Goal: Information Seeking & Learning: Find contact information

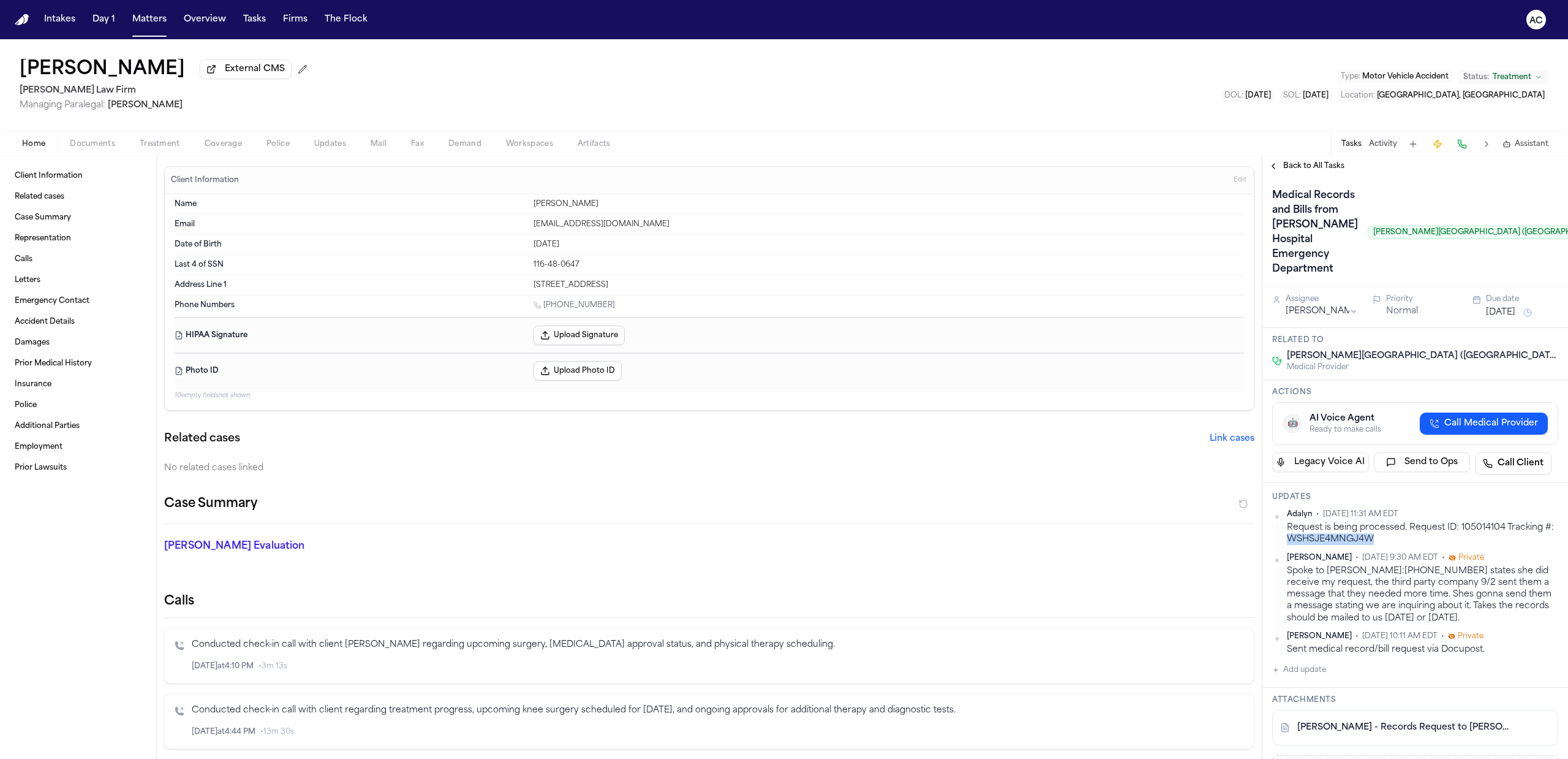
click at [1429, 545] on div "Request is being processed. Request ID: 105014104 Tracking #: WSHSJE4MNGJ4W" at bounding box center [1422, 533] width 272 height 24
click at [170, 152] on div "Home Documents Treatment Coverage Police Updates Mail Fax Demand Workspaces Art…" at bounding box center [784, 144] width 1568 height 24
click at [168, 140] on span "Treatment" at bounding box center [160, 144] width 40 height 10
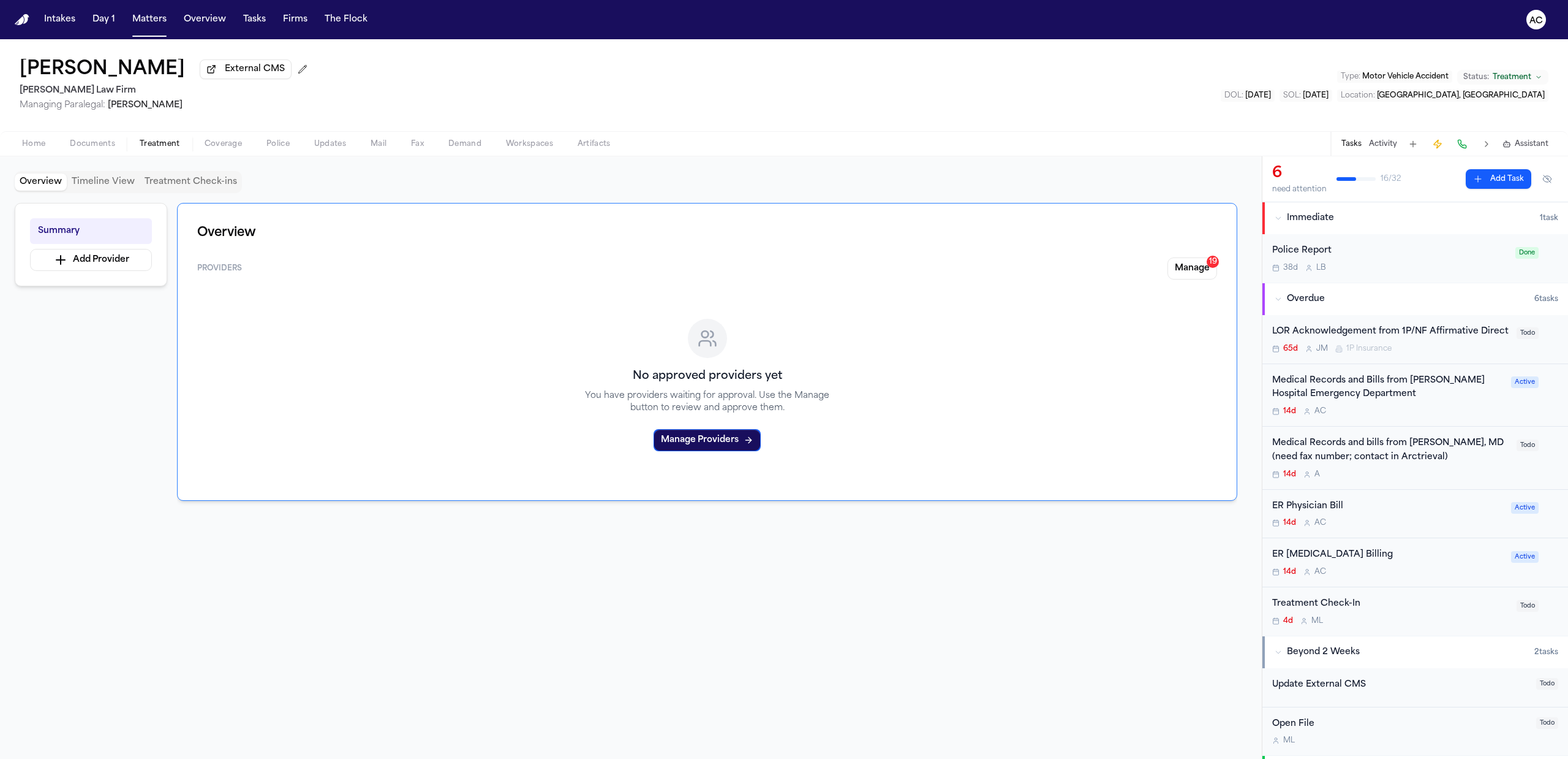
click at [1371, 464] on div "Medical Records and bills from Dr. Yossef Blum, MD (need fax number; contact in…" at bounding box center [1391, 450] width 237 height 28
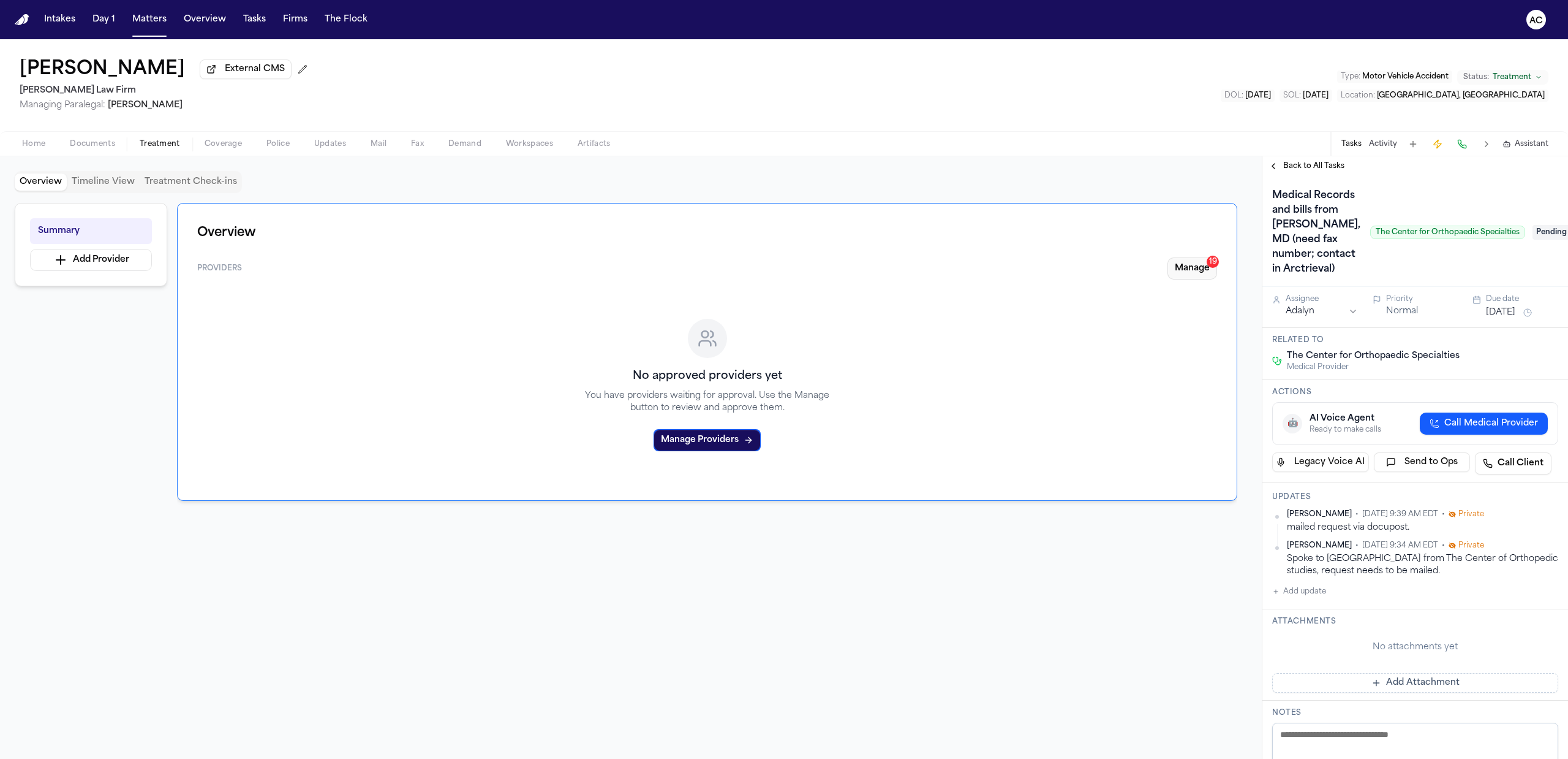
click at [1201, 268] on button "Manage 19" at bounding box center [1193, 268] width 50 height 22
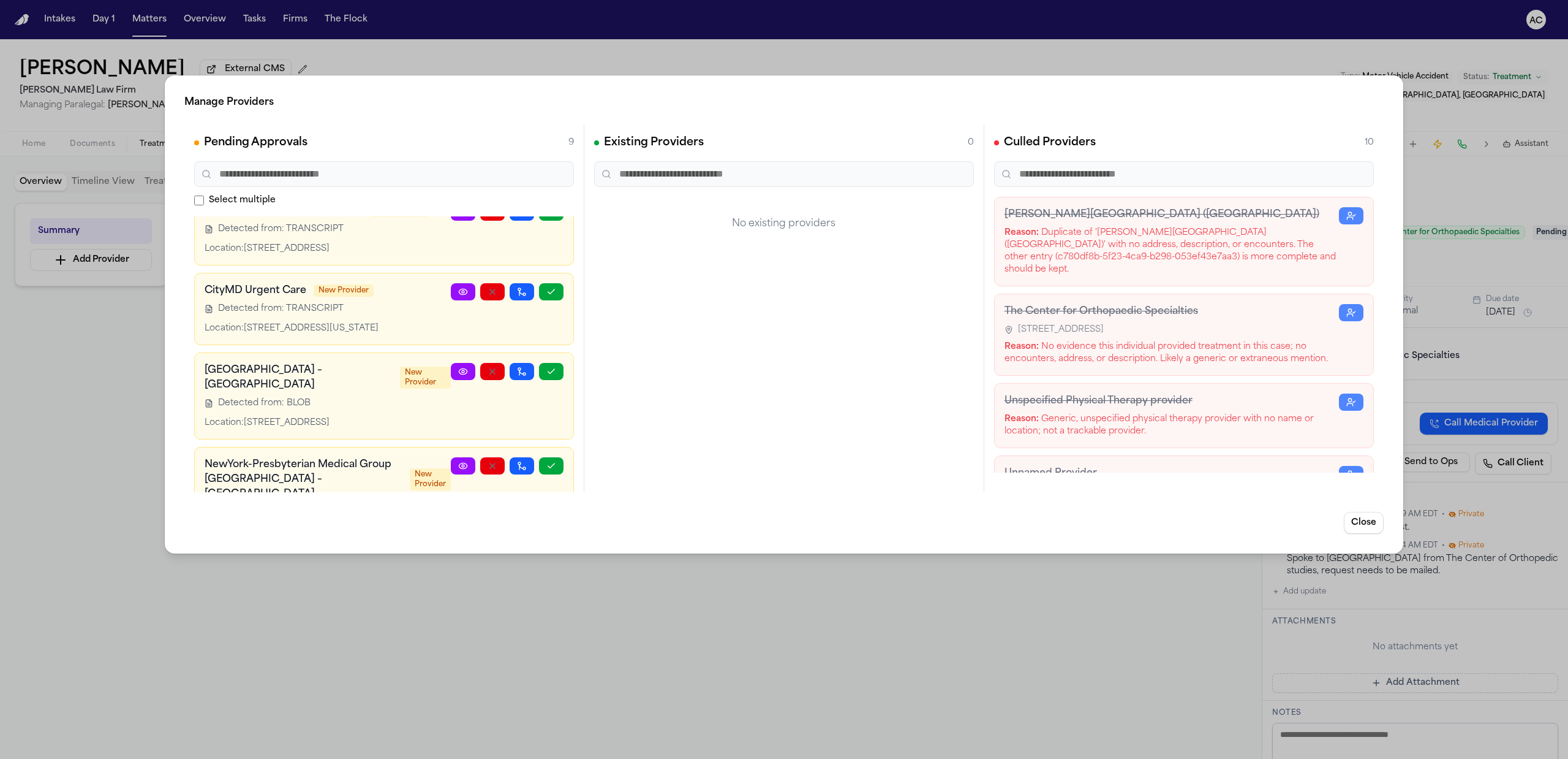
scroll to position [369, 0]
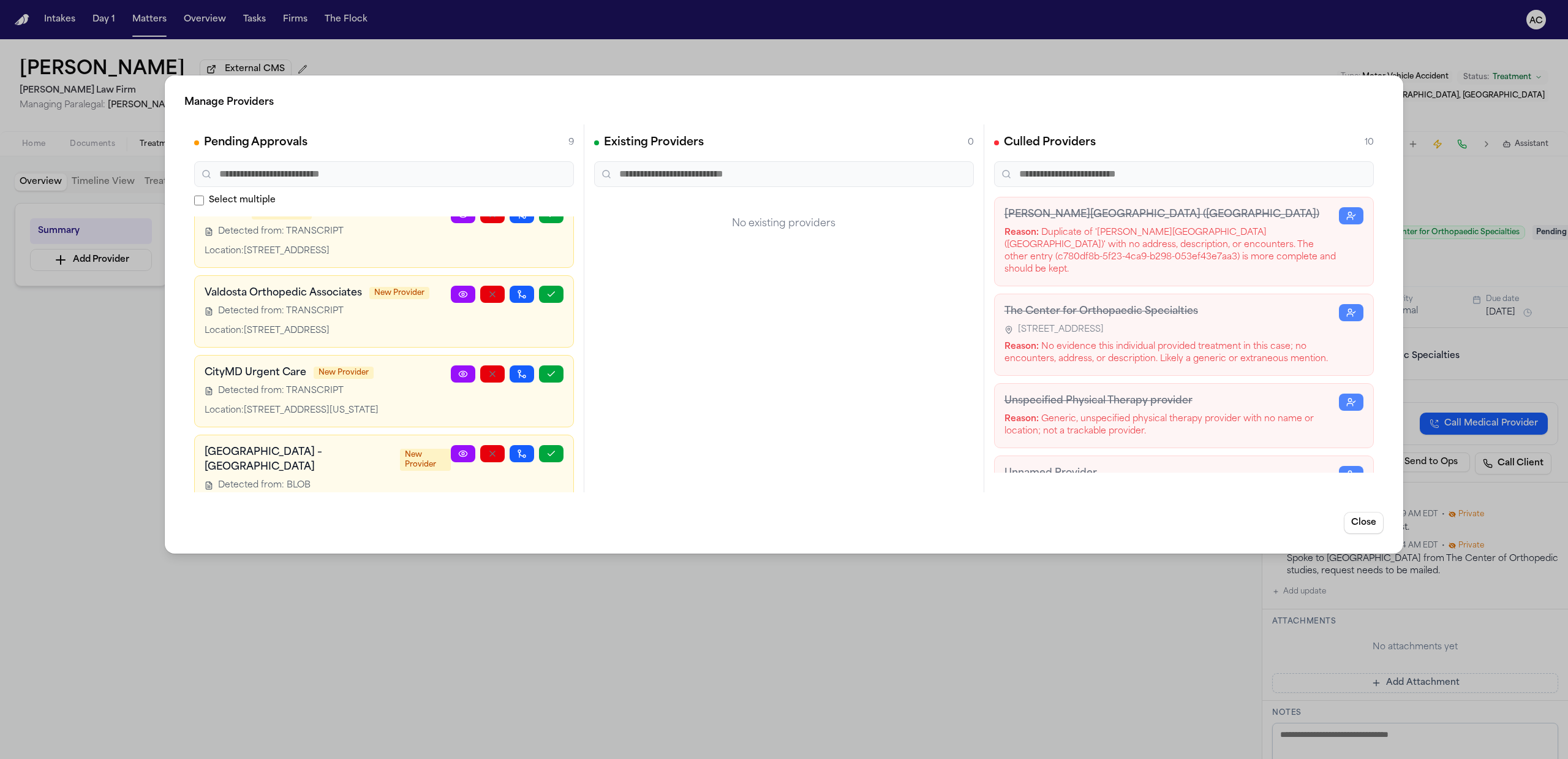
click at [593, 628] on div "Manage Providers Pending Approvals 9 Select multiple Angel Ruiz, MD New Provide…" at bounding box center [784, 380] width 1568 height 759
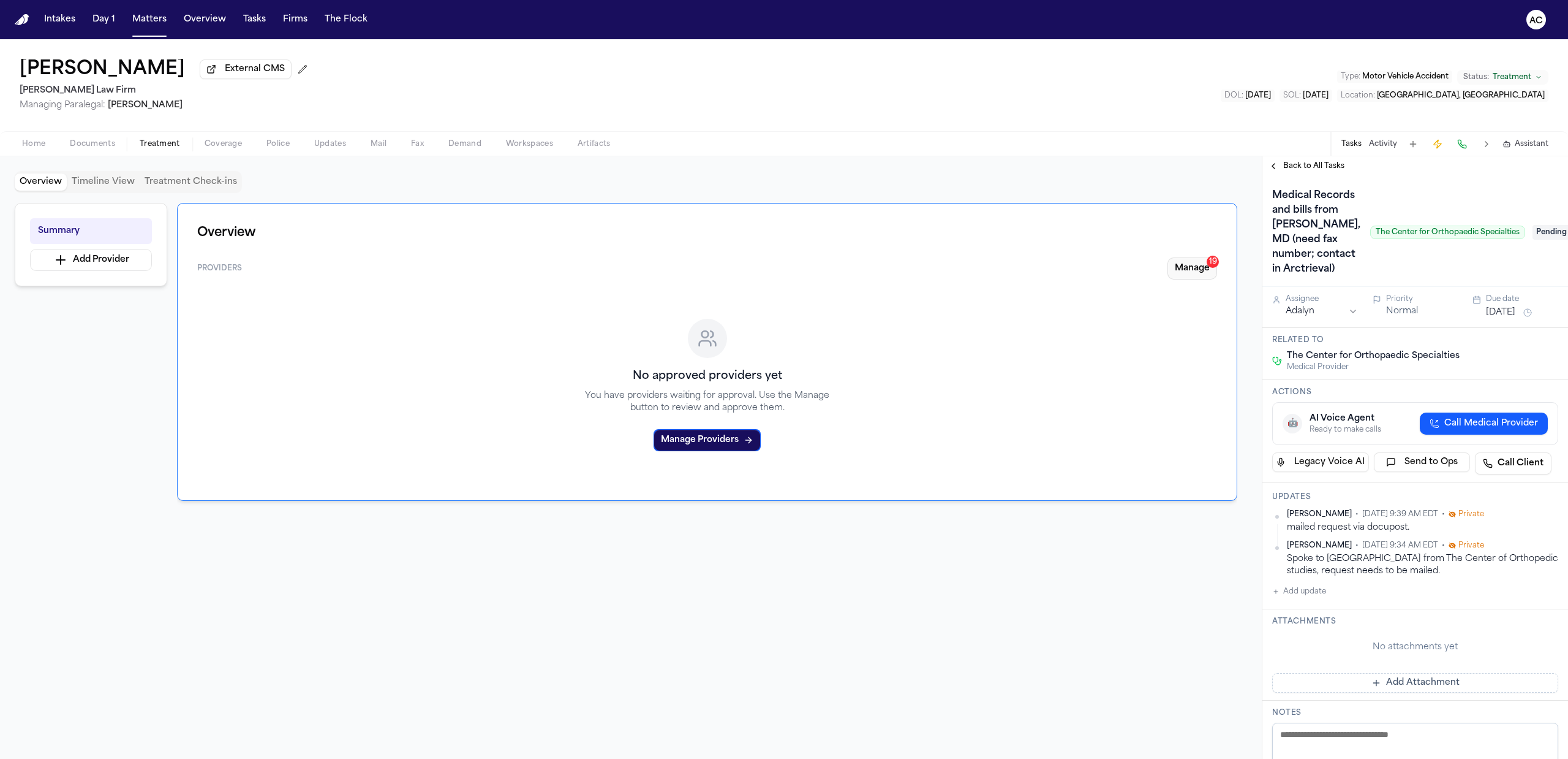
click at [1184, 264] on button "Manage 19" at bounding box center [1193, 268] width 50 height 22
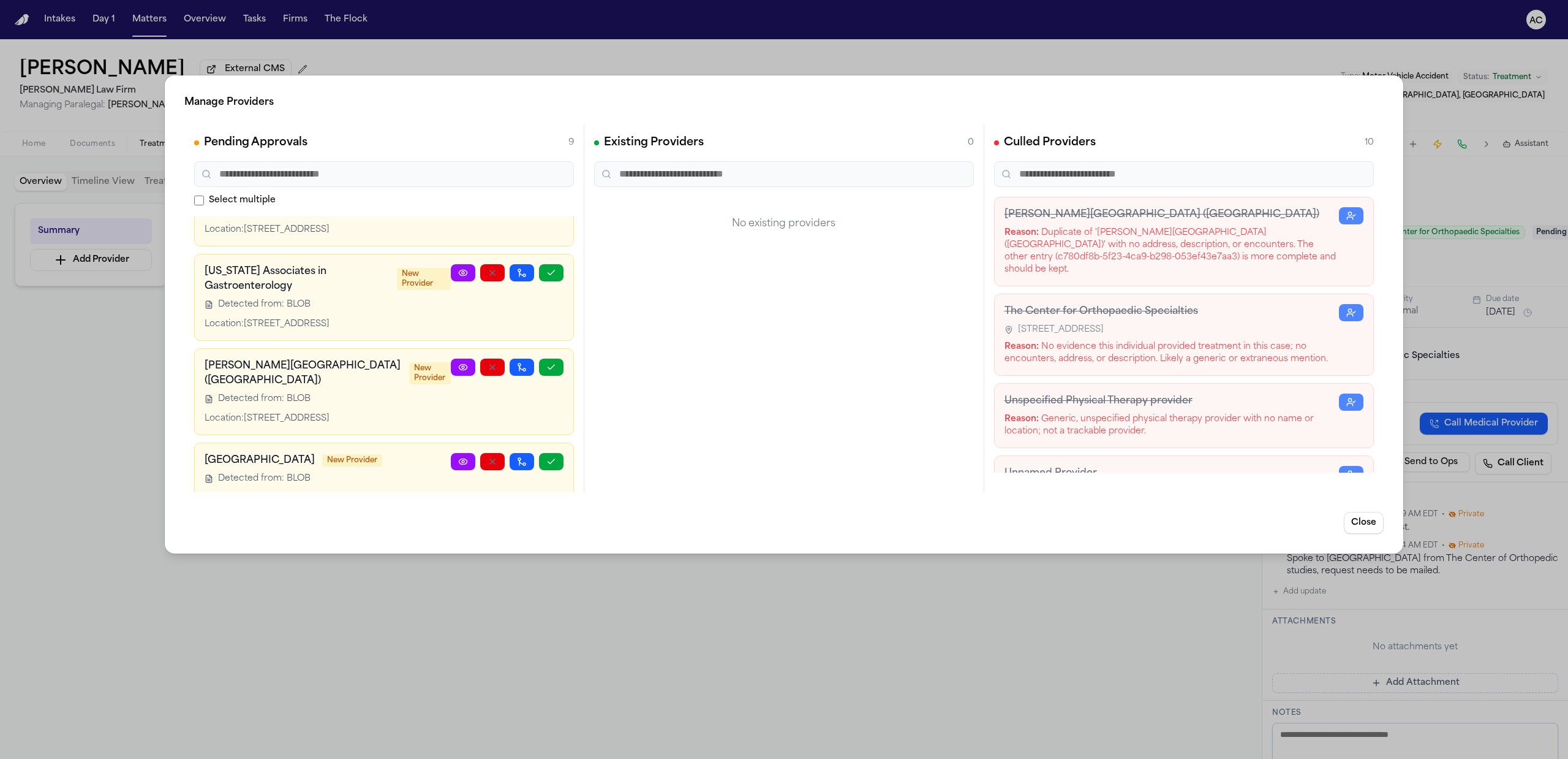
scroll to position [0, 0]
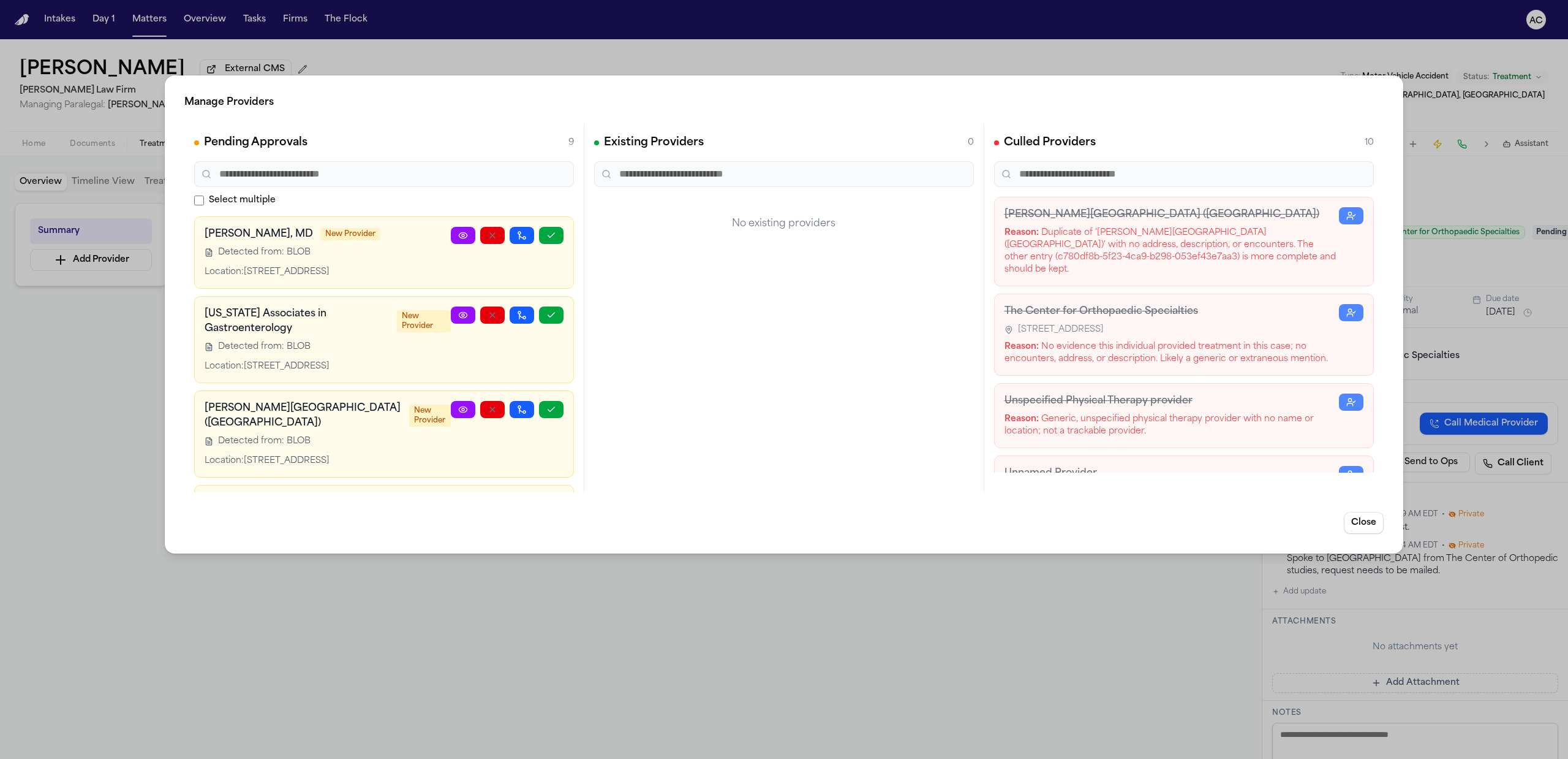
click at [470, 648] on div "Manage Providers Pending Approvals 9 Select multiple Angel Ruiz, MD New Provide…" at bounding box center [784, 380] width 1568 height 759
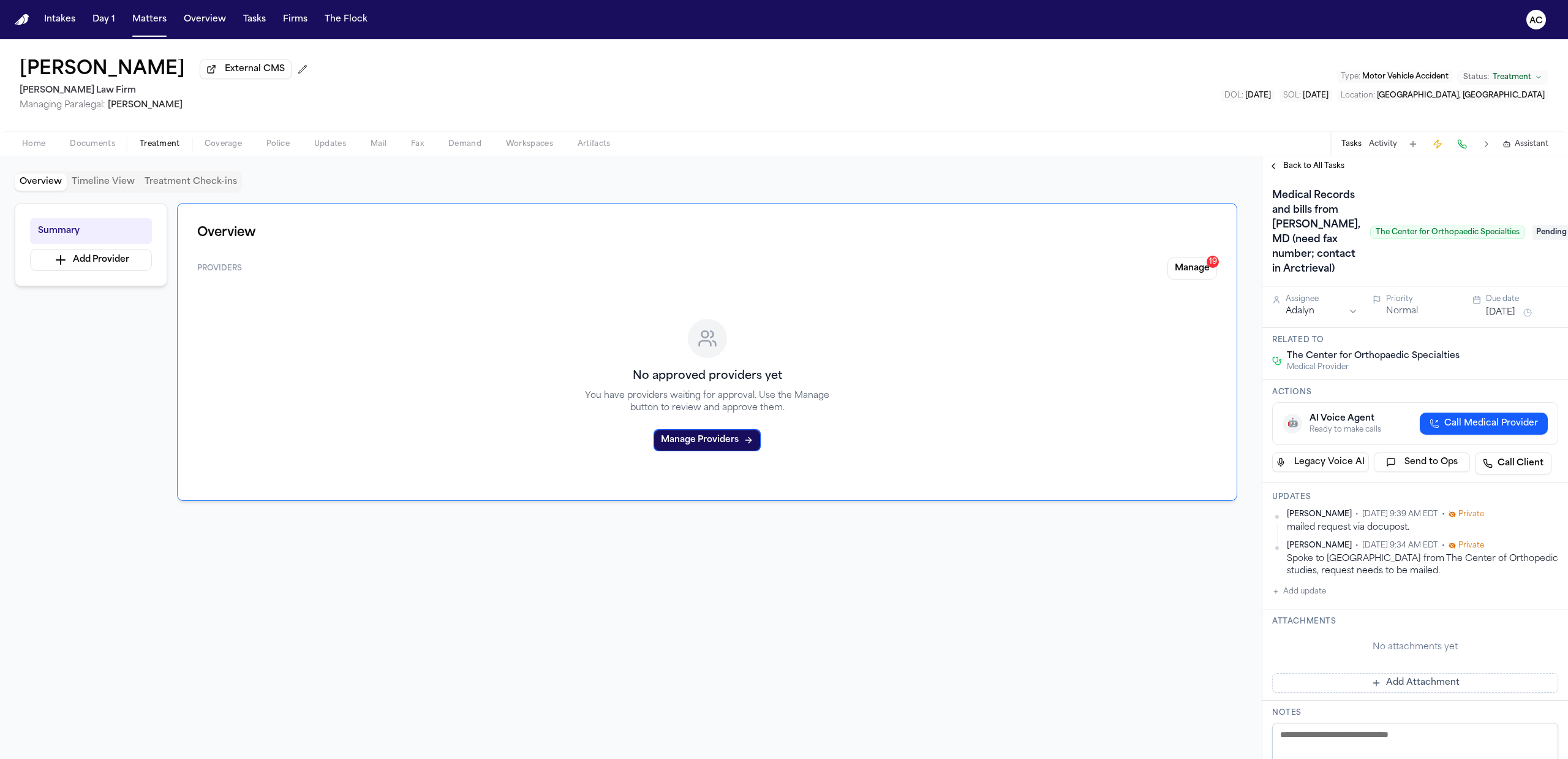
click at [1309, 164] on span "Back to All Tasks" at bounding box center [1314, 166] width 61 height 10
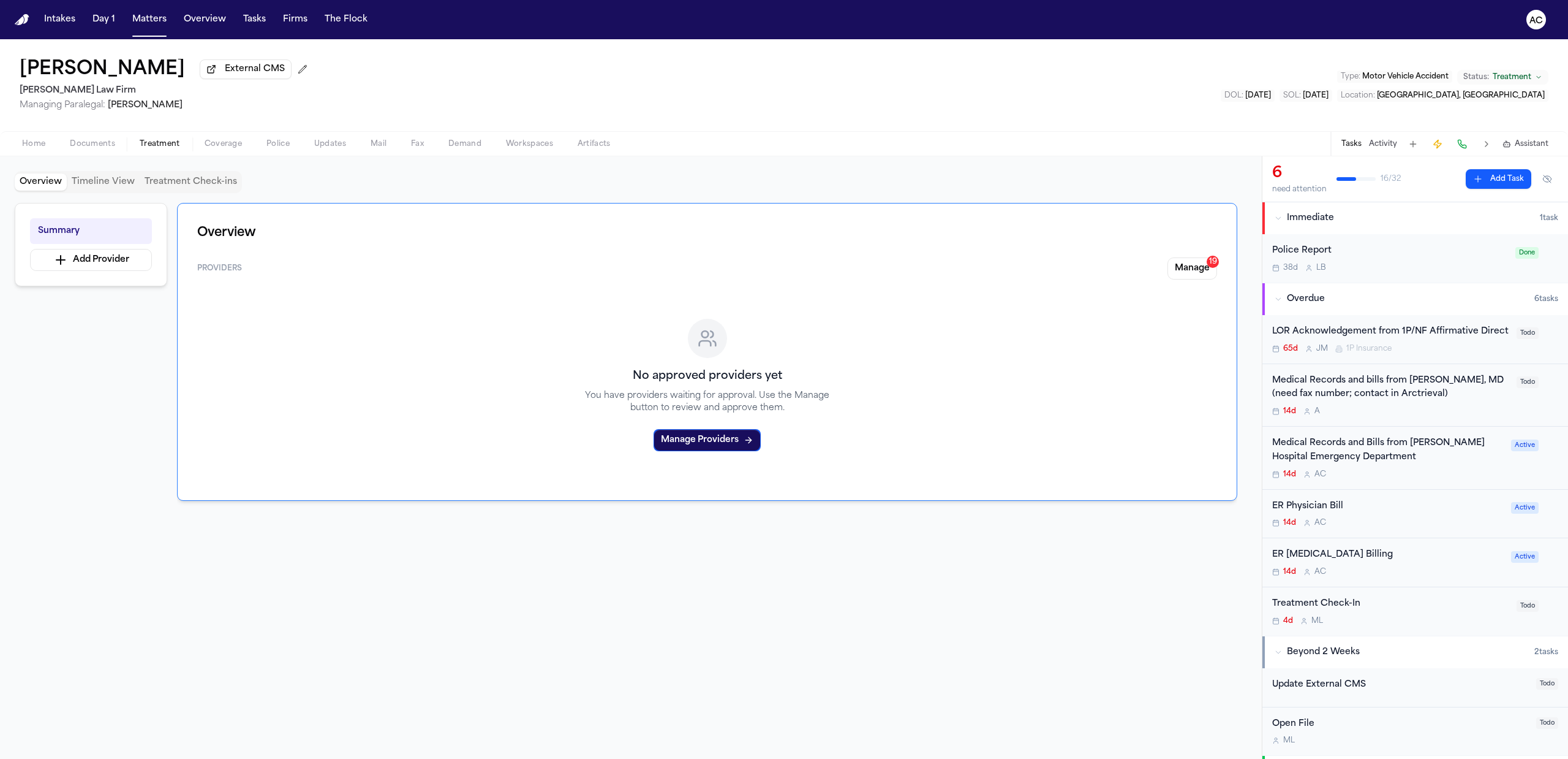
click at [1377, 460] on div "Medical Records and Bills from Jack D. Weller Hospital Emergency Department" at bounding box center [1388, 450] width 232 height 28
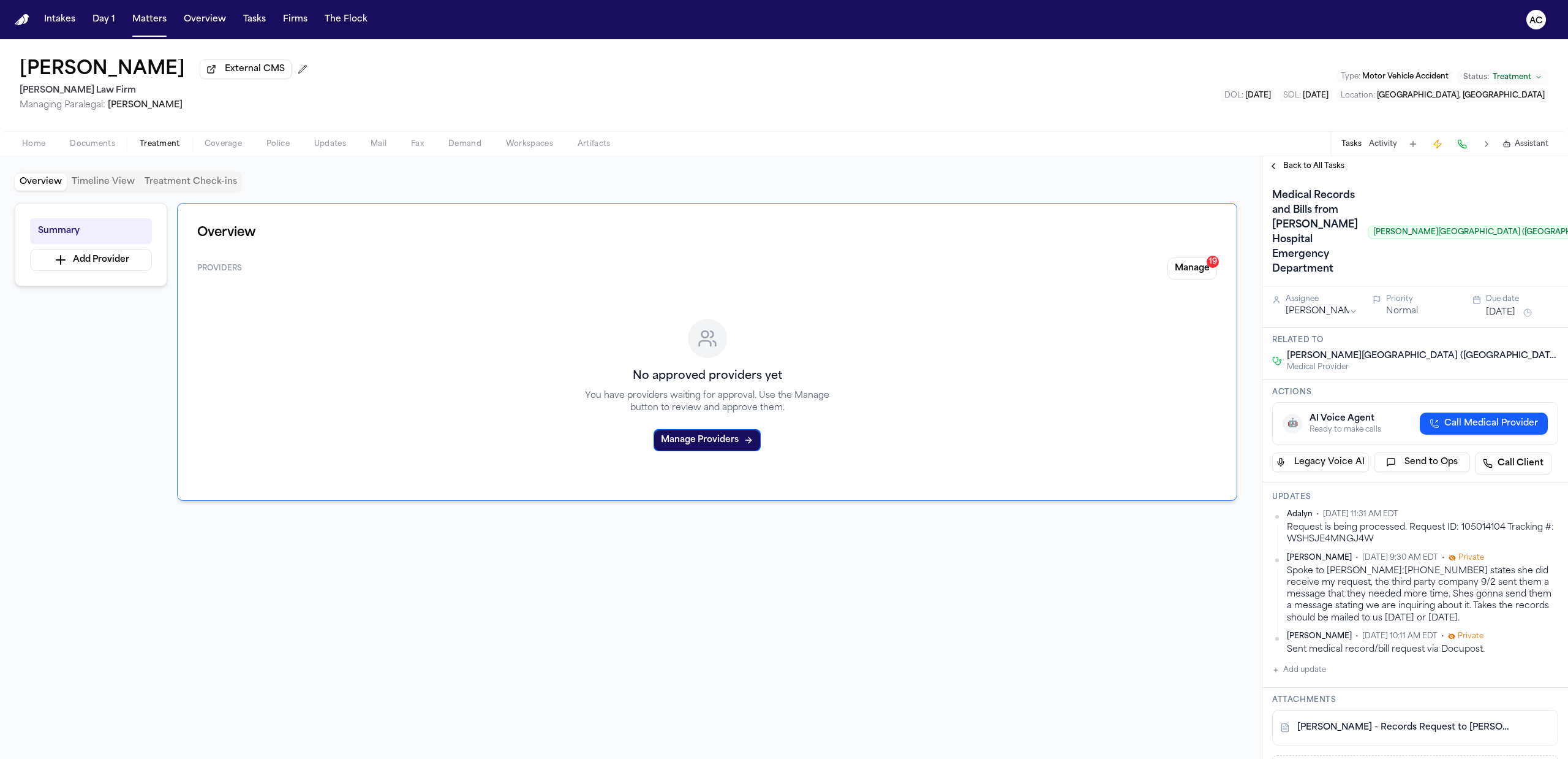
click at [1321, 165] on span "Back to All Tasks" at bounding box center [1314, 166] width 61 height 10
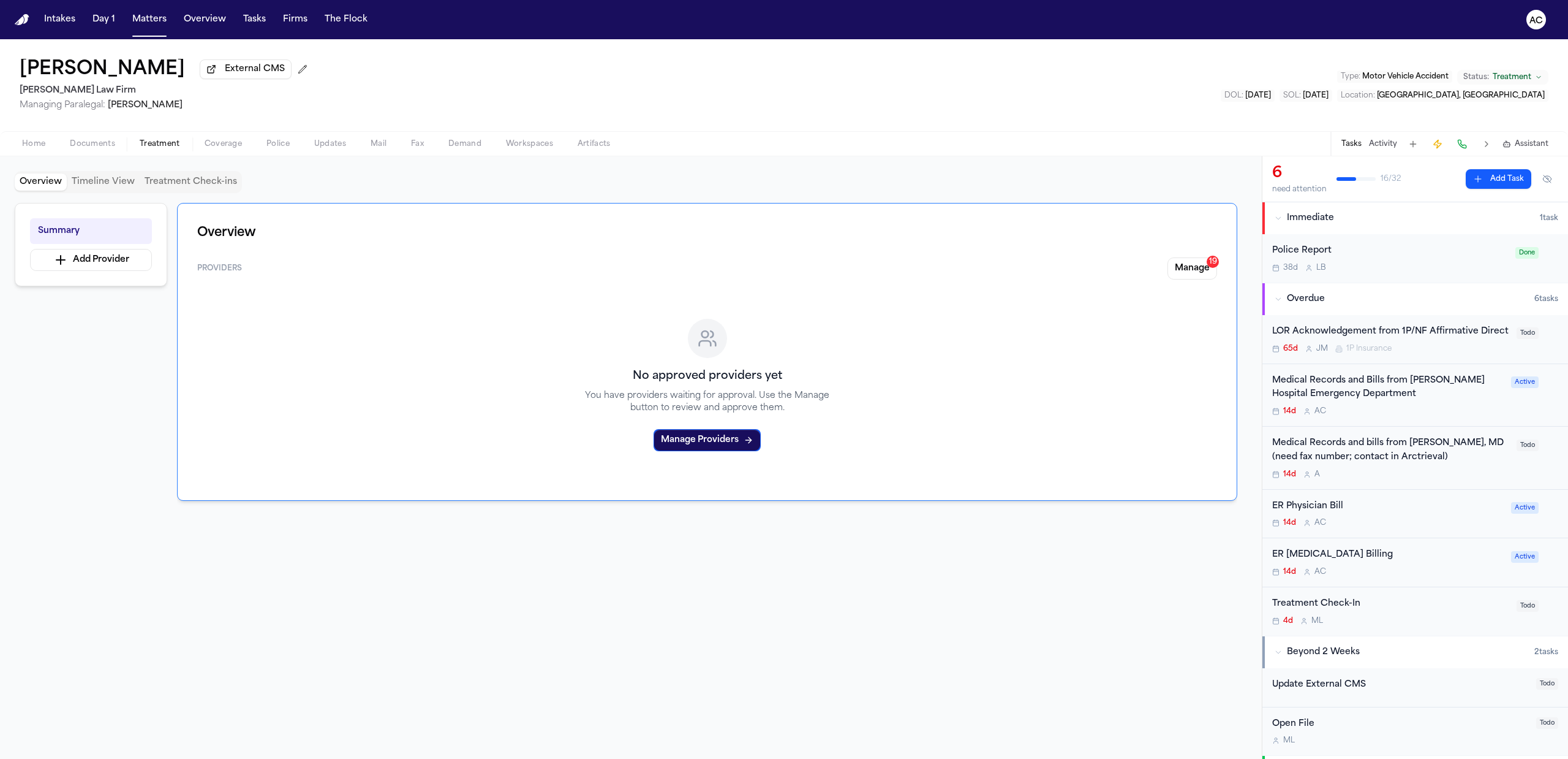
click at [1377, 464] on div "Medical Records and bills from Dr. Yossef Blum, MD (need fax number; contact in…" at bounding box center [1391, 450] width 237 height 28
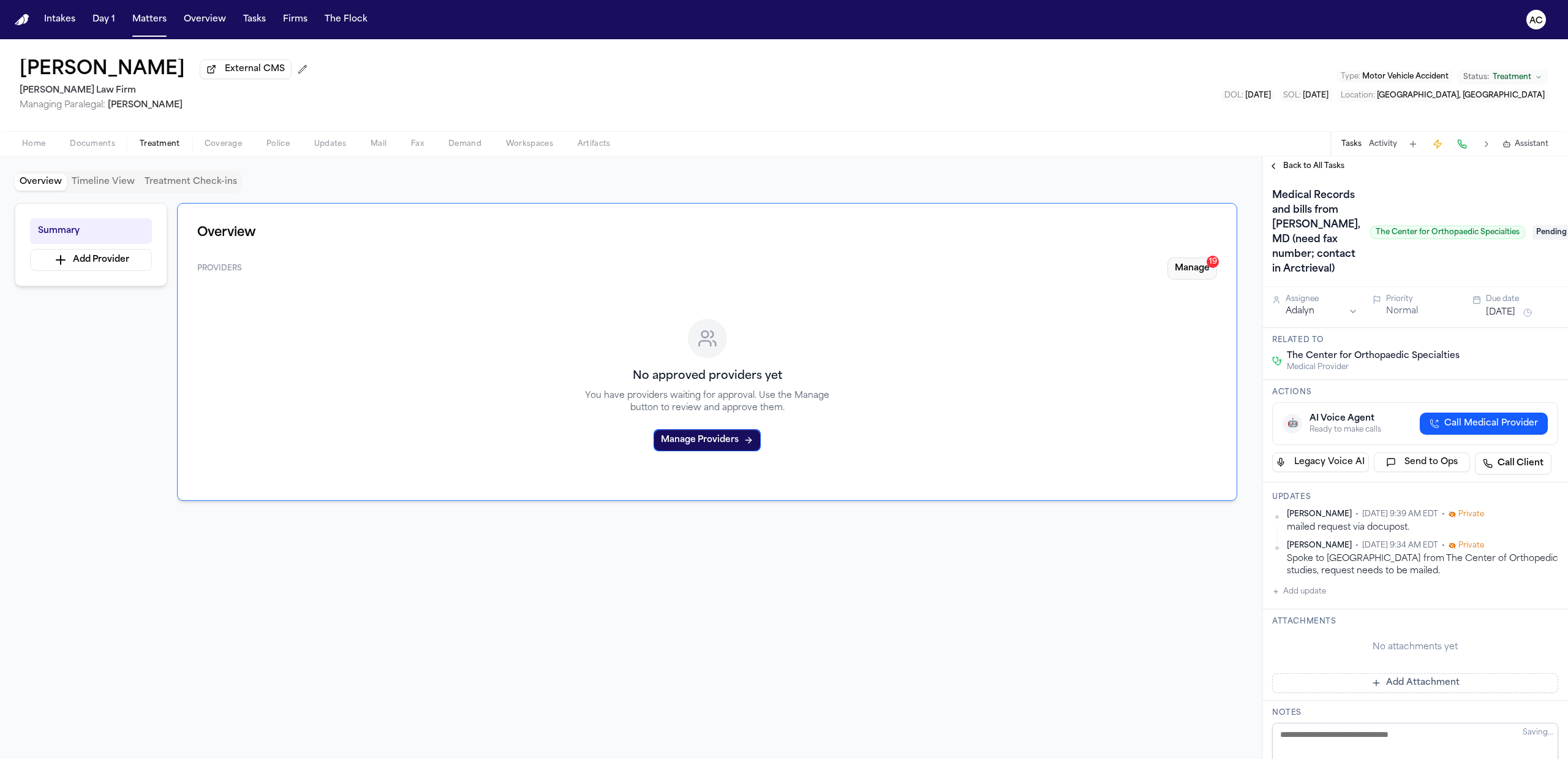
click at [1187, 270] on button "Manage 19" at bounding box center [1193, 268] width 50 height 22
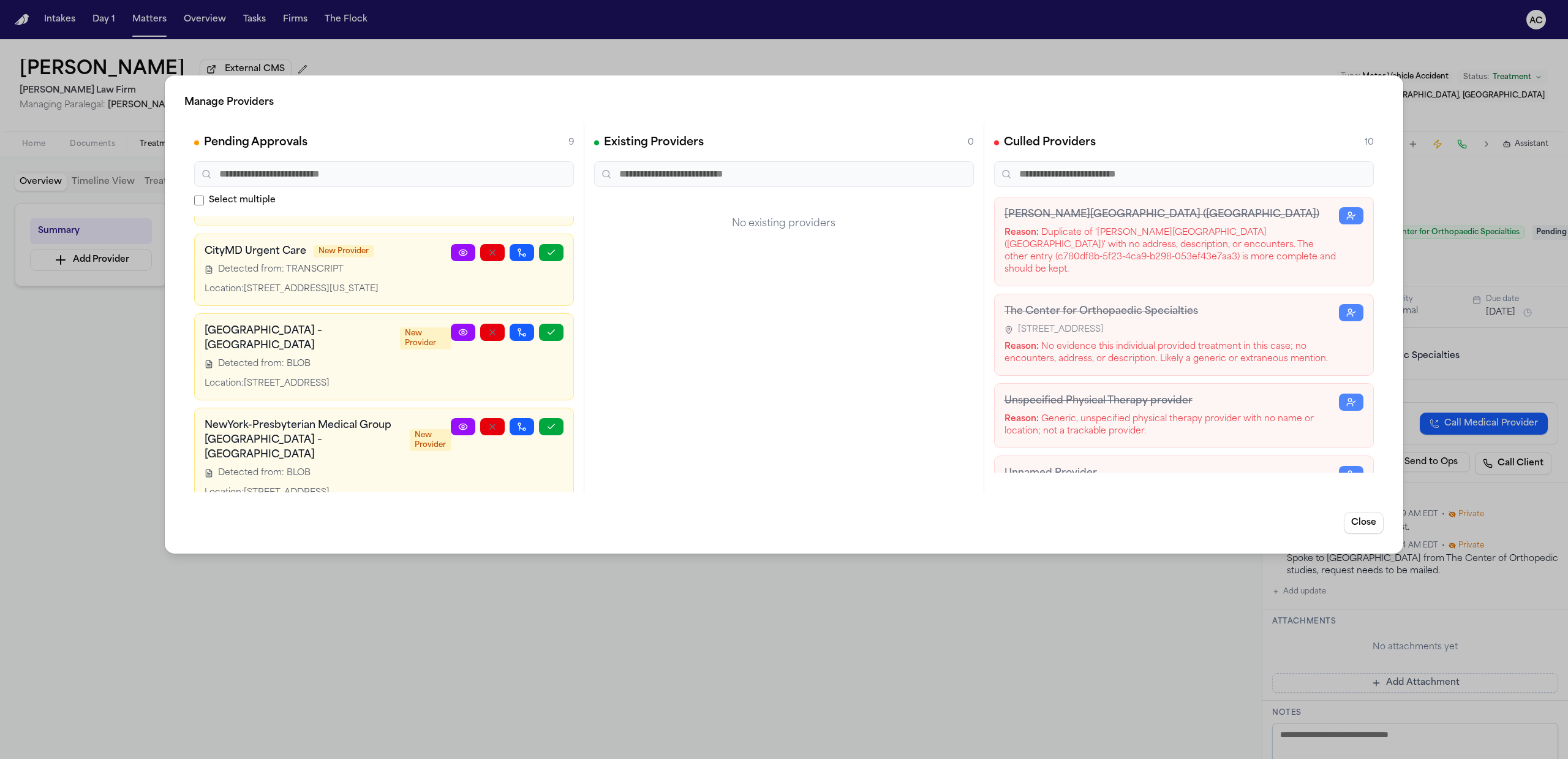
scroll to position [533, 0]
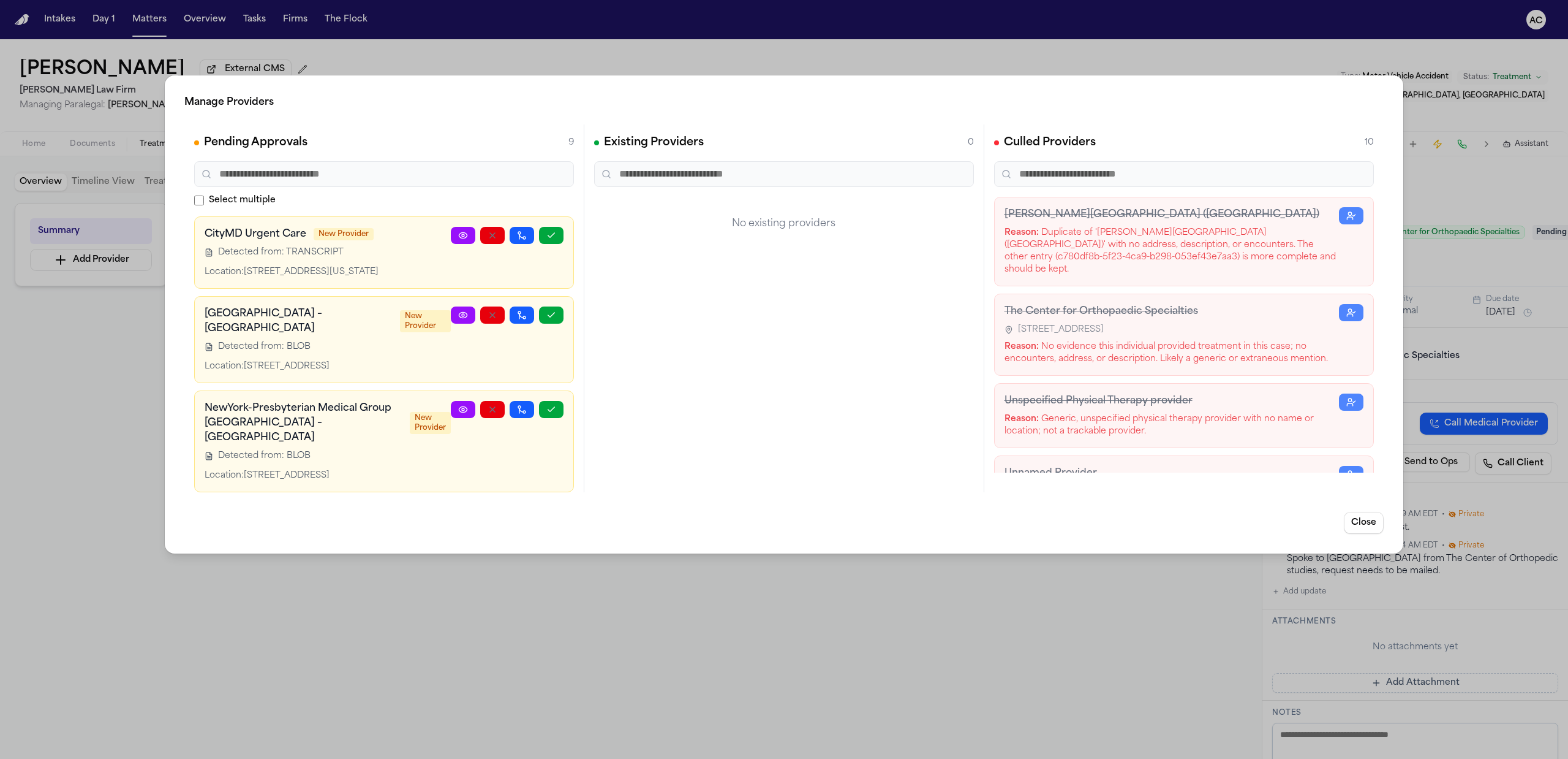
click at [728, 626] on div "Manage Providers Pending Approvals 9 Select multiple Angel Ruiz, MD New Provide…" at bounding box center [784, 380] width 1568 height 759
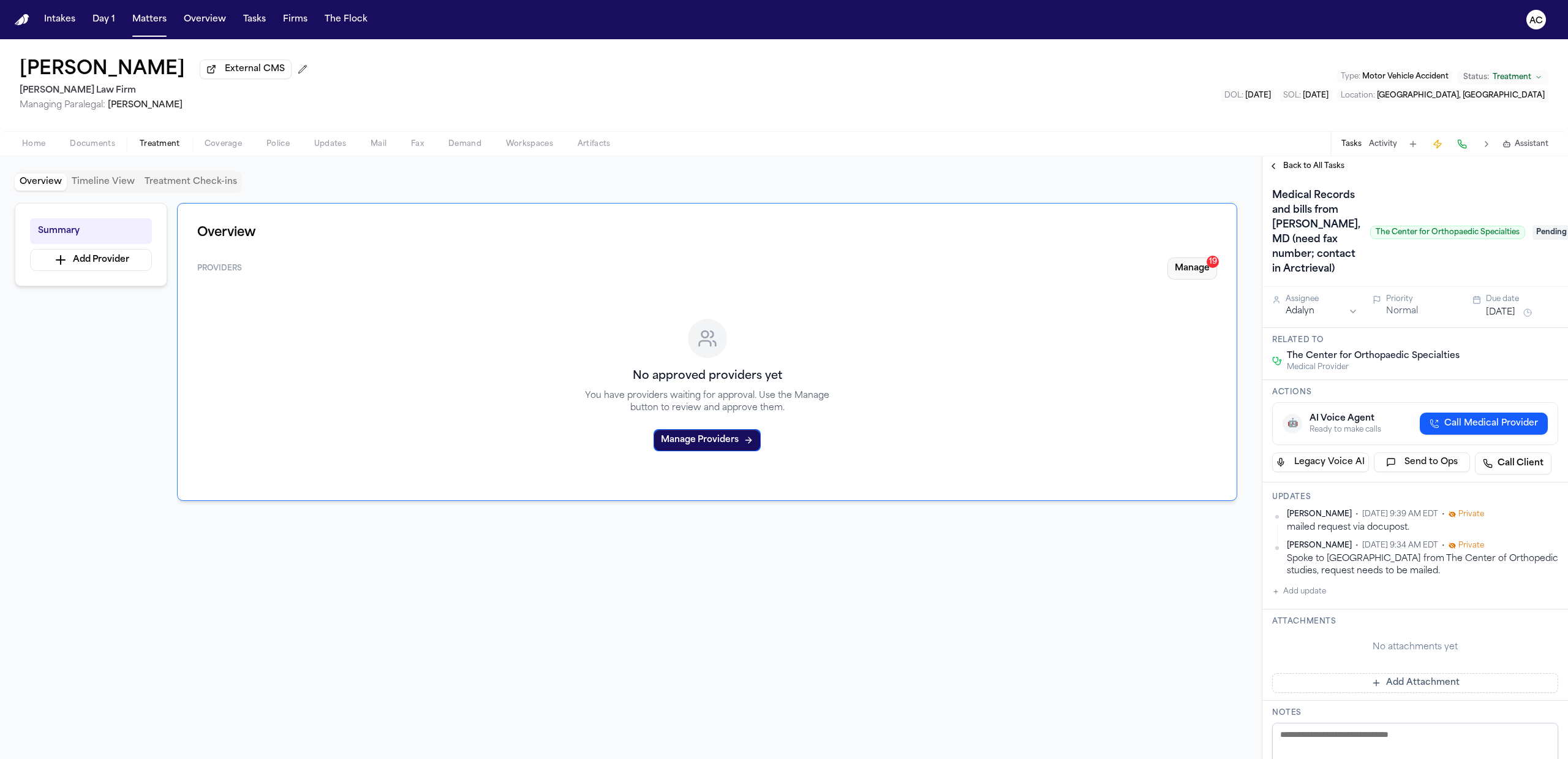
click at [1177, 268] on button "Manage 19" at bounding box center [1193, 268] width 50 height 22
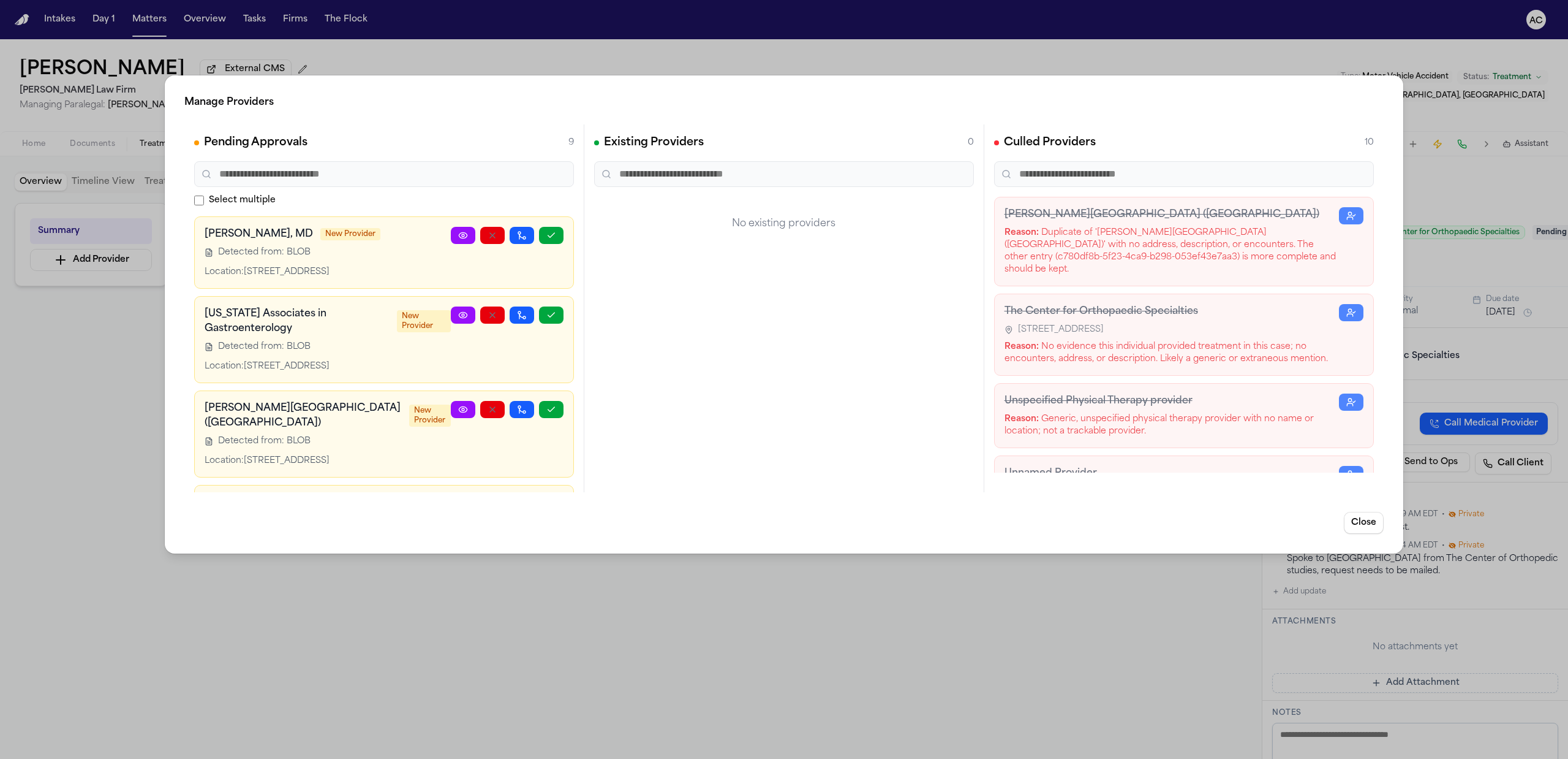
click at [1119, 574] on div "Manage Providers Pending Approvals 9 Select multiple Angel Ruiz, MD New Provide…" at bounding box center [784, 380] width 1568 height 759
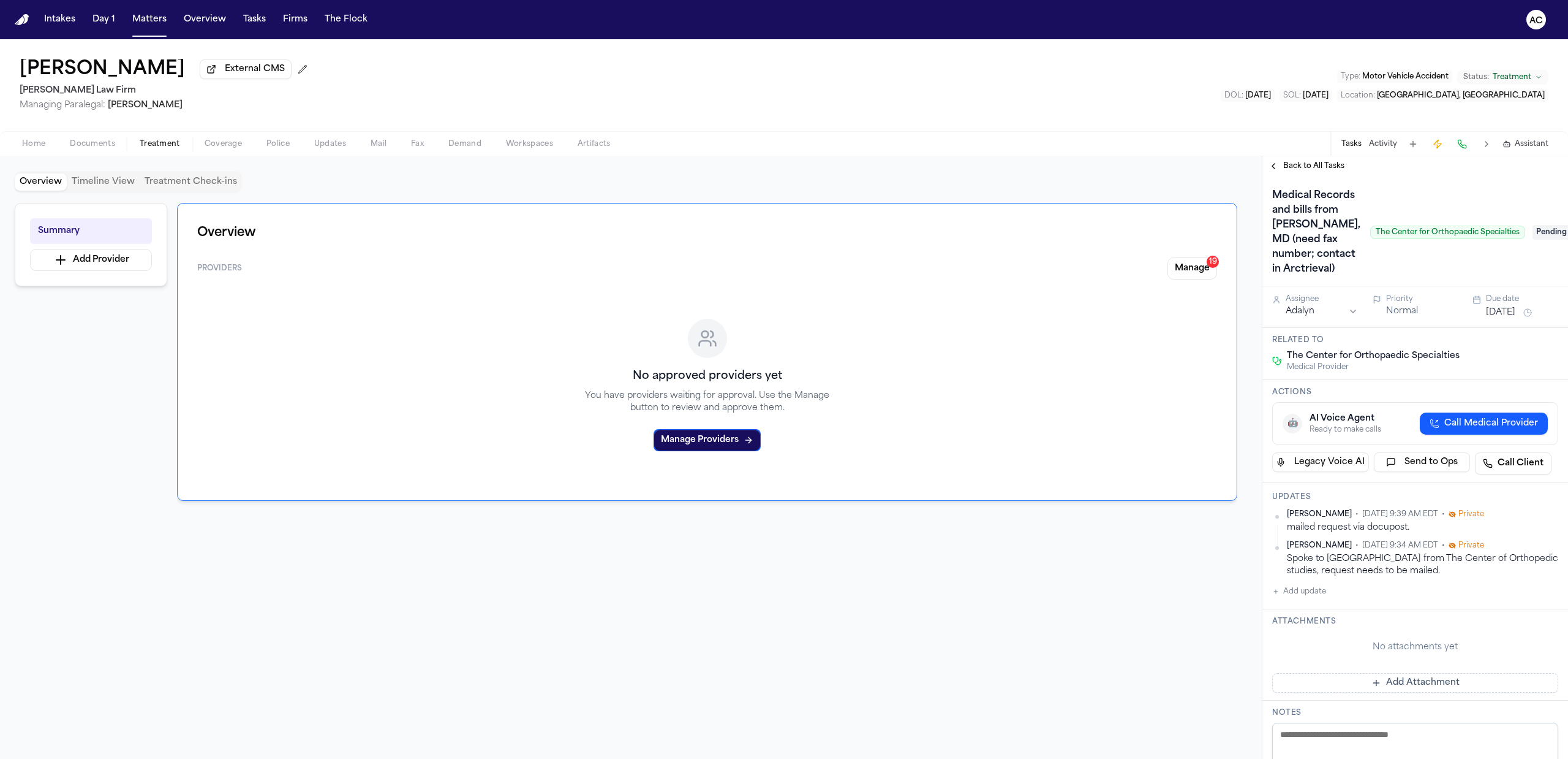
click at [1420, 213] on div "Medical Records and bills from Dr. Yossef Blum, MD (need fax number; contact in…" at bounding box center [1398, 232] width 253 height 93
click at [1182, 265] on button "Manage 19" at bounding box center [1193, 268] width 50 height 22
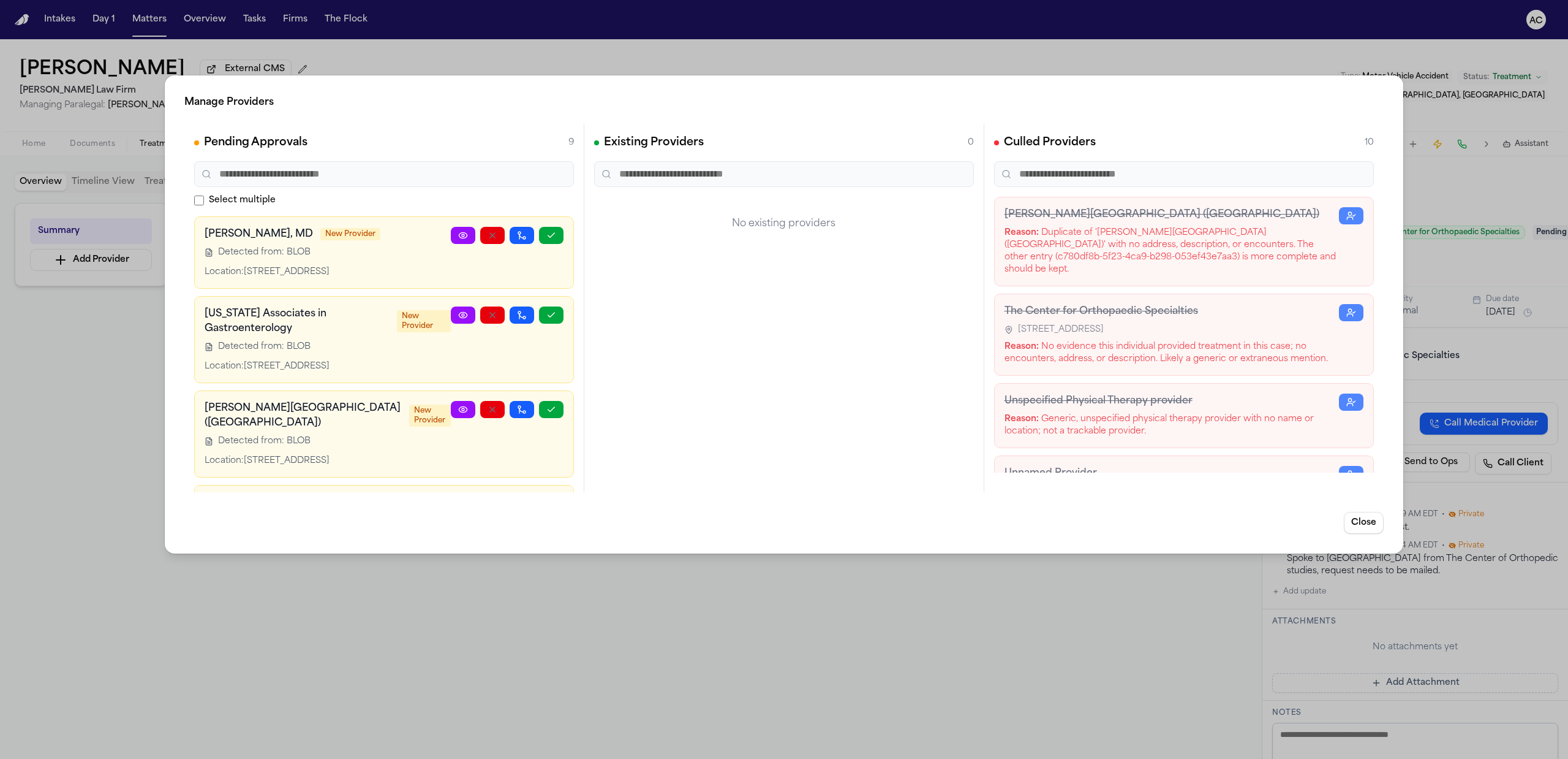
click at [1121, 686] on div "Manage Providers Pending Approvals 9 Select multiple Angel Ruiz, MD New Provide…" at bounding box center [784, 380] width 1568 height 759
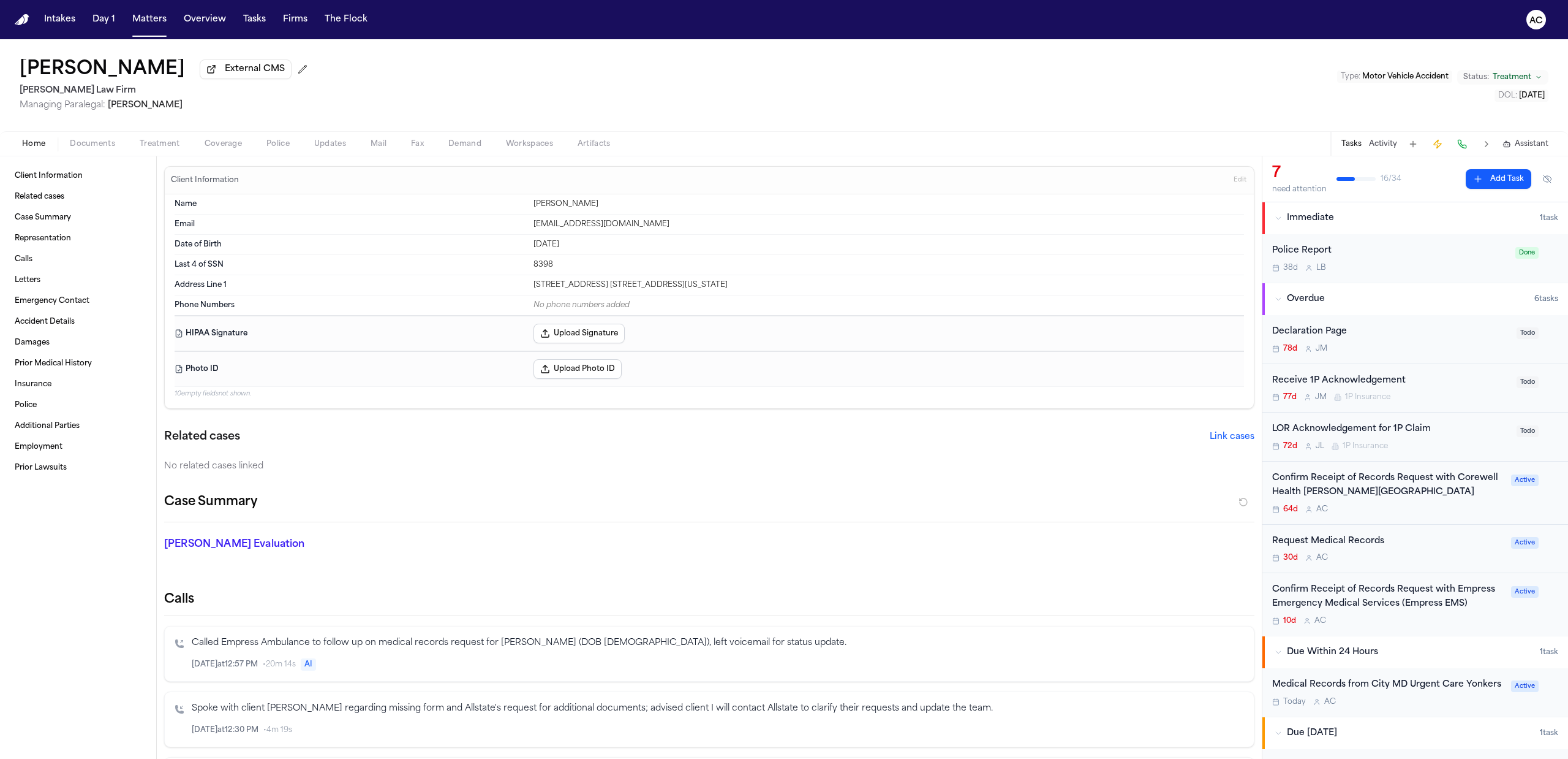
click at [172, 151] on div "Home Documents Treatment Coverage Police Updates Mail Fax Demand Workspaces Art…" at bounding box center [784, 144] width 1568 height 24
click at [169, 142] on span "Treatment" at bounding box center [160, 144] width 40 height 10
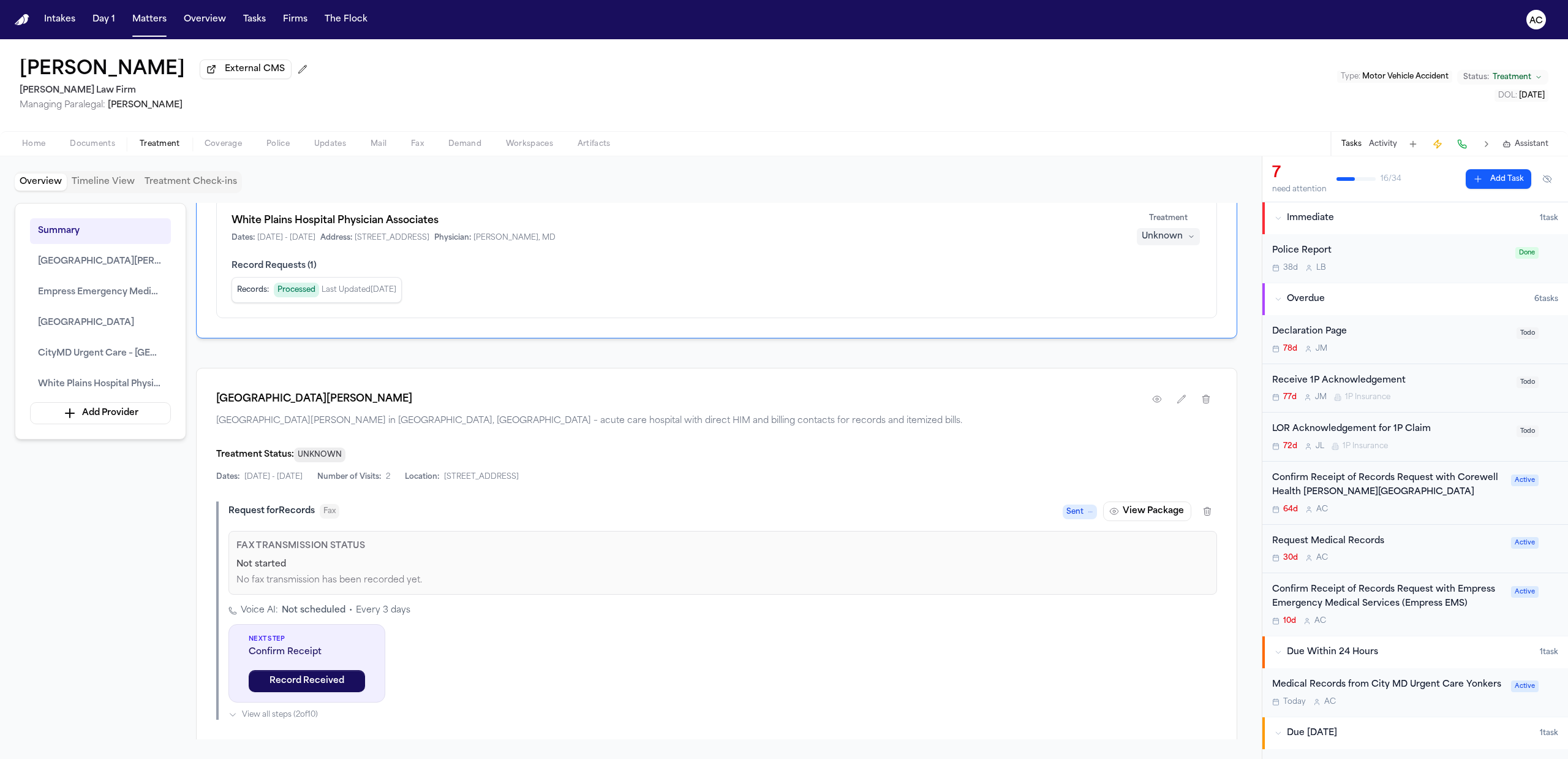
scroll to position [572, 0]
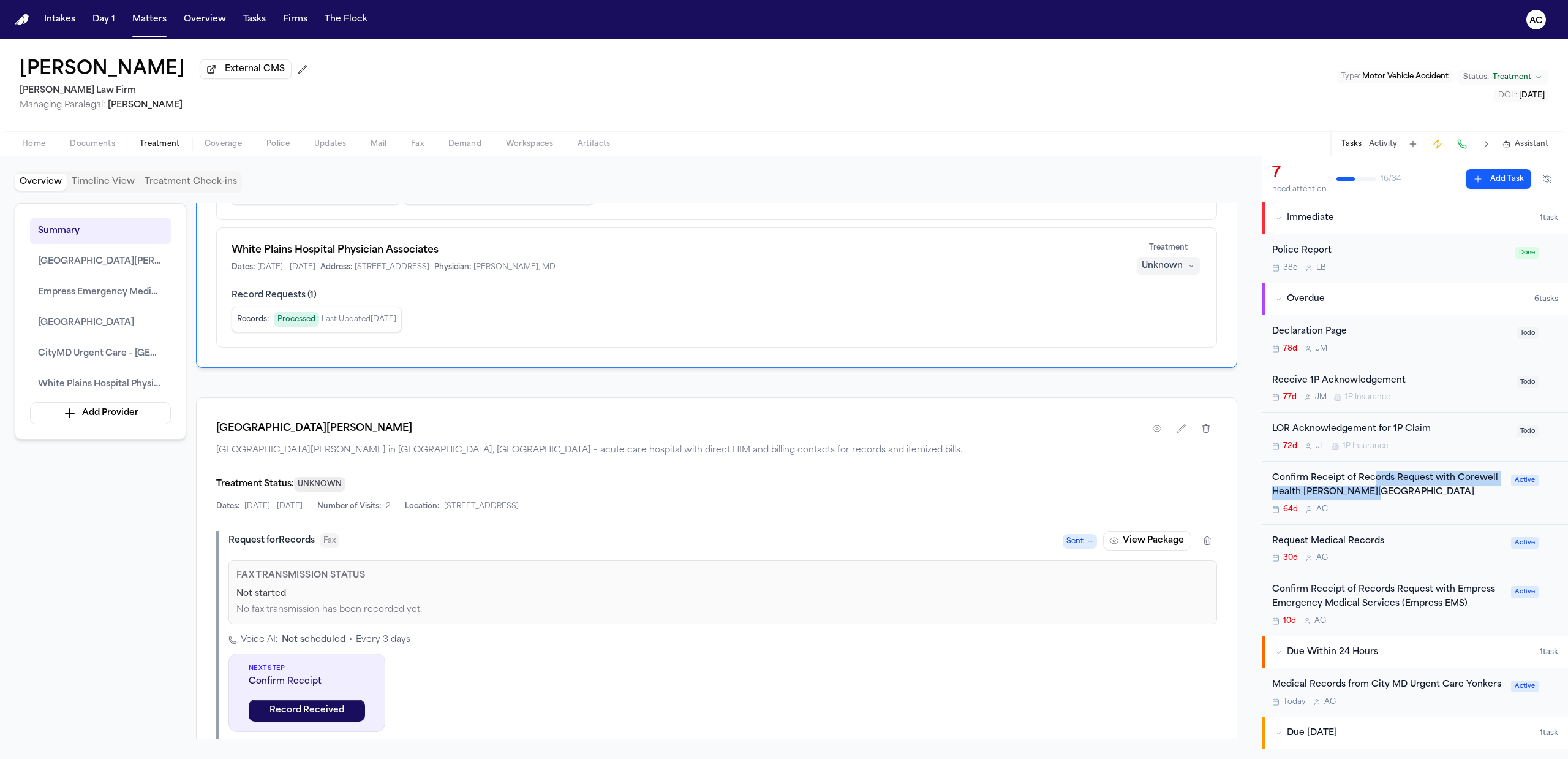
click at [1369, 487] on div "Confirm Receipt of Records Request with Corewell Health Wayne Hospital" at bounding box center [1388, 485] width 232 height 28
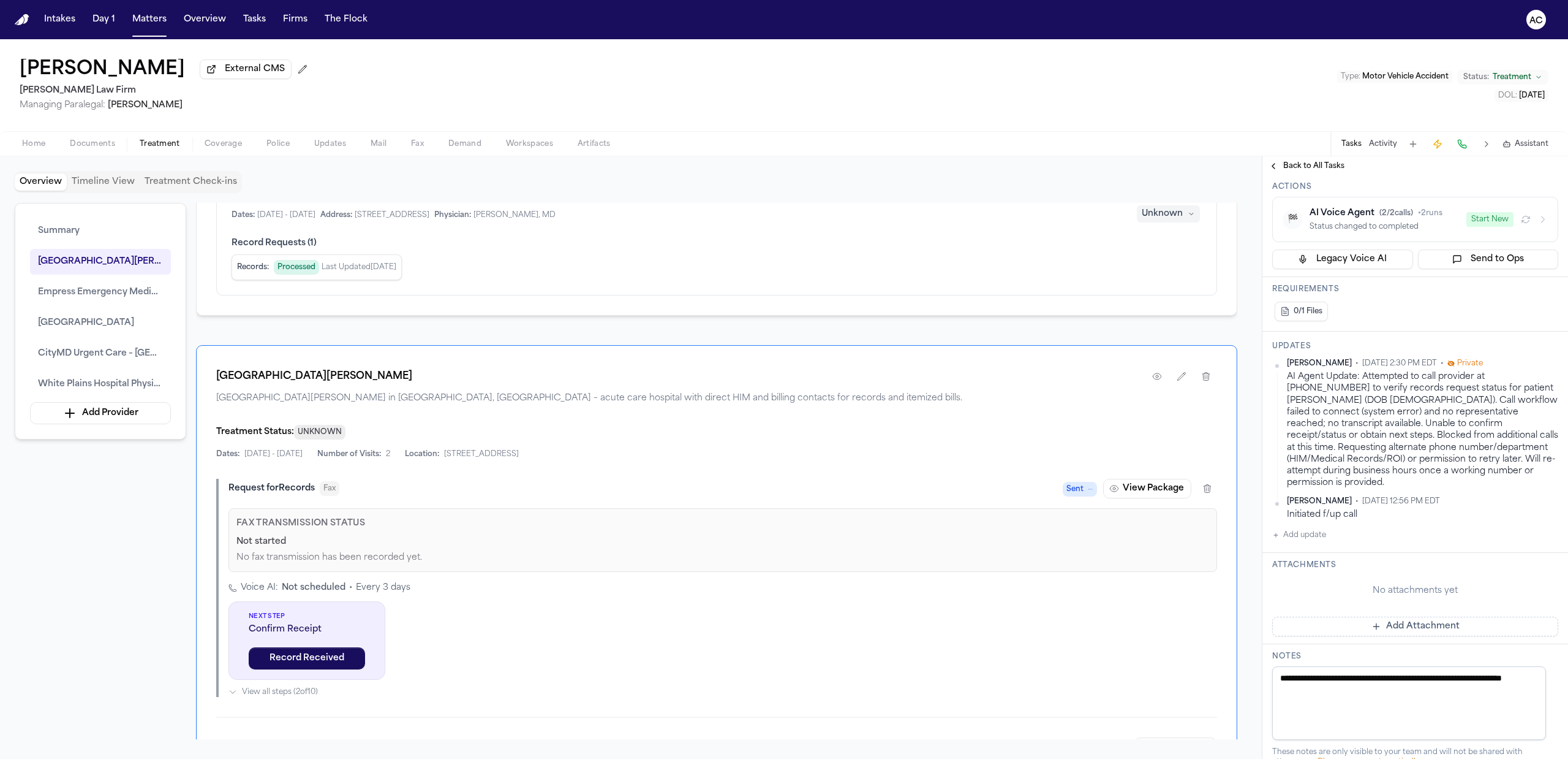
scroll to position [653, 0]
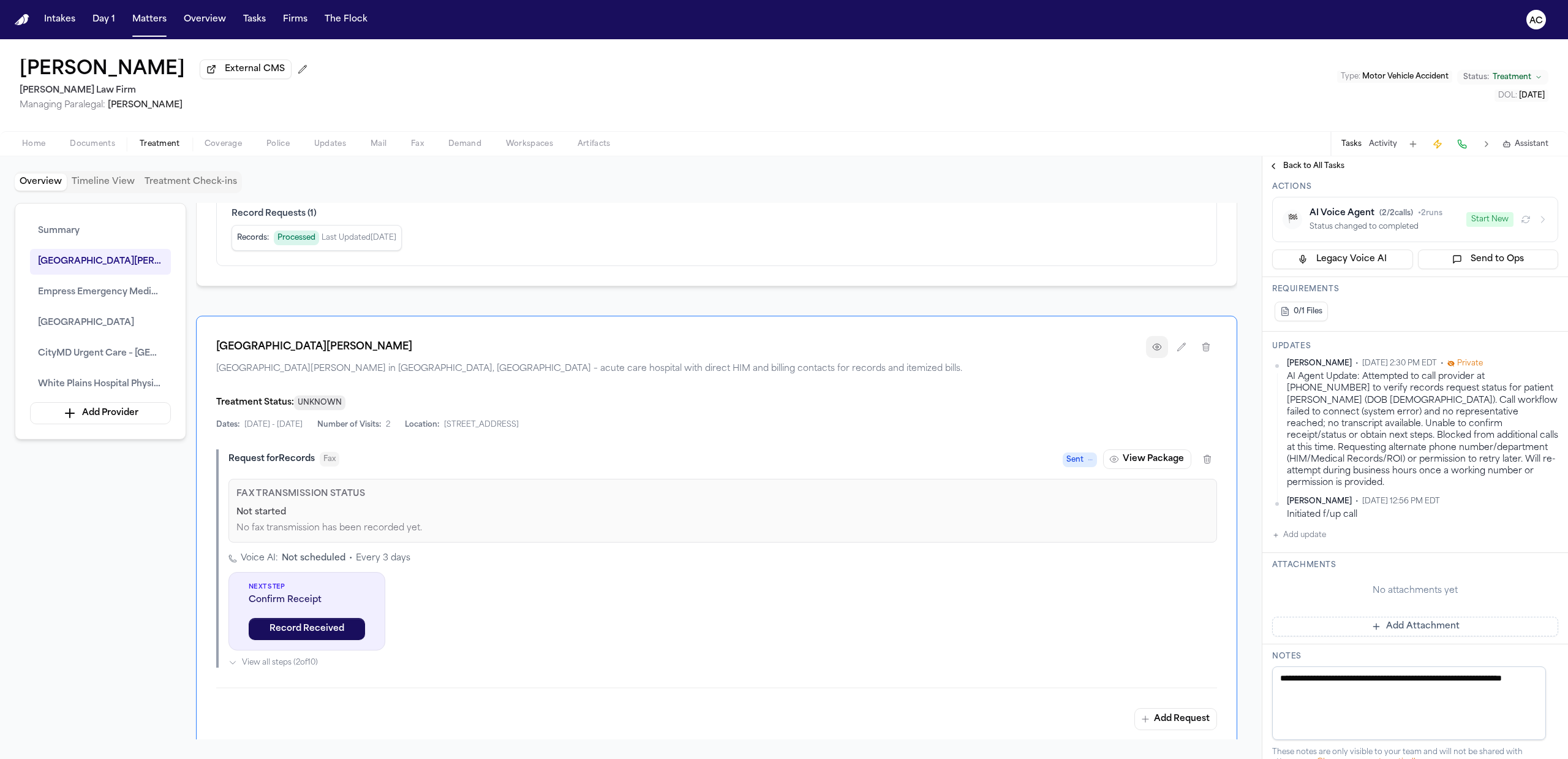
click at [1156, 352] on icon "button" at bounding box center [1157, 346] width 10 height 10
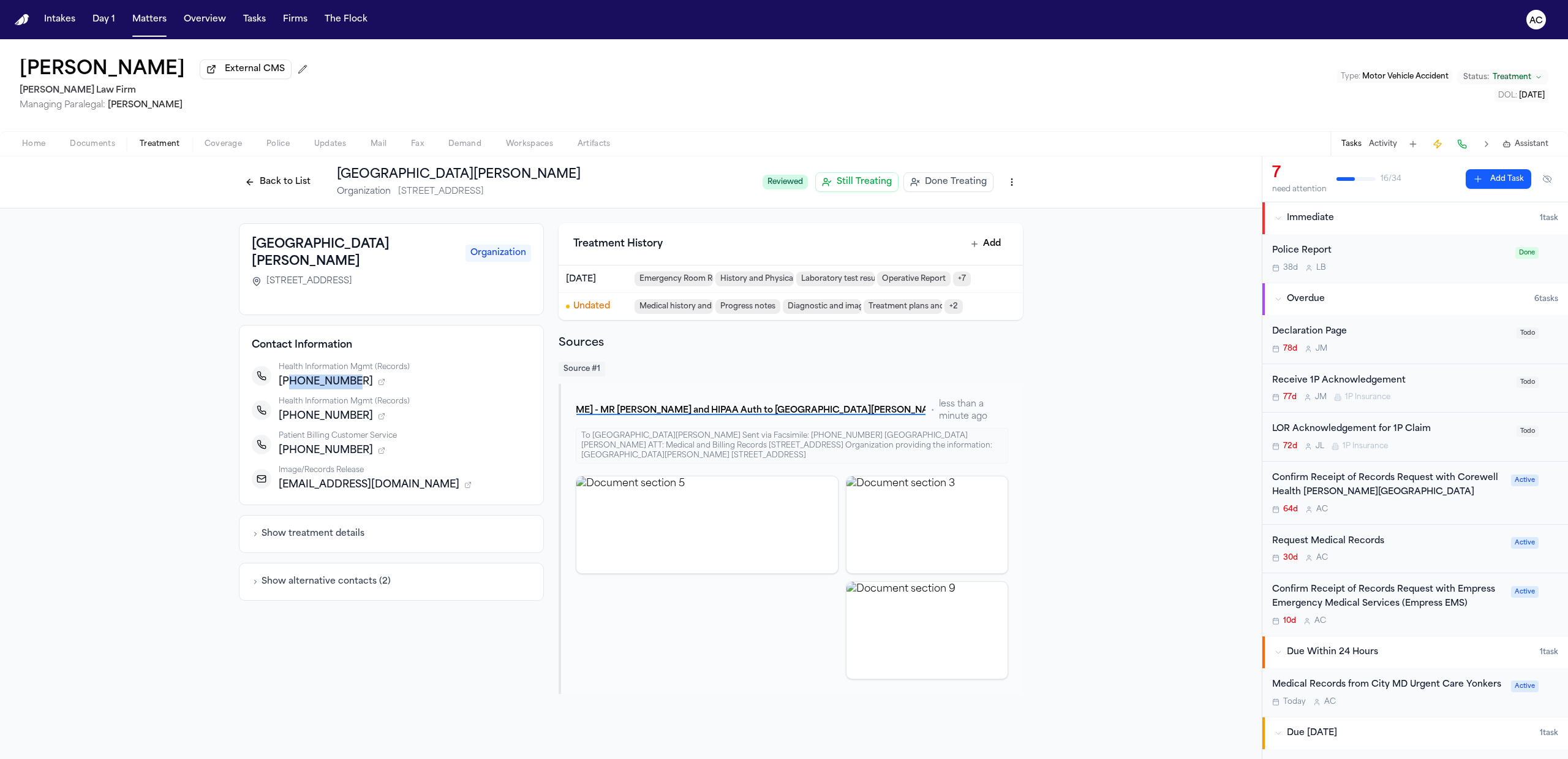
drag, startPoint x: 348, startPoint y: 363, endPoint x: 286, endPoint y: 371, distance: 62.5
click at [286, 374] on span "+17344672326" at bounding box center [326, 382] width 94 height 15
copy span "7344672326"
click at [1351, 491] on div "Confirm Receipt of Records Request with Corewell Health Wayne Hospital" at bounding box center [1388, 485] width 232 height 28
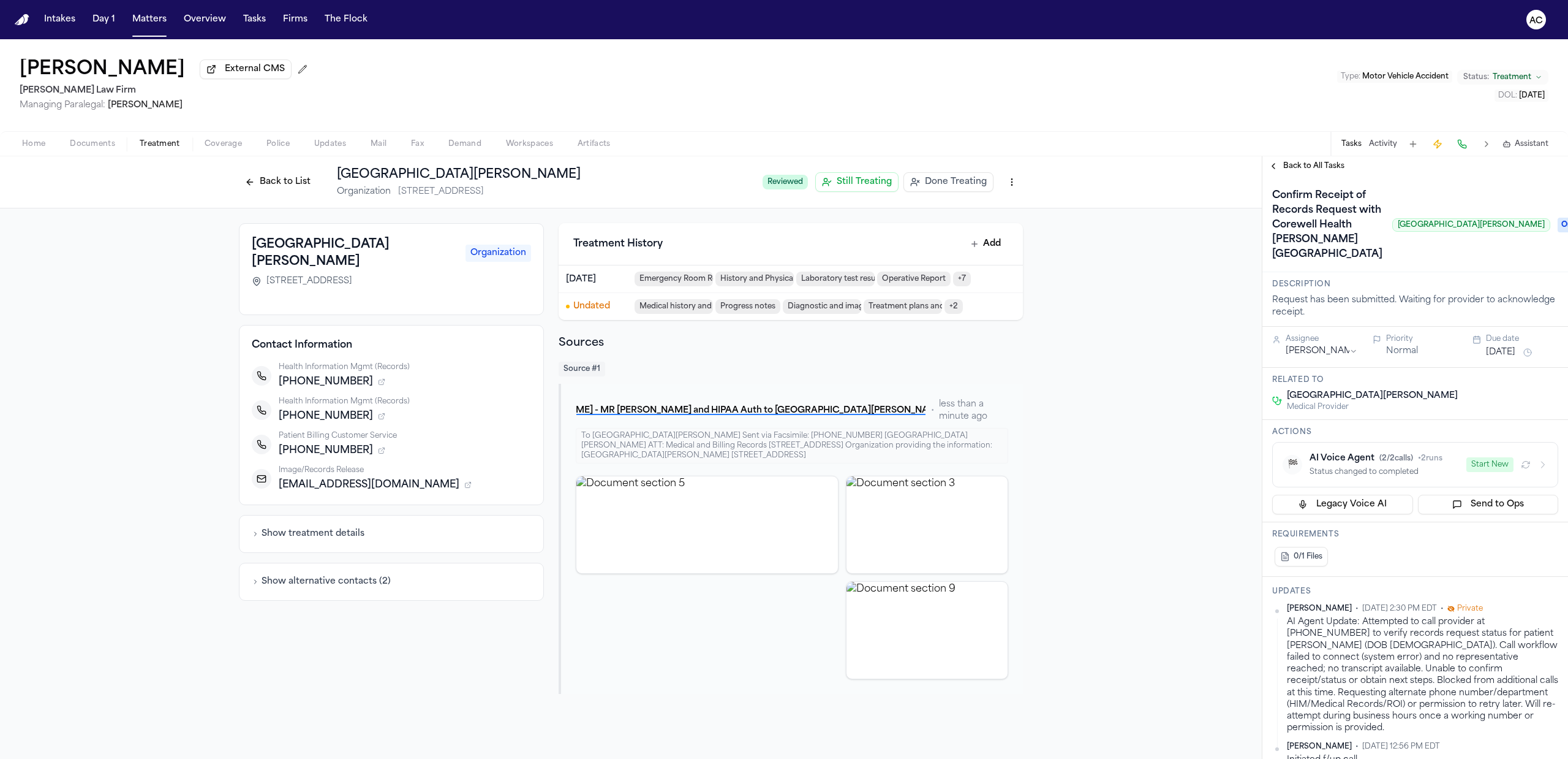
click at [55, 147] on button "Home" at bounding box center [34, 144] width 48 height 15
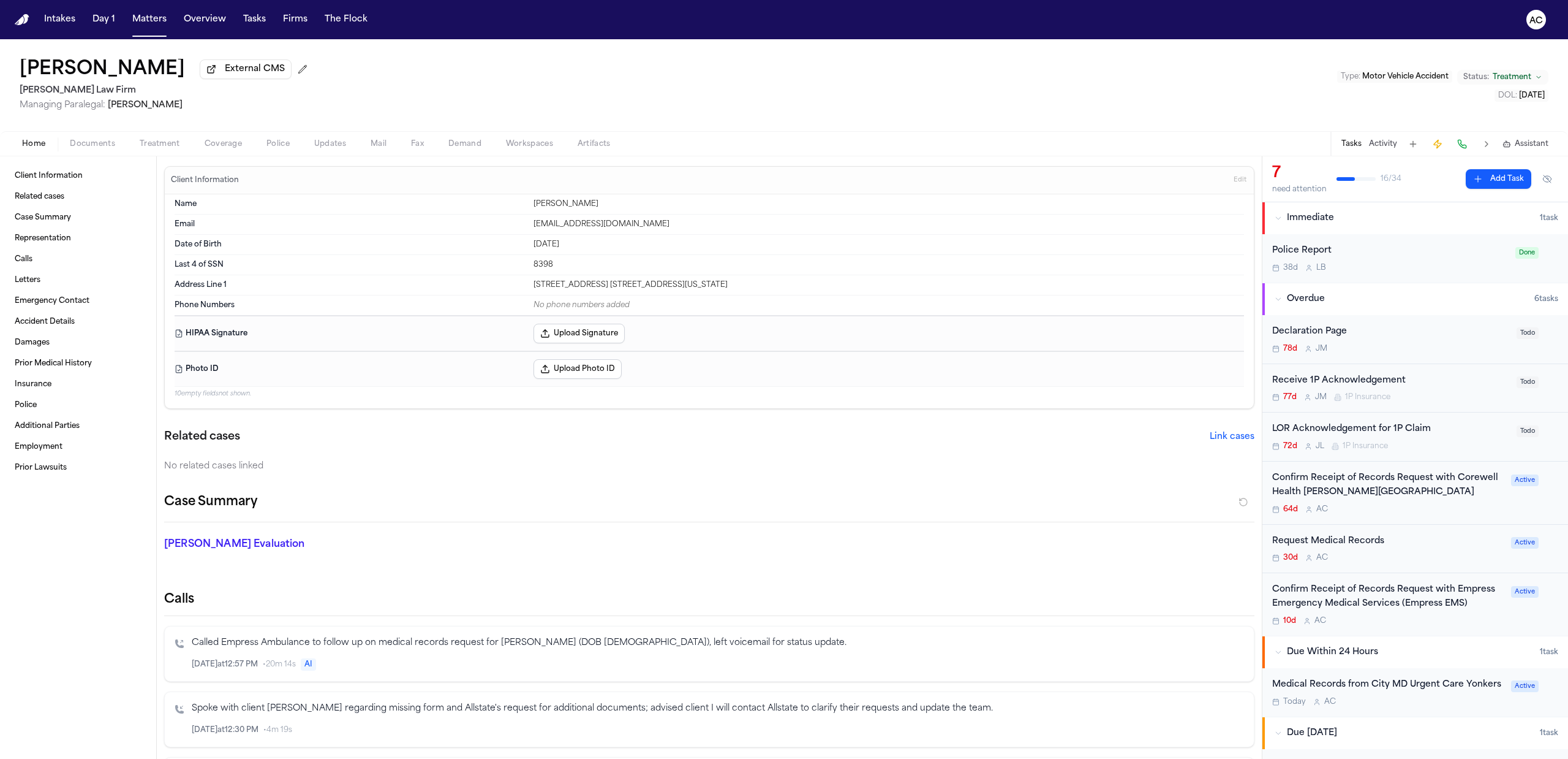
click at [160, 141] on span "Treatment" at bounding box center [160, 144] width 40 height 10
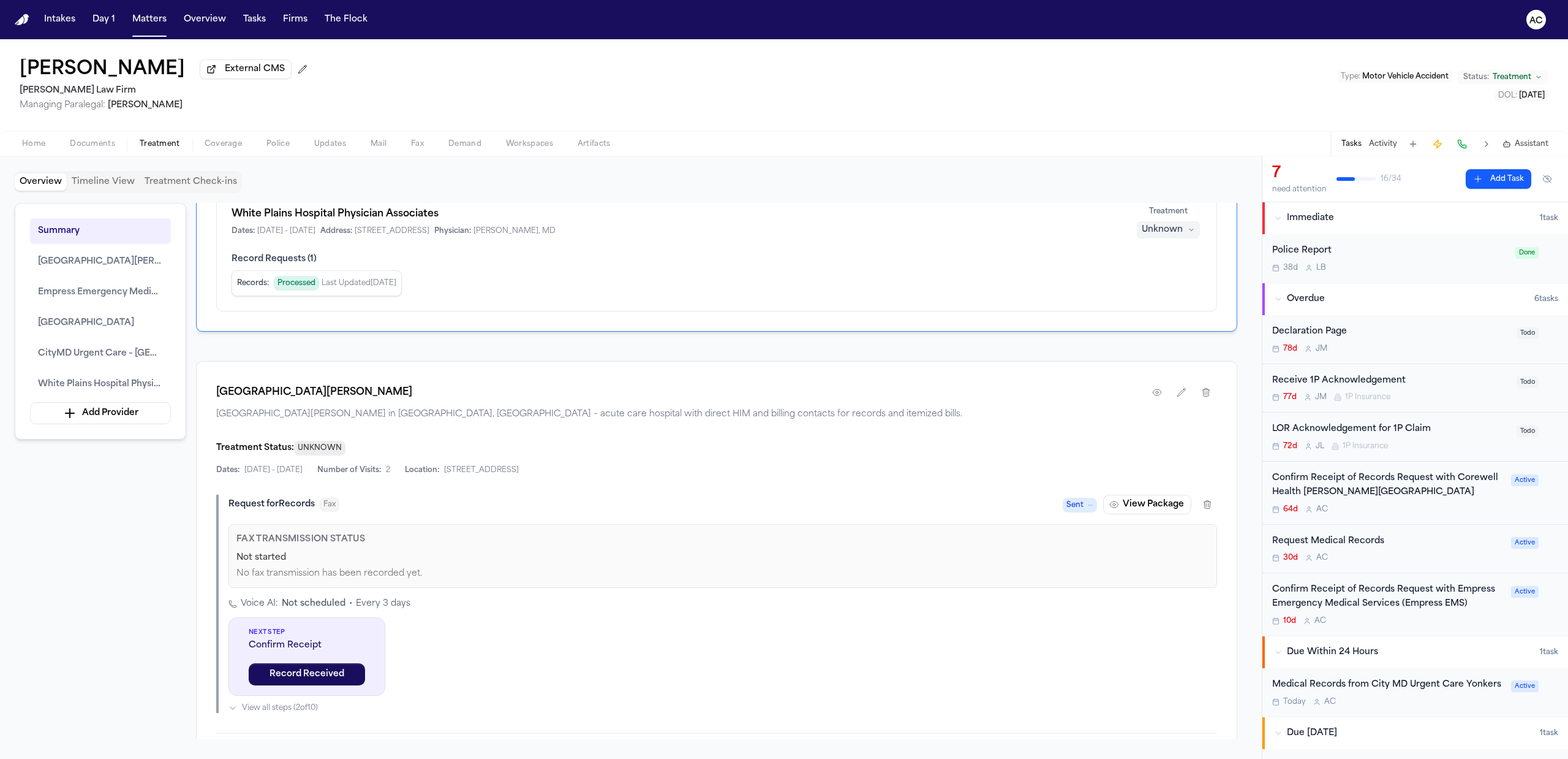
scroll to position [735, 0]
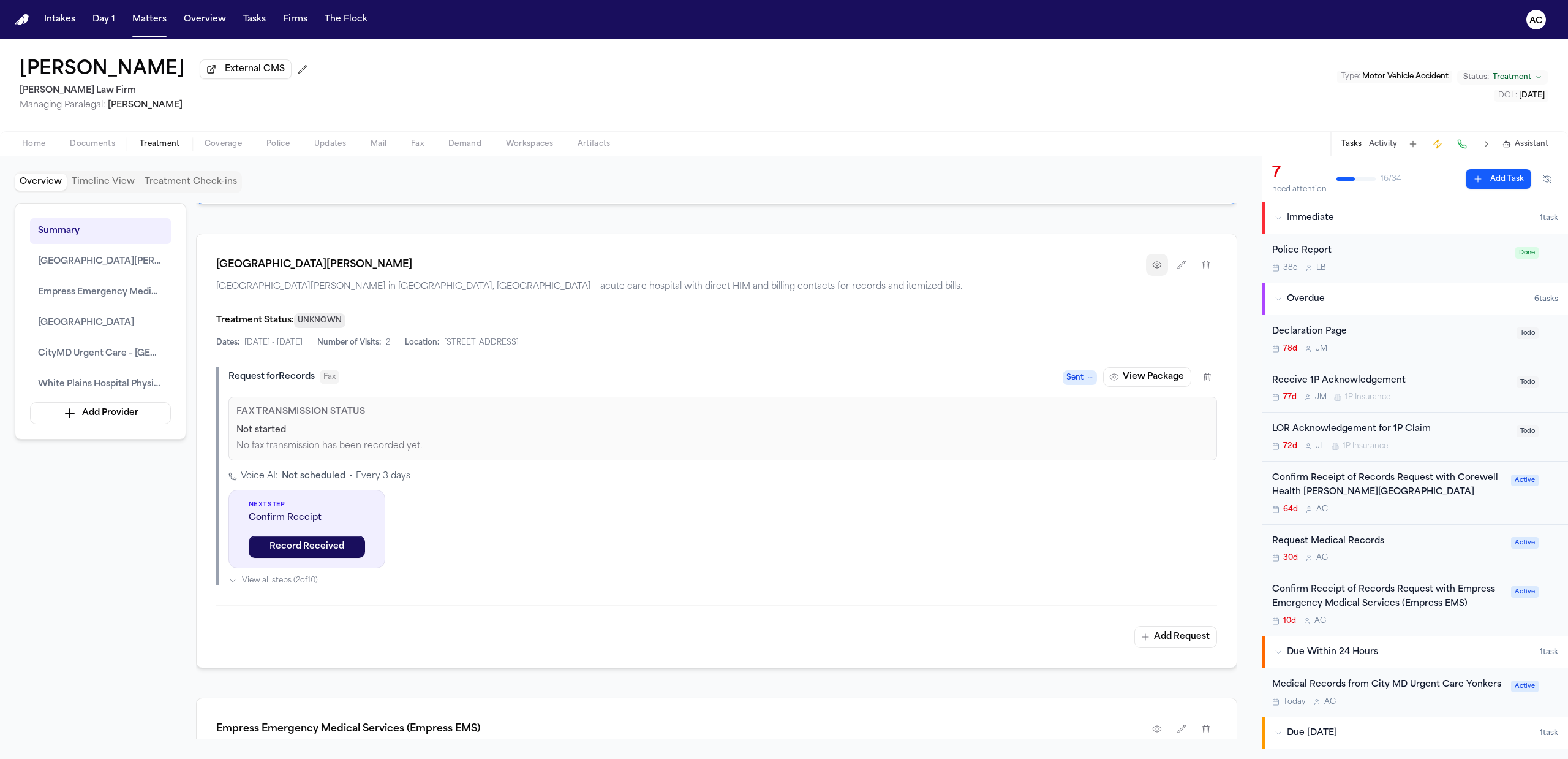
click at [1156, 270] on icon "button" at bounding box center [1157, 264] width 10 height 10
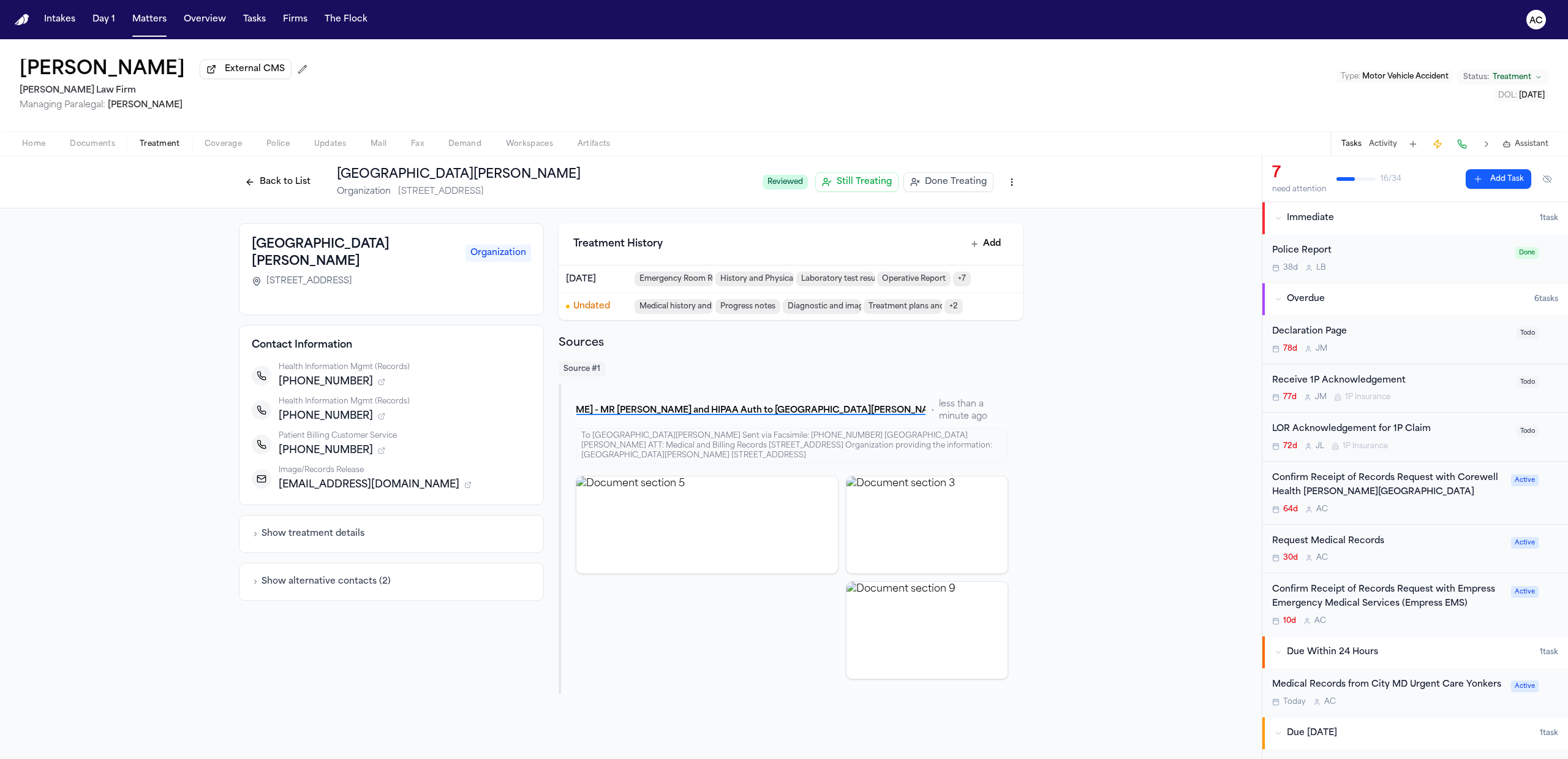
click at [1344, 489] on div "Confirm Receipt of Records Request with Corewell Health Wayne Hospital" at bounding box center [1388, 485] width 232 height 28
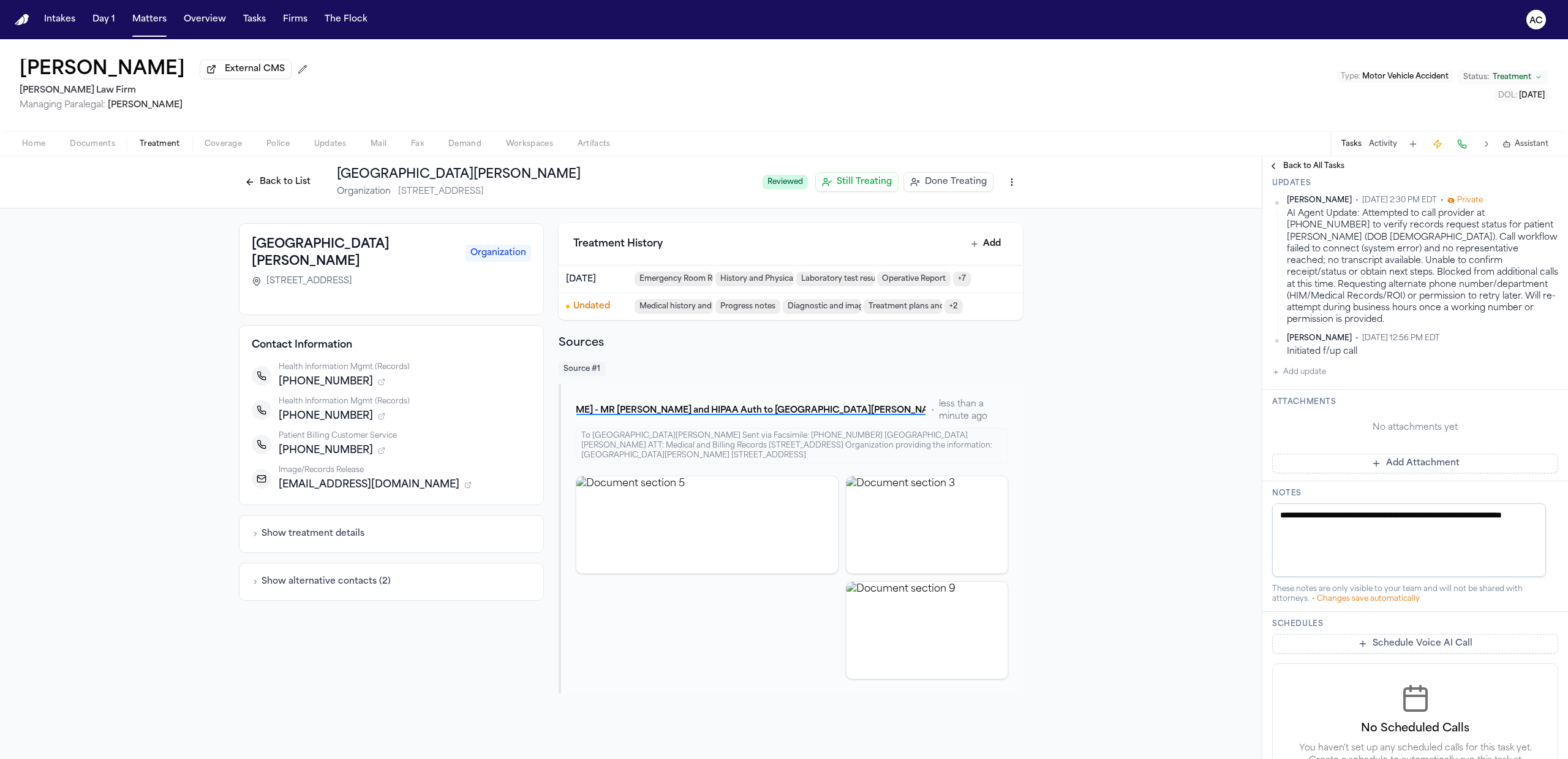
scroll to position [327, 0]
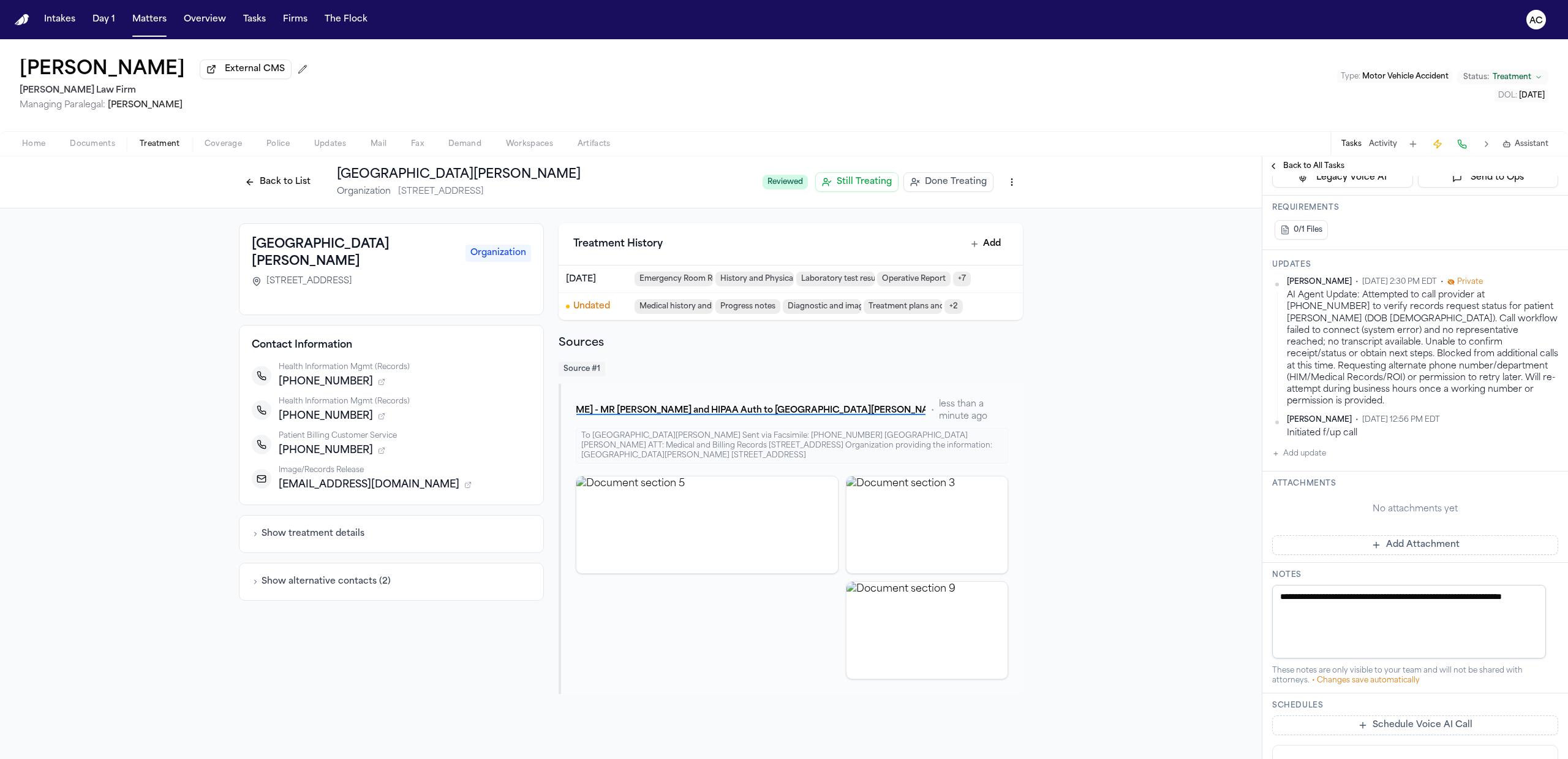
click at [1313, 461] on button "Add update" at bounding box center [1299, 454] width 54 height 15
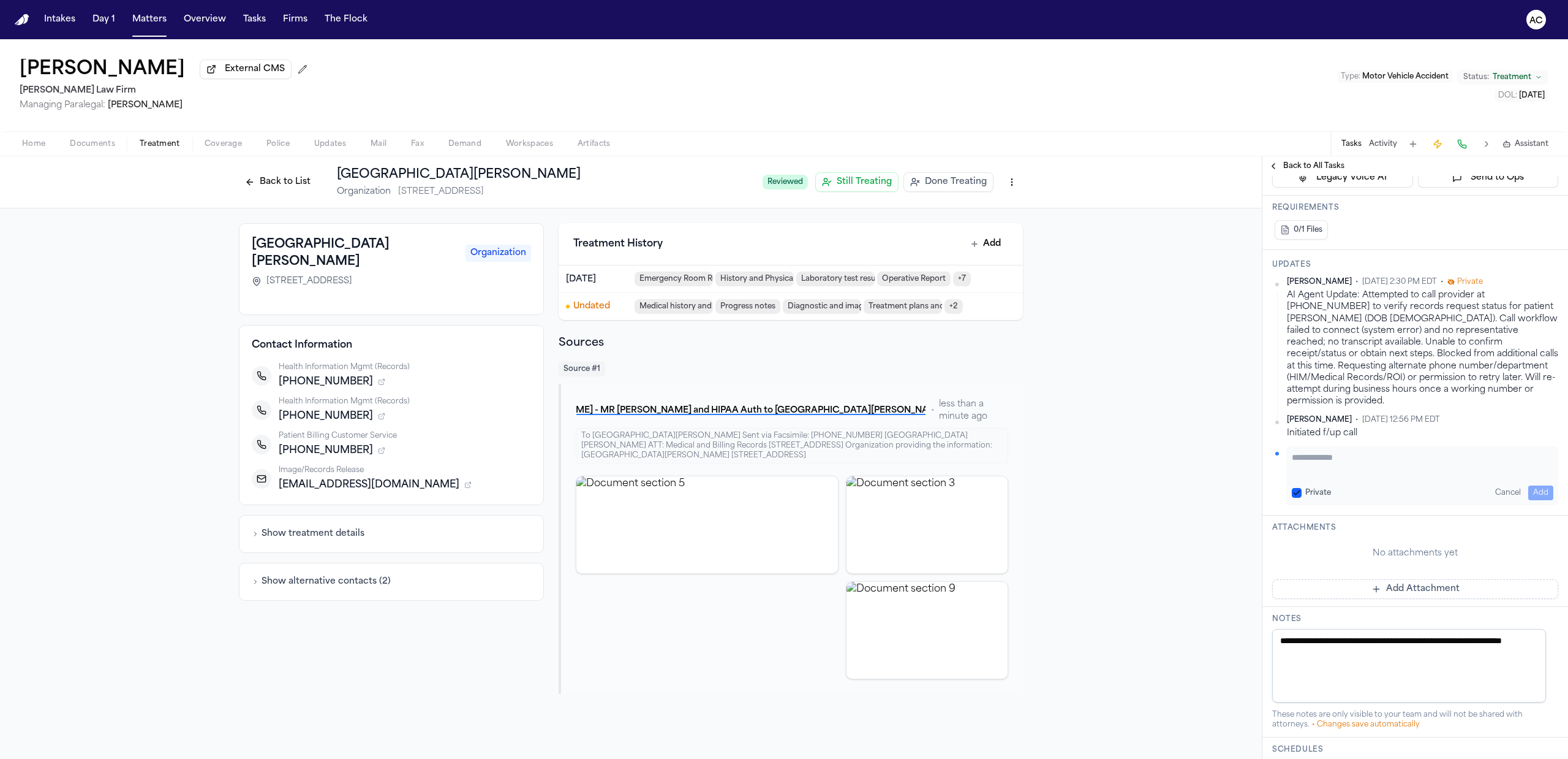
click at [1297, 497] on button "Private" at bounding box center [1296, 493] width 10 height 10
click at [1331, 476] on textarea "Add your update" at bounding box center [1422, 463] width 261 height 24
drag, startPoint x: 1499, startPoint y: 475, endPoint x: 1499, endPoint y: 484, distance: 9.0
click at [1499, 475] on div "**********" at bounding box center [1415, 391] width 286 height 228
click at [1496, 476] on textarea "**********" at bounding box center [1416, 463] width 249 height 24
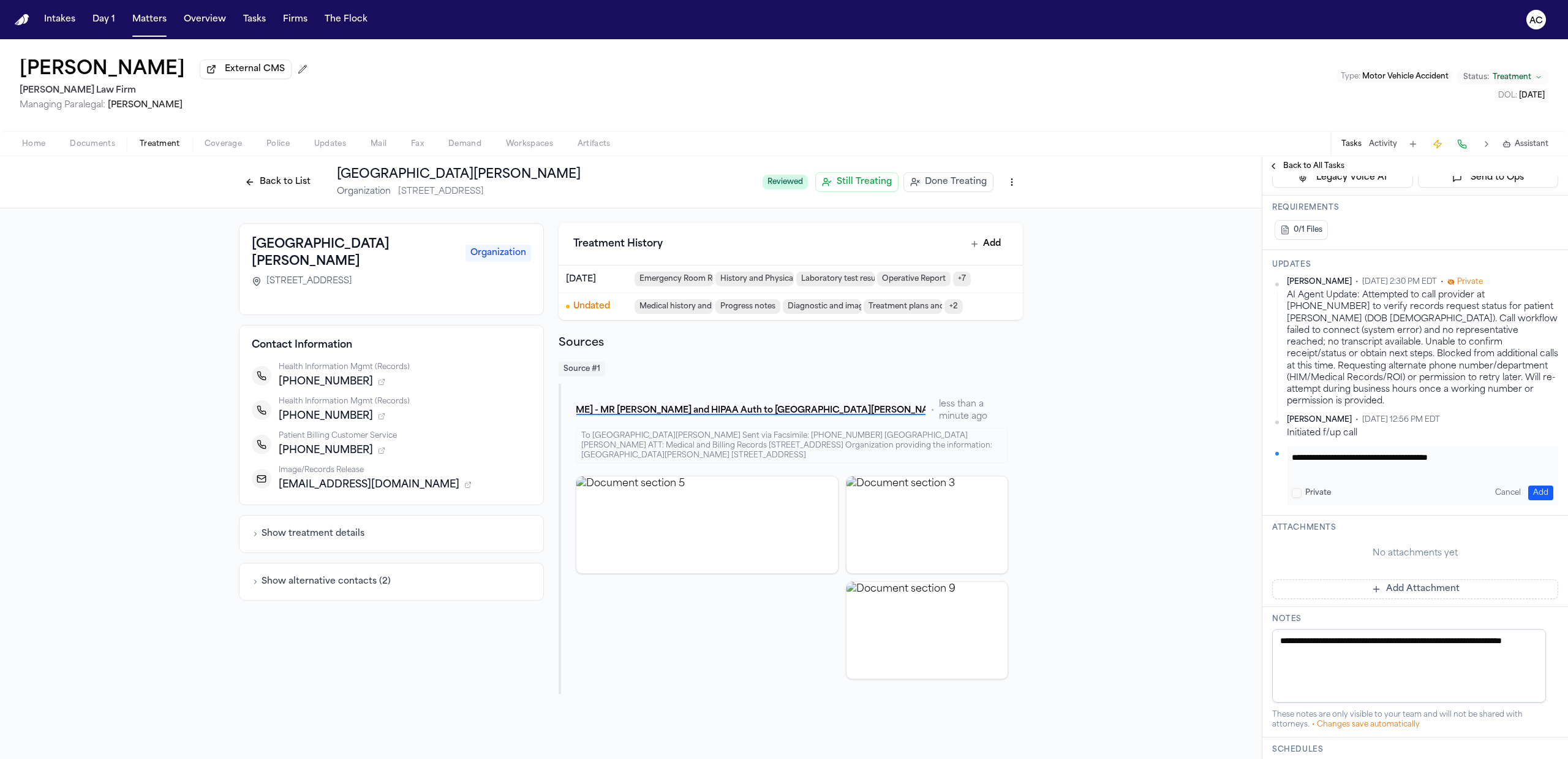
paste textarea "**********"
click at [1452, 476] on textarea "**********" at bounding box center [1416, 463] width 249 height 24
paste textarea "**********"
click at [1439, 476] on textarea "**********" at bounding box center [1416, 463] width 249 height 24
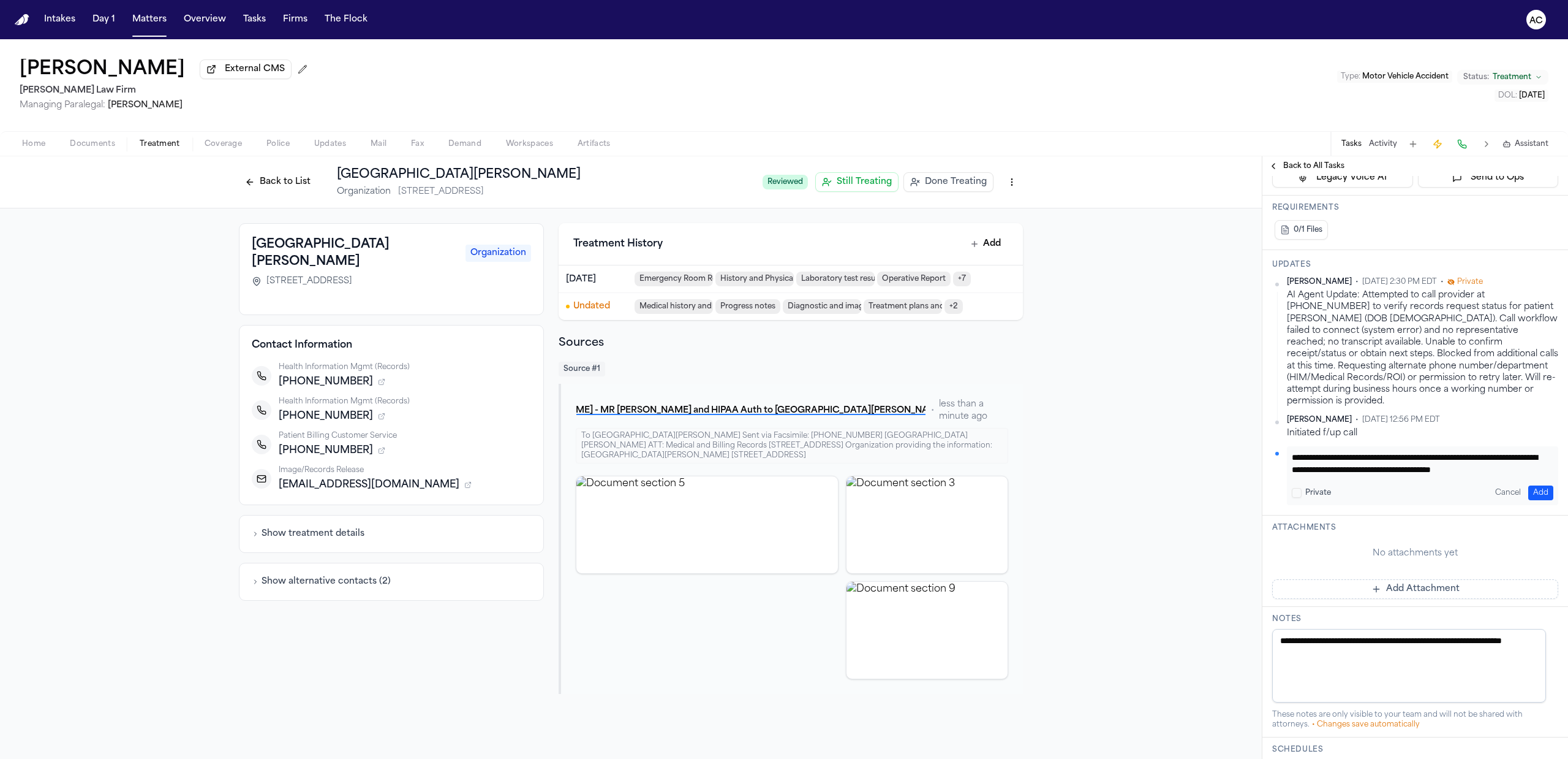
click at [1378, 476] on textarea "**********" at bounding box center [1416, 463] width 249 height 24
click at [1484, 476] on textarea "**********" at bounding box center [1416, 463] width 249 height 24
click at [1506, 476] on textarea "**********" at bounding box center [1416, 463] width 249 height 24
type textarea "**********"
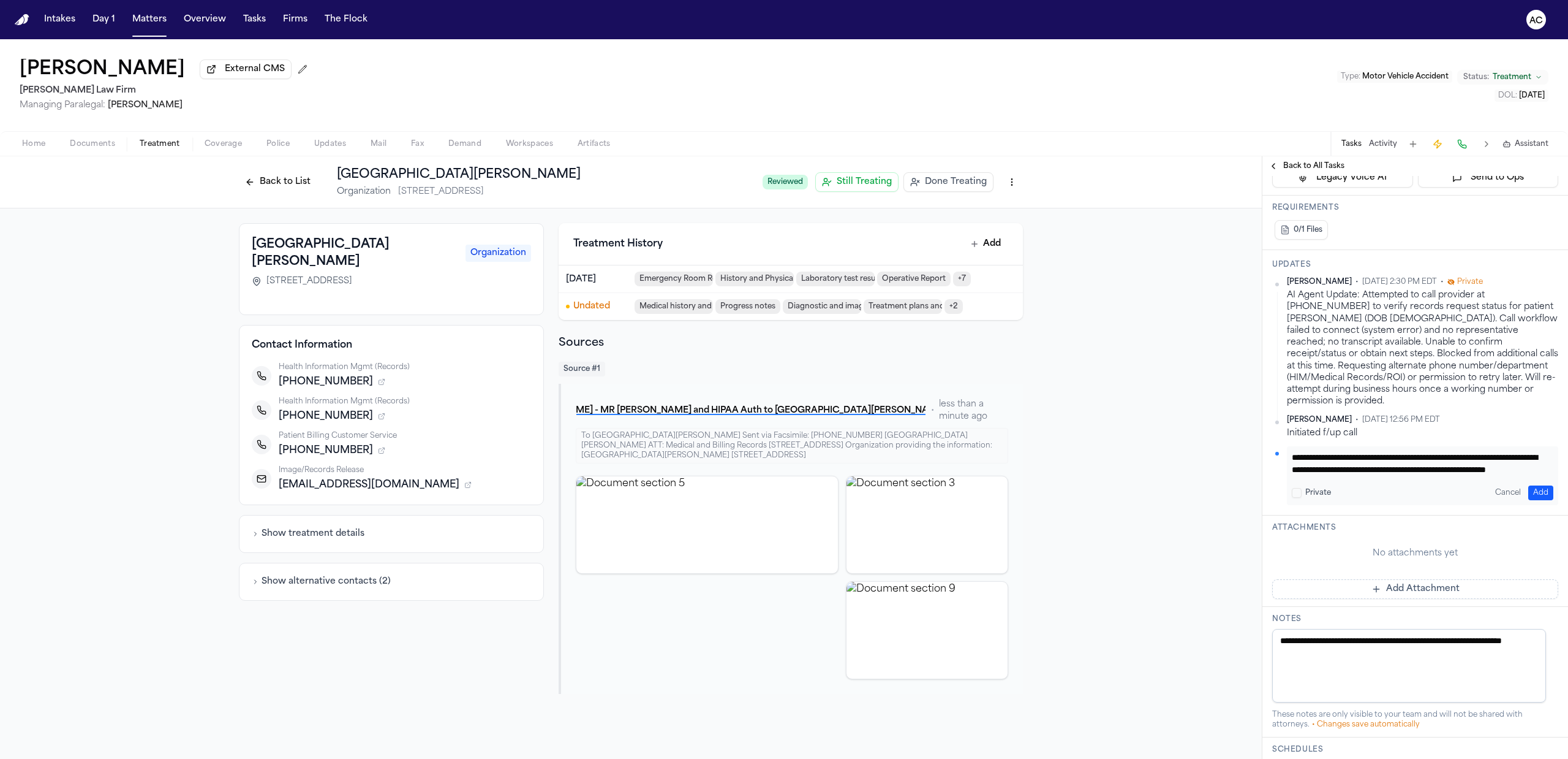
click at [1533, 500] on button "Add" at bounding box center [1540, 493] width 25 height 15
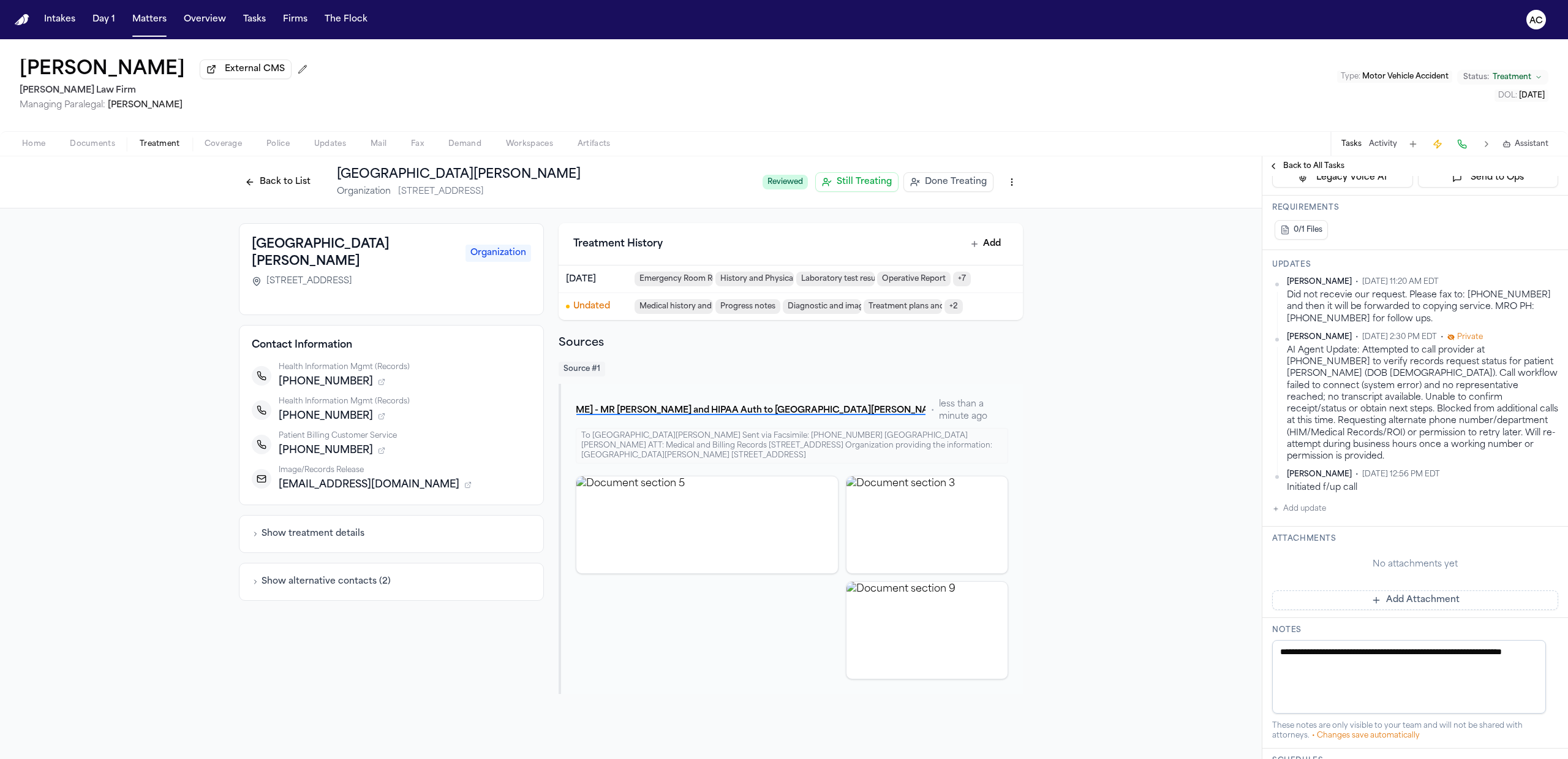
click at [286, 174] on button "Back to List" at bounding box center [278, 181] width 77 height 20
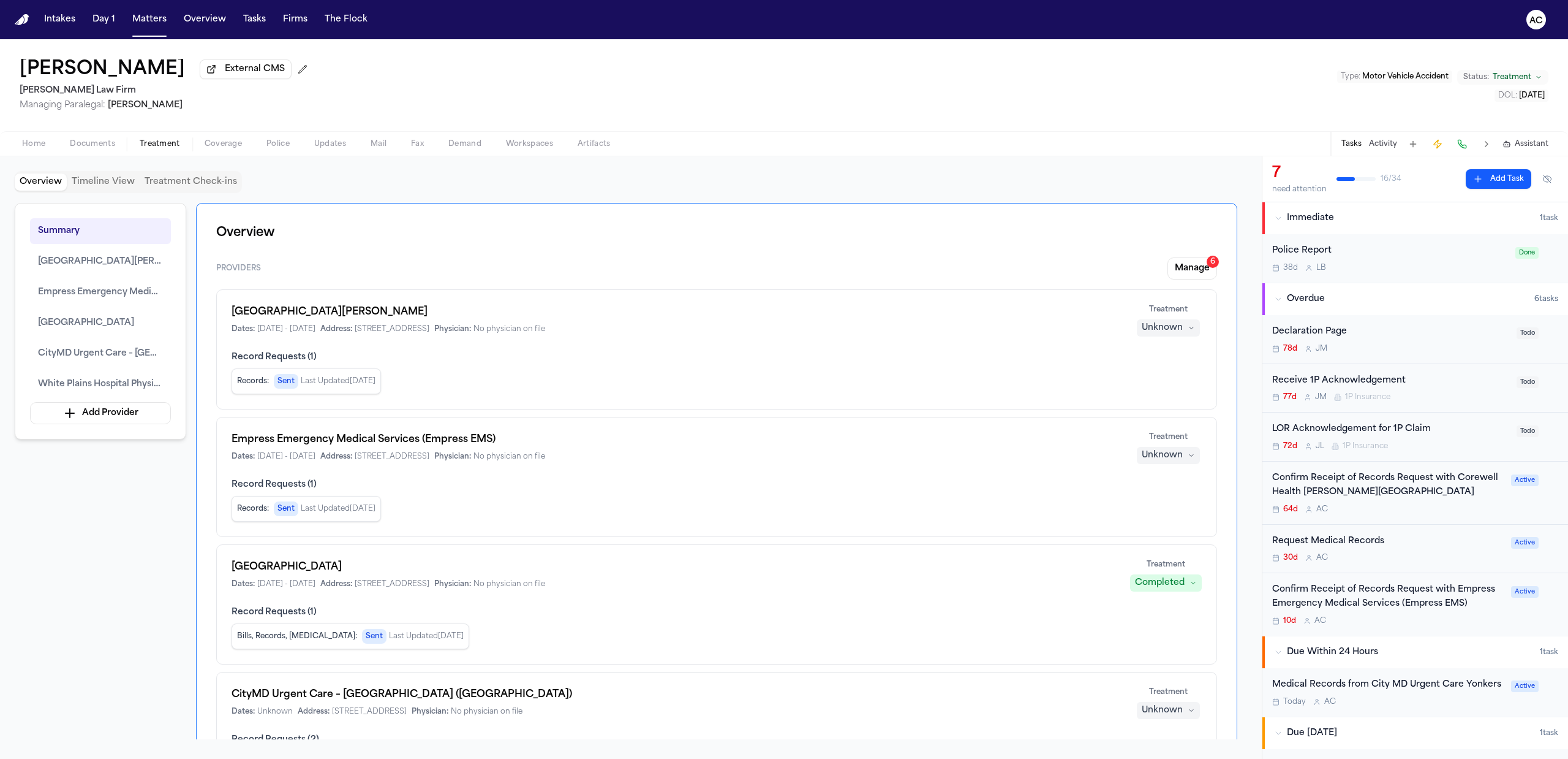
click at [1348, 489] on div "Confirm Receipt of Records Request with Corewell Health Wayne Hospital" at bounding box center [1388, 485] width 232 height 28
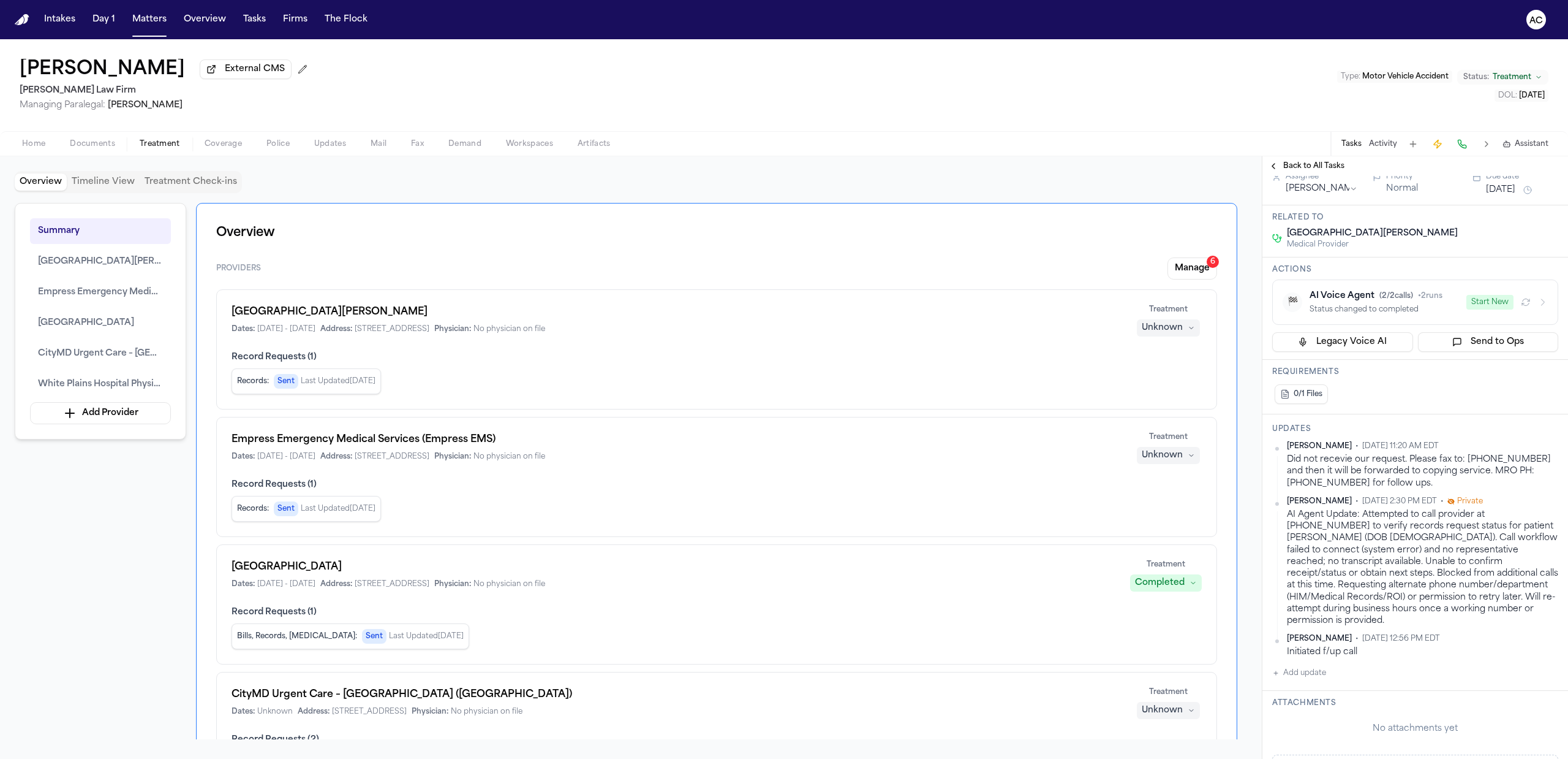
scroll to position [163, 0]
click at [1205, 77] on div "Francoise Butrico External CMS Martello Law Firm Managing Paralegal: Michelle L…" at bounding box center [784, 85] width 1568 height 92
click at [1311, 679] on button "Add update" at bounding box center [1299, 672] width 54 height 15
drag, startPoint x: 1323, startPoint y: 704, endPoint x: 1329, endPoint y: 694, distance: 11.7
click at [1326, 698] on div "Private Cancel Add" at bounding box center [1422, 694] width 272 height 59
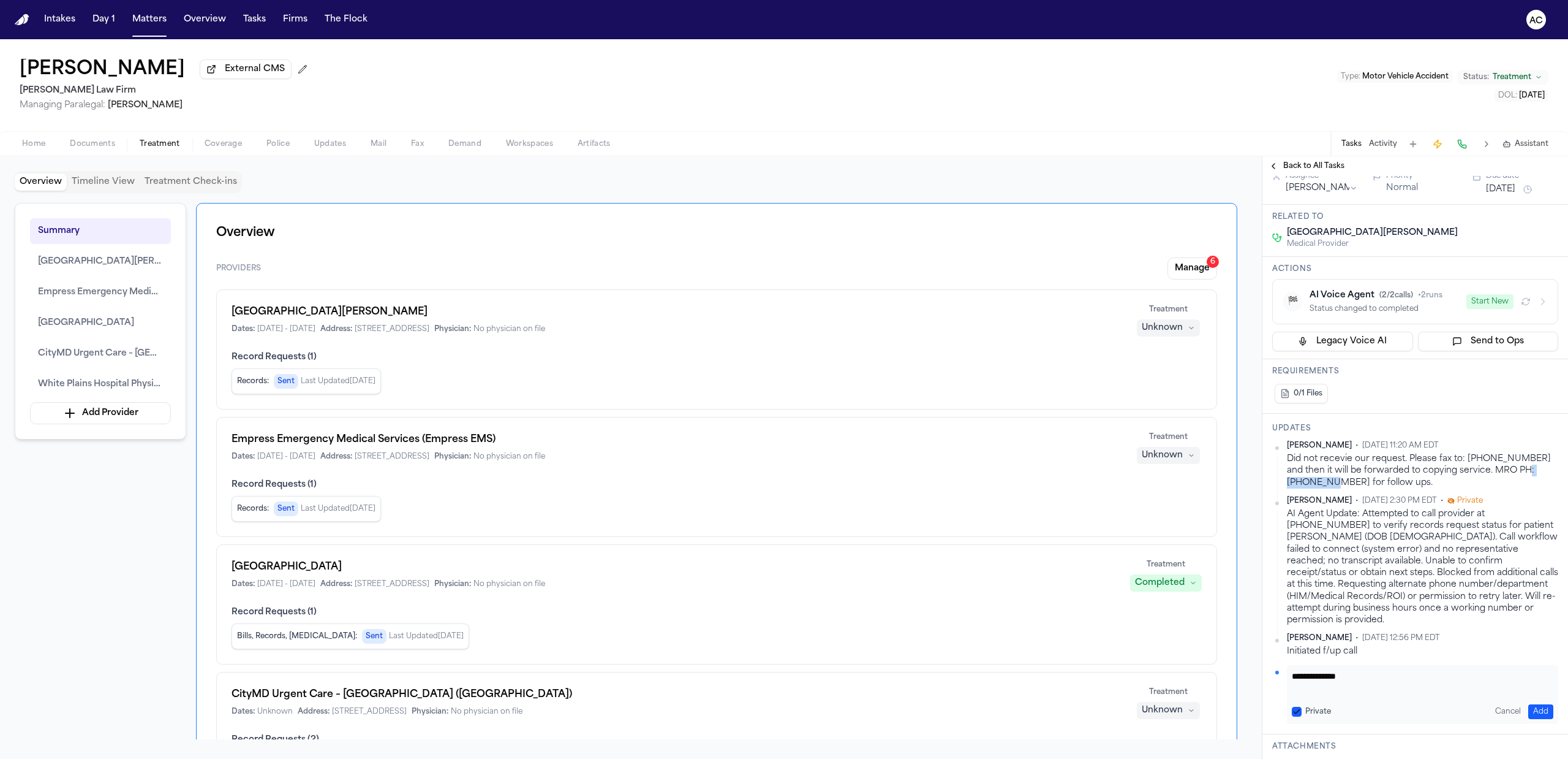
drag, startPoint x: 1325, startPoint y: 508, endPoint x: 1517, endPoint y: 499, distance: 192.2
click at [1517, 489] on div "Did not recevie our request. Please fax to: 734-467-4674 and then it will be fo…" at bounding box center [1422, 470] width 272 height 36
copy div "610-9947500"
click at [1385, 694] on textarea "**********" at bounding box center [1416, 682] width 249 height 24
paste textarea "**********"
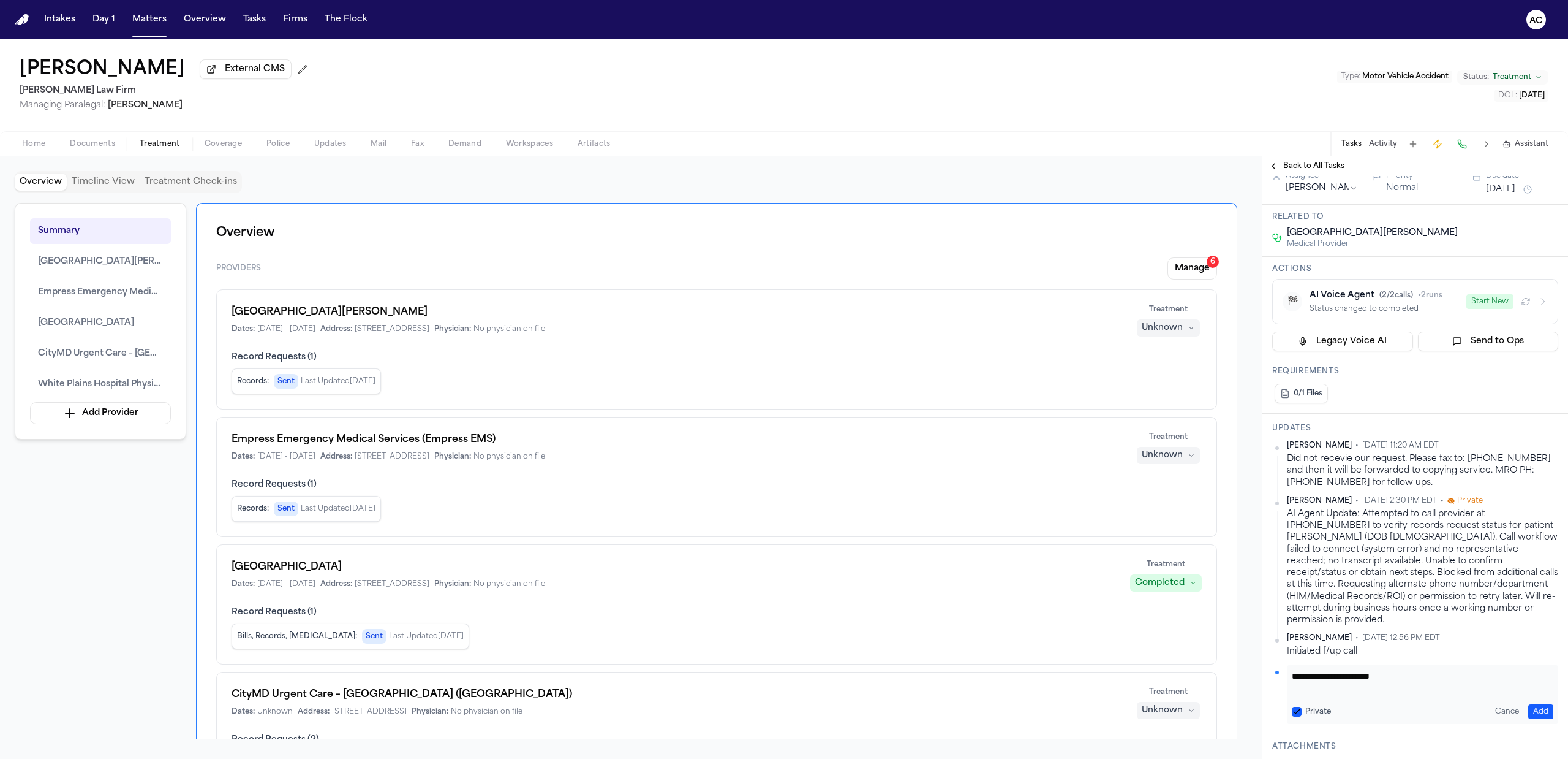
click at [1393, 694] on textarea "**********" at bounding box center [1416, 682] width 249 height 24
click at [1460, 694] on textarea "**********" at bounding box center [1416, 682] width 249 height 24
type textarea "**********"
click at [1532, 719] on button "Add" at bounding box center [1540, 712] width 25 height 15
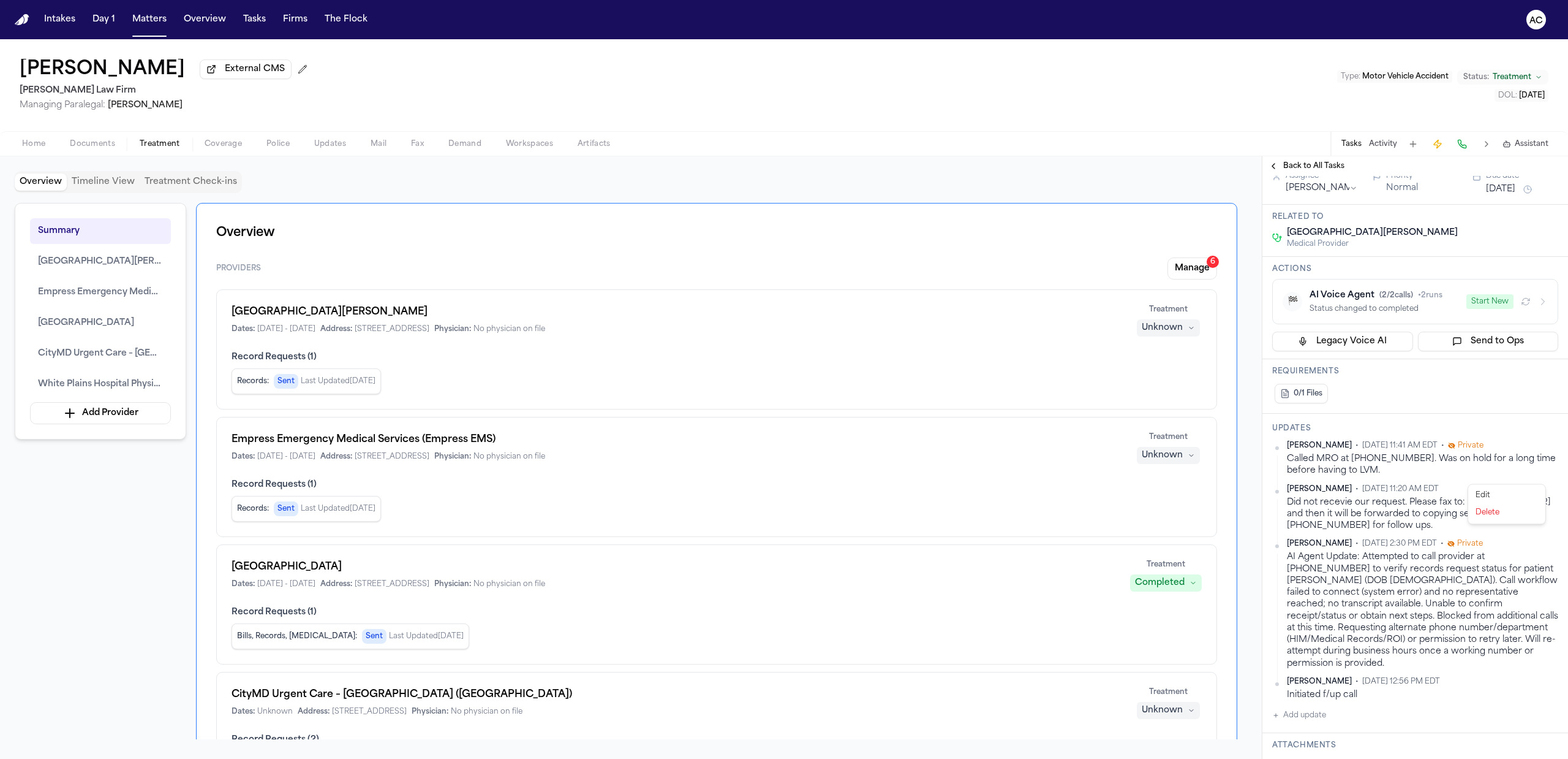
click at [1540, 473] on html "Intakes Day 1 Matters Overview Tasks Firms The Flock AC Francoise Butrico Exter…" at bounding box center [784, 380] width 1568 height 759
click at [1510, 493] on div "Edit" at bounding box center [1507, 495] width 72 height 17
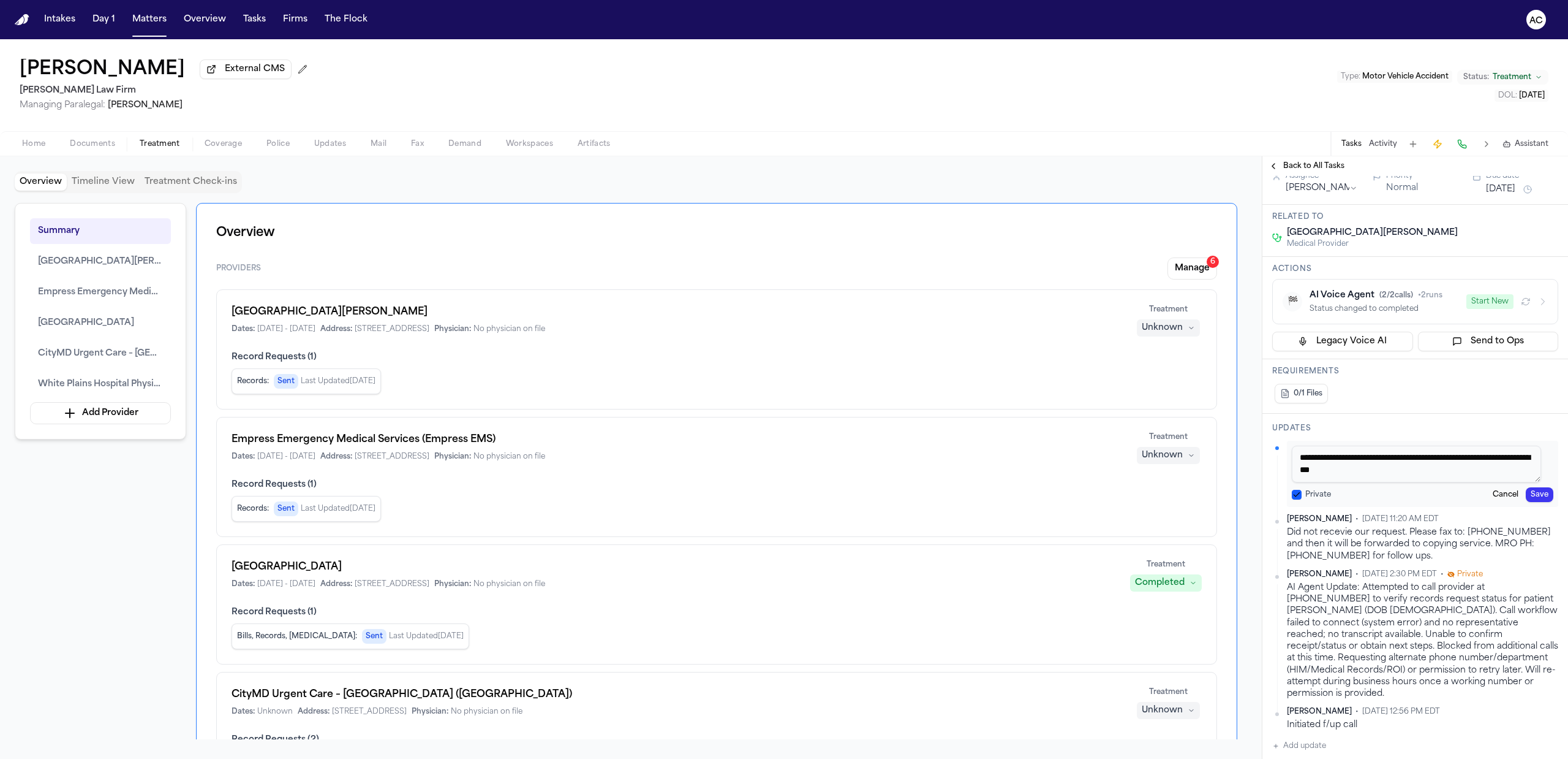
click at [1298, 499] on button "Private" at bounding box center [1296, 494] width 10 height 10
click at [1430, 483] on textarea "**********" at bounding box center [1416, 464] width 249 height 37
type textarea "**********"
click at [1533, 502] on button "Save" at bounding box center [1540, 495] width 28 height 15
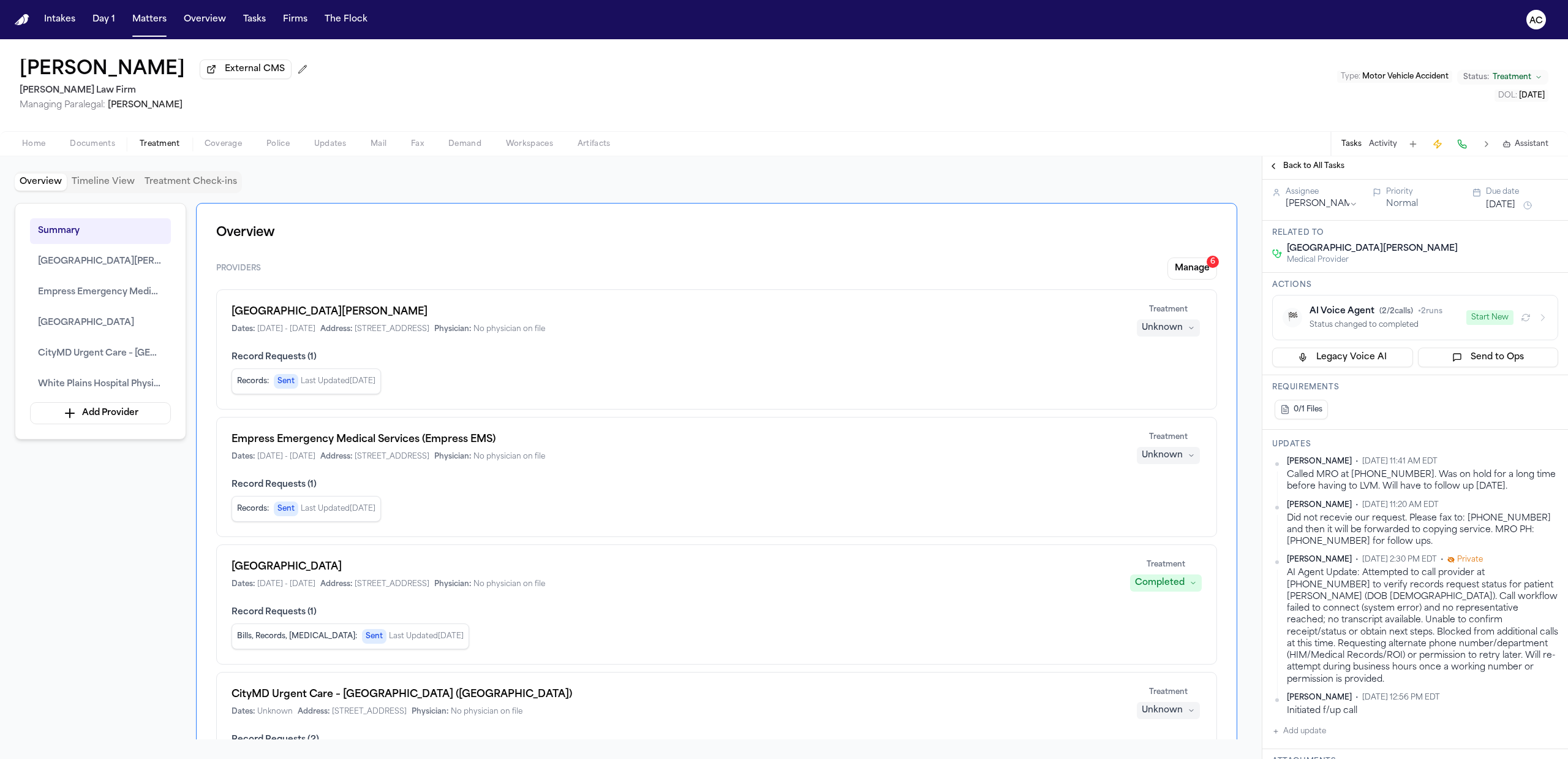
scroll to position [143, 0]
click at [1307, 161] on span "Back to All Tasks" at bounding box center [1314, 166] width 61 height 10
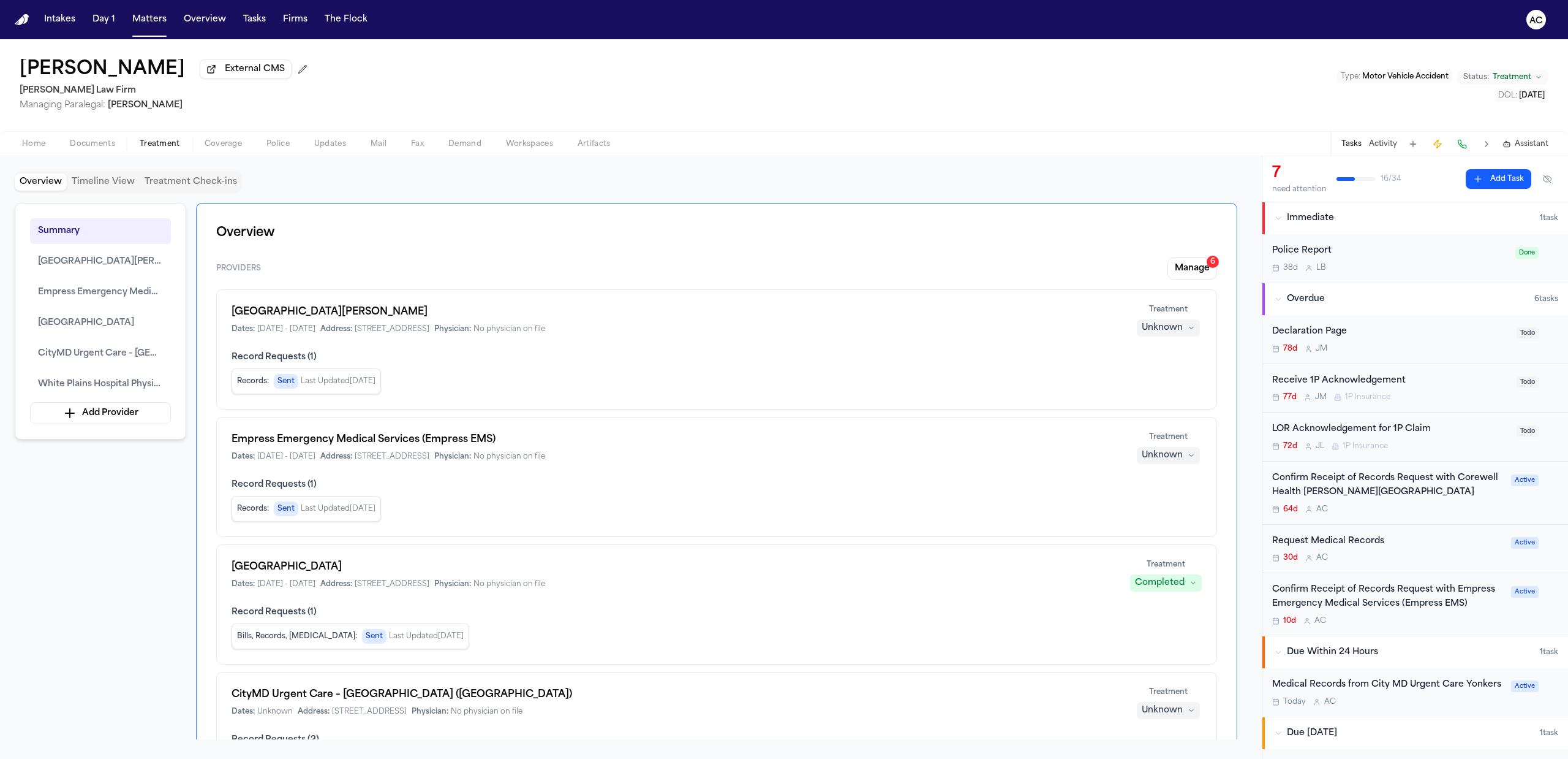
click at [430, 84] on div "Francoise Butrico External CMS Martello Law Firm Managing Paralegal: Michelle L…" at bounding box center [784, 85] width 1568 height 92
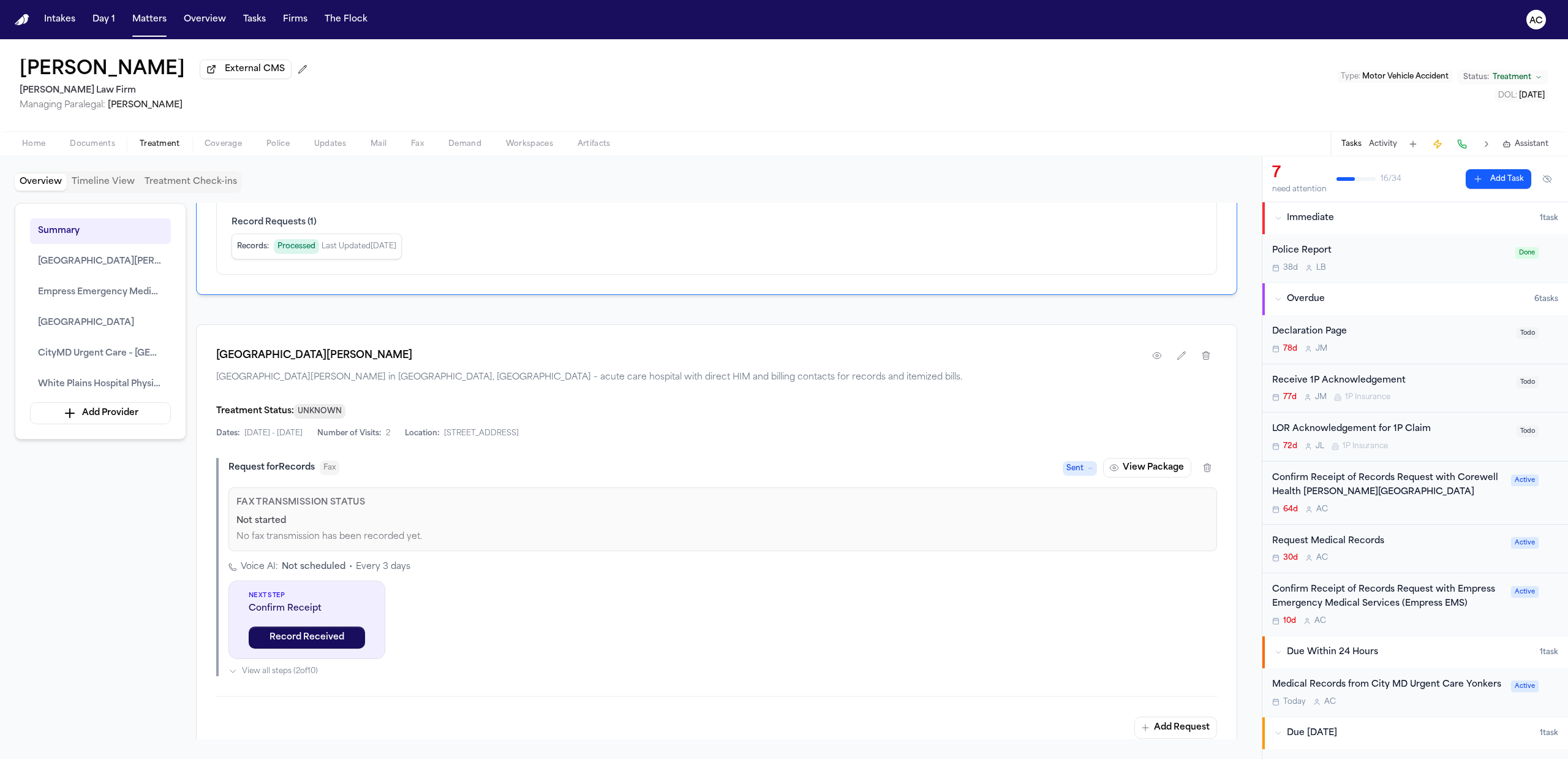
scroll to position [735, 0]
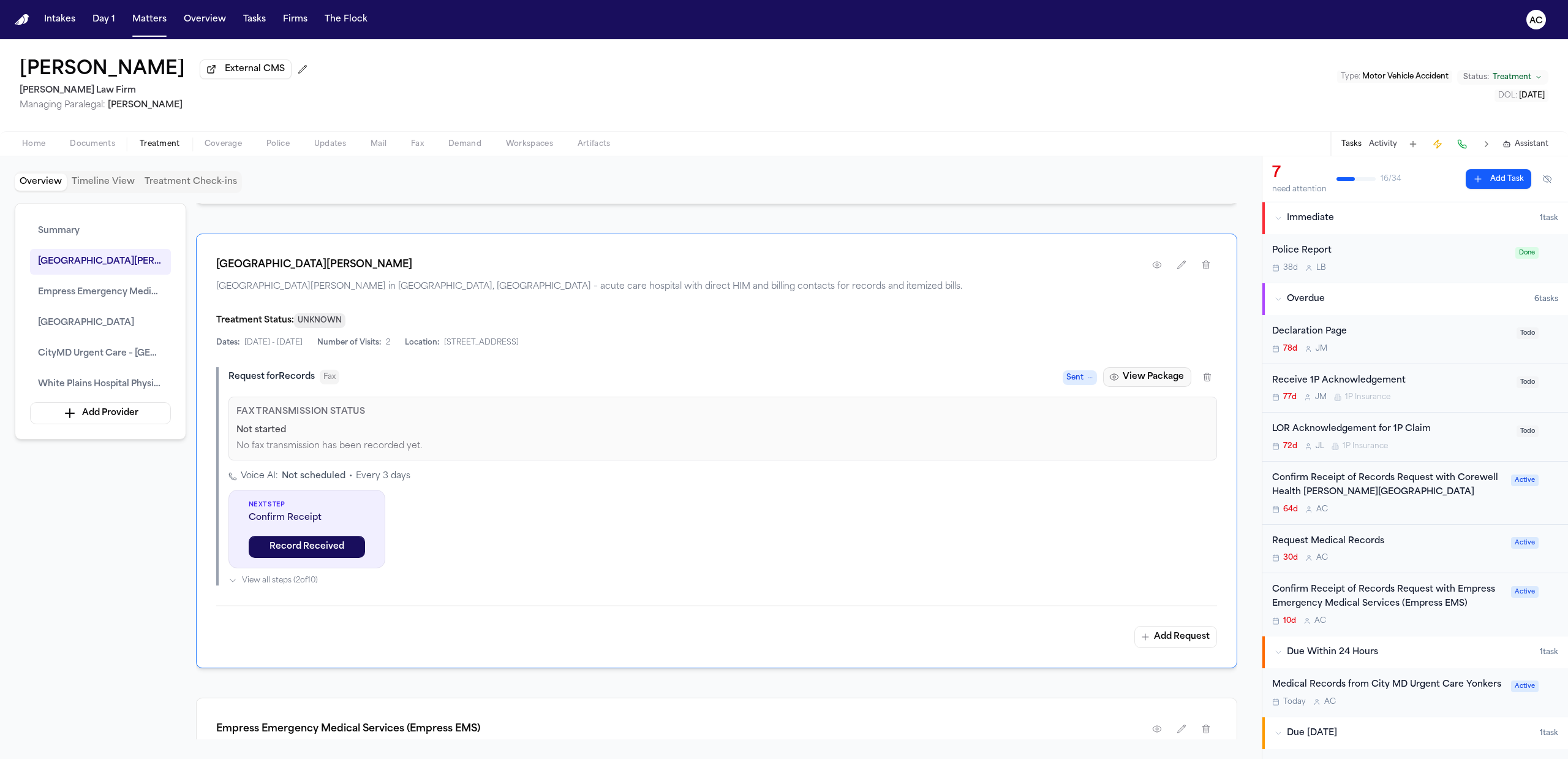
click at [1137, 371] on div "Corewell Health Wayne Hospital Corewell Health Wayne Hospital in Wayne, MI – ac…" at bounding box center [717, 450] width 1042 height 435
click at [1152, 386] on button "View Package" at bounding box center [1147, 377] width 88 height 20
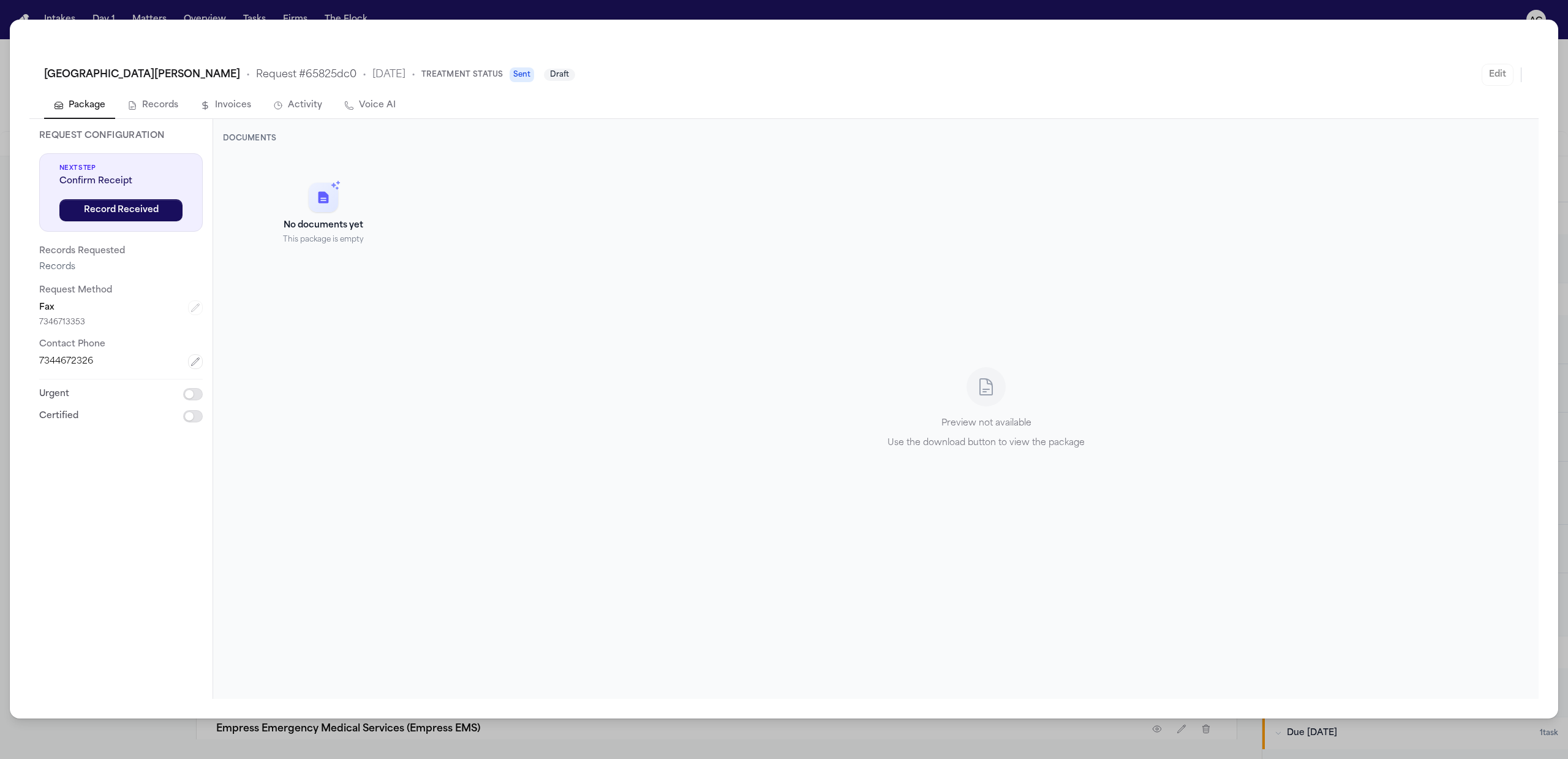
click at [304, 75] on span "Request # 65825dc0" at bounding box center [306, 75] width 100 height 15
click at [184, 74] on span "Corewell Health Wayne Hospital" at bounding box center [142, 75] width 196 height 15
click at [138, 72] on span "Corewell Health Wayne Hospital" at bounding box center [142, 75] width 196 height 15
click at [53, 74] on span "Corewell Health Wayne Hospital" at bounding box center [142, 75] width 196 height 15
click at [101, 588] on div "Request Configuration Next Step Confirm Receipt Record Received Records Request…" at bounding box center [121, 408] width 184 height 580
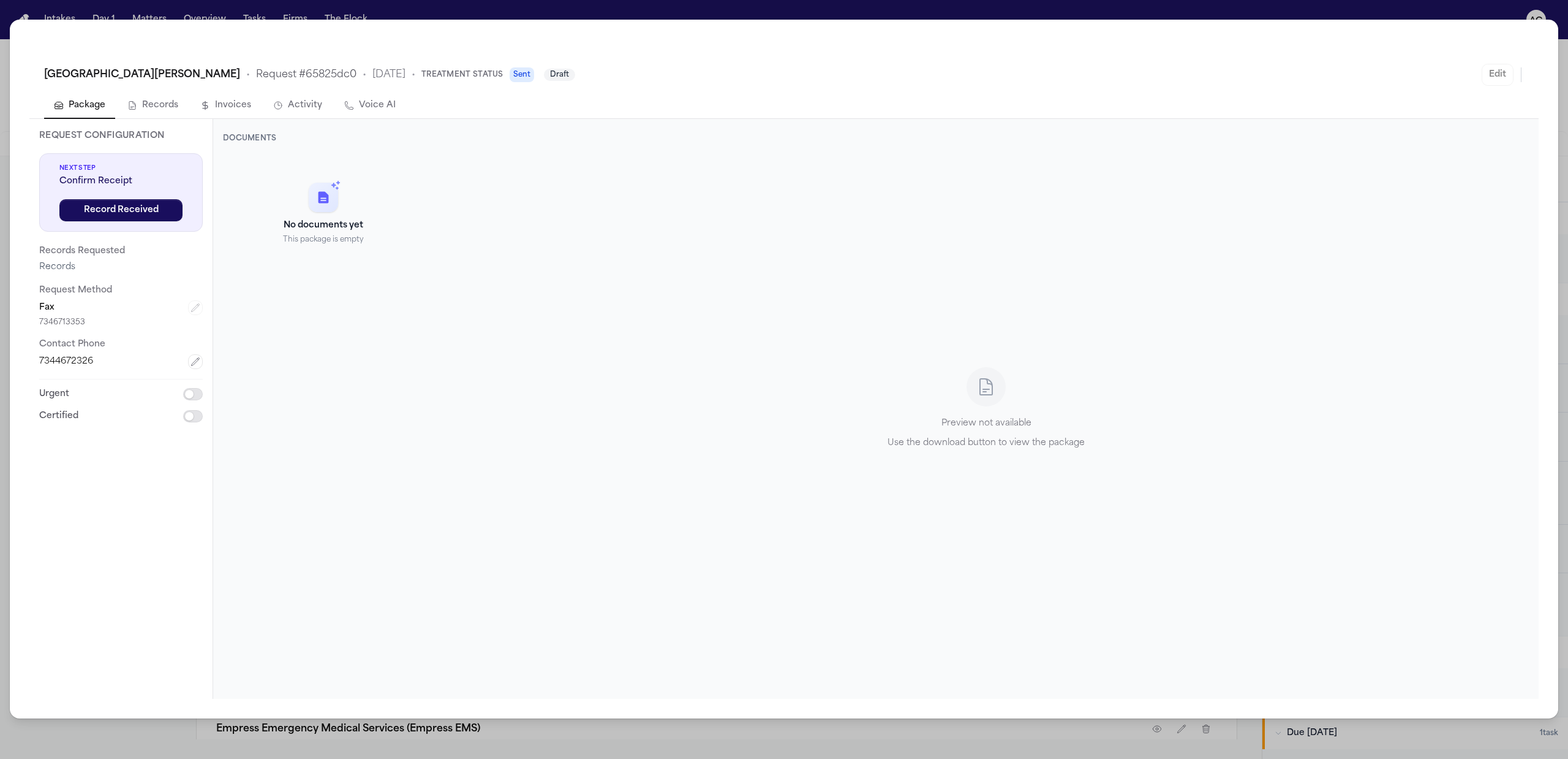
click at [1208, 8] on div "Corewell Health Wayne Hospital • Request # 65825dc0 • 9/18/2025 • Treatment Sta…" at bounding box center [784, 380] width 1568 height 759
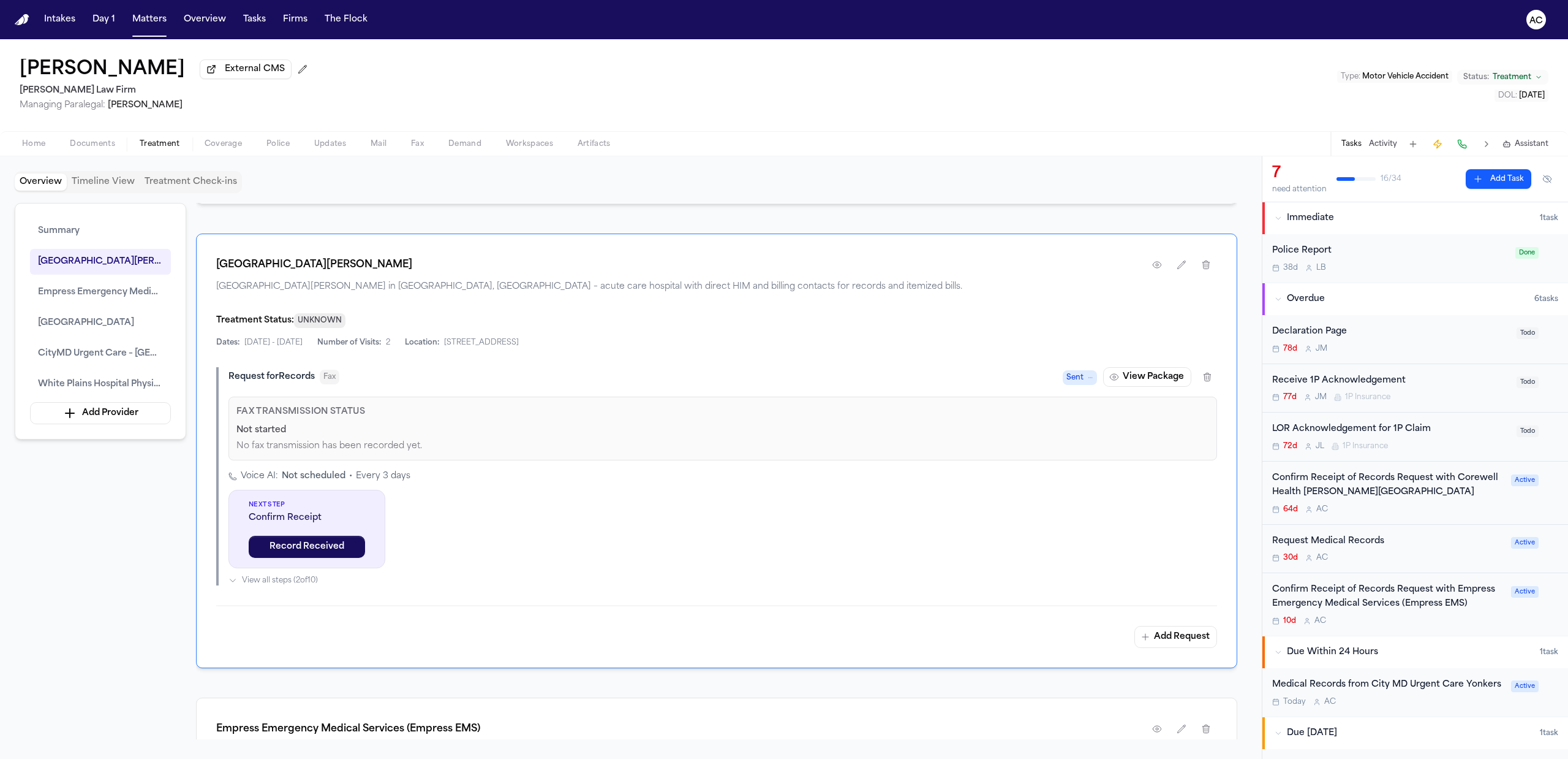
drag, startPoint x: 917, startPoint y: 69, endPoint x: 871, endPoint y: 72, distance: 46.1
click at [867, 61] on div "Francoise Butrico External CMS Martello Law Firm Managing Paralegal: Michelle L…" at bounding box center [784, 85] width 1568 height 92
click at [1539, 24] on text "AC" at bounding box center [1536, 21] width 13 height 9
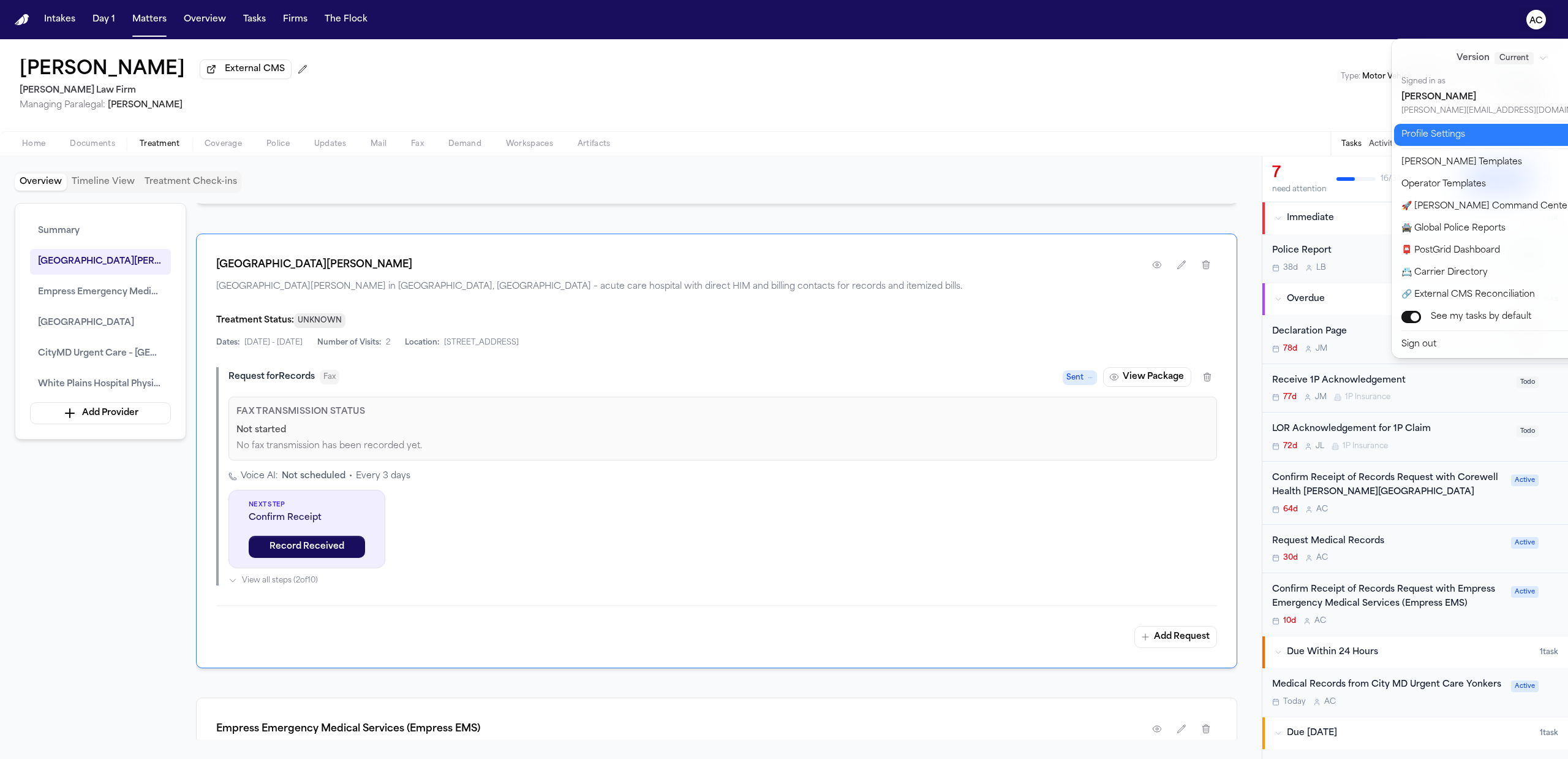
click at [1433, 133] on button "Profile Settings" at bounding box center [1509, 135] width 230 height 22
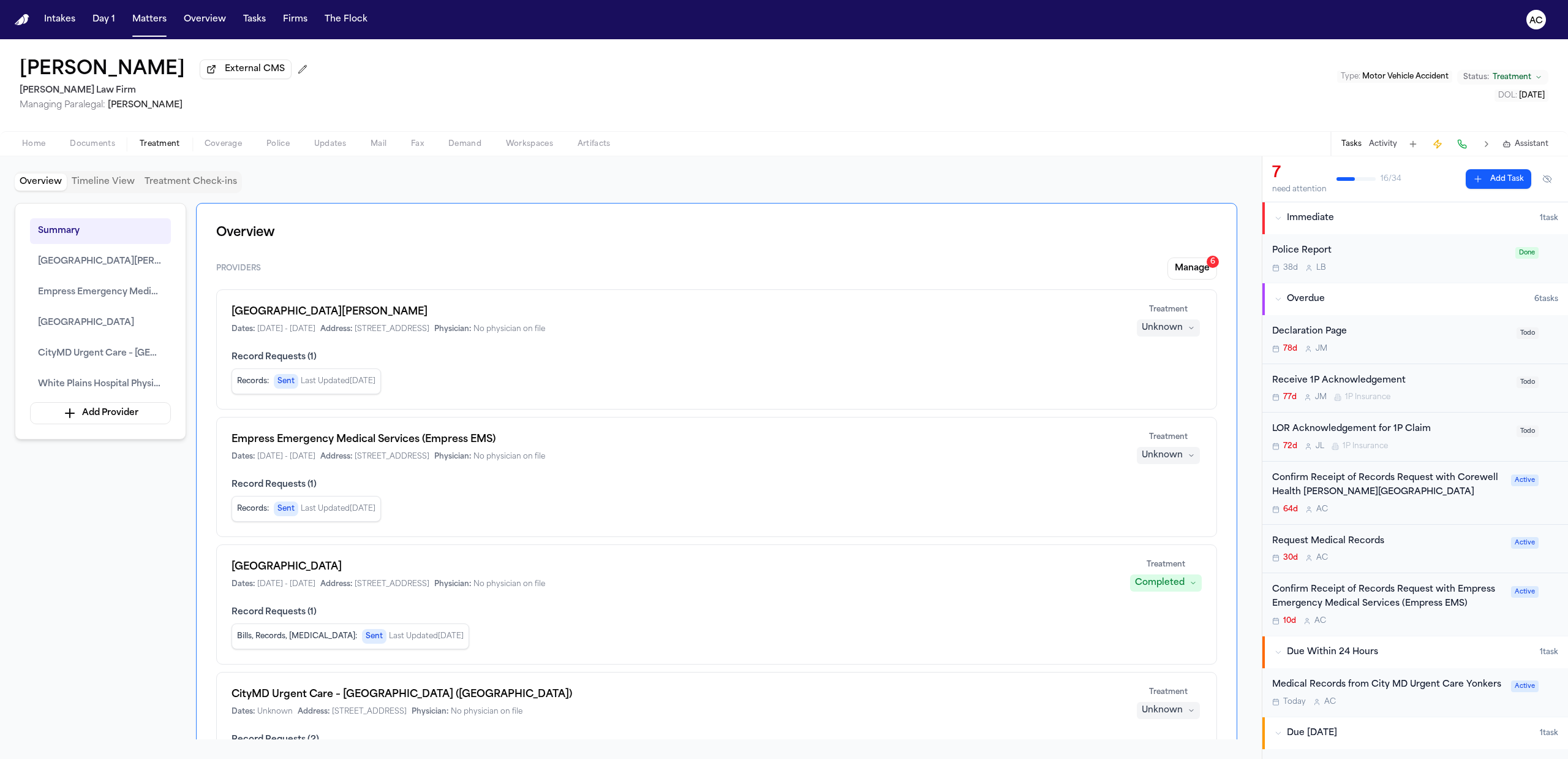
click at [709, 84] on div "Francoise Butrico External CMS Martello Law Firm Managing Paralegal: Michelle L…" at bounding box center [784, 85] width 1568 height 92
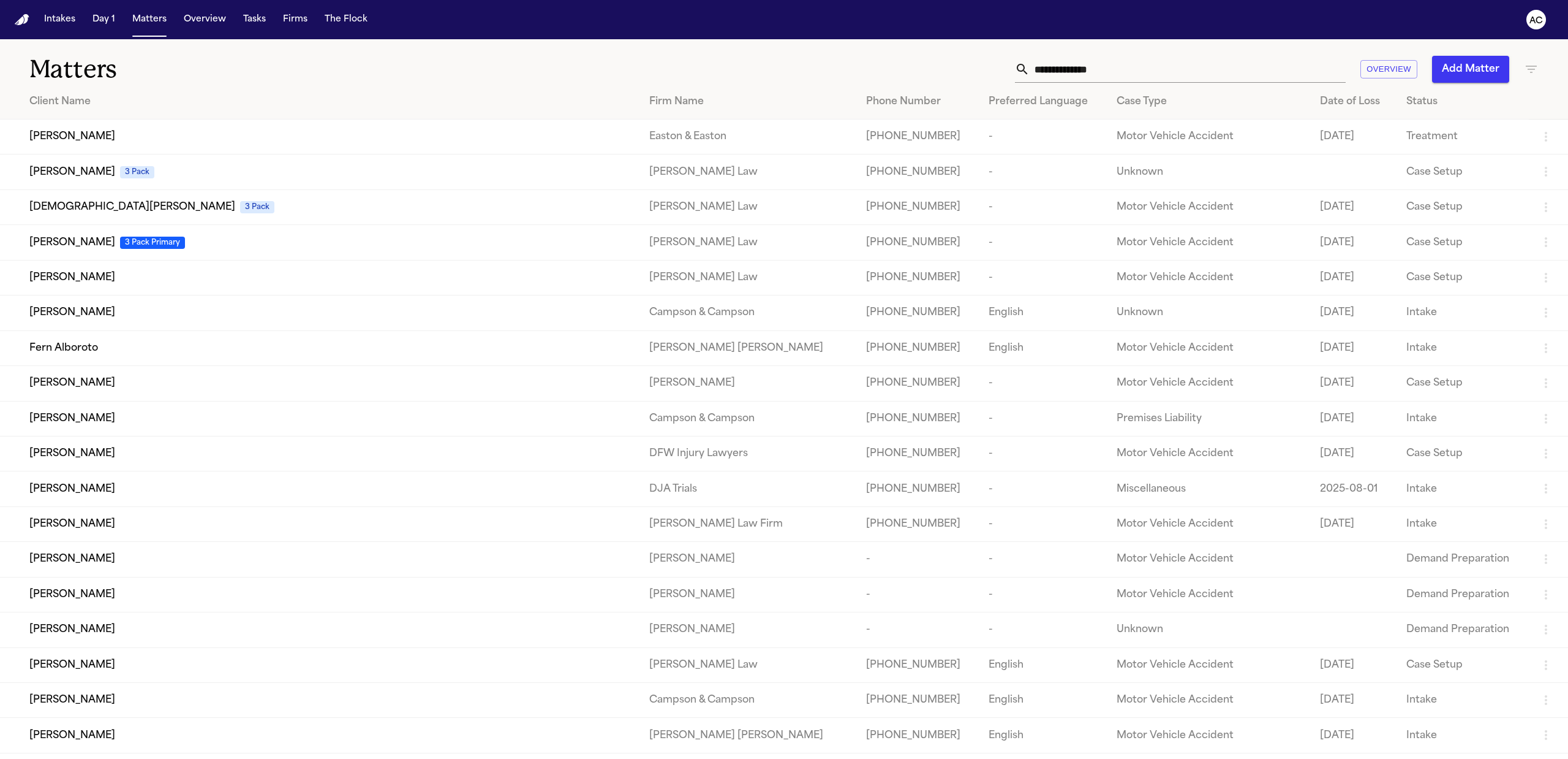
drag, startPoint x: 274, startPoint y: 7, endPoint x: 255, endPoint y: 16, distance: 21.0
click at [272, 8] on nav "Intakes Day 1 Matters Overview Tasks Firms The Flock AC" at bounding box center [784, 20] width 1568 height 39
click at [253, 16] on button "Tasks" at bounding box center [255, 20] width 32 height 22
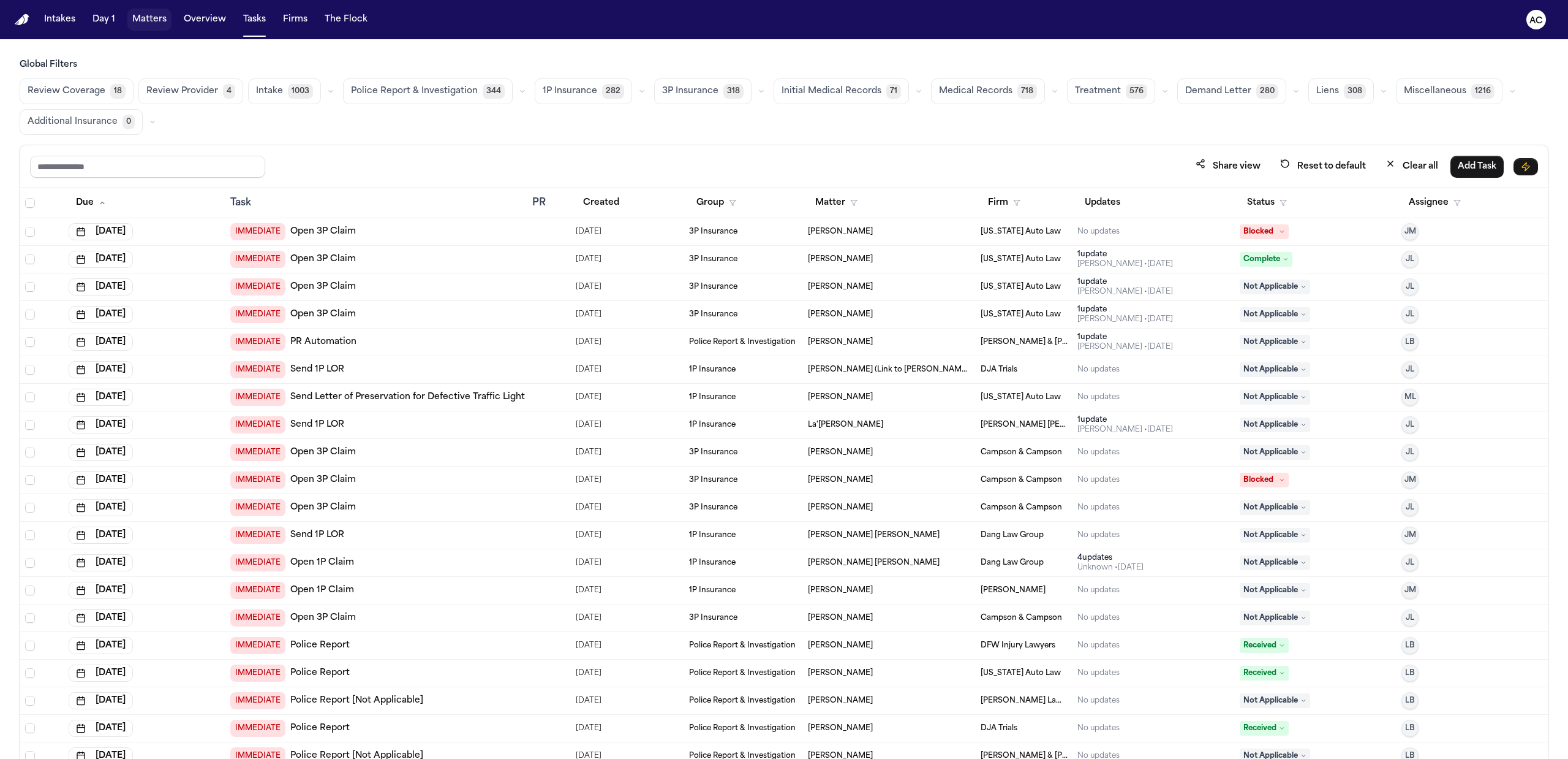
click at [144, 20] on button "Matters" at bounding box center [149, 20] width 44 height 22
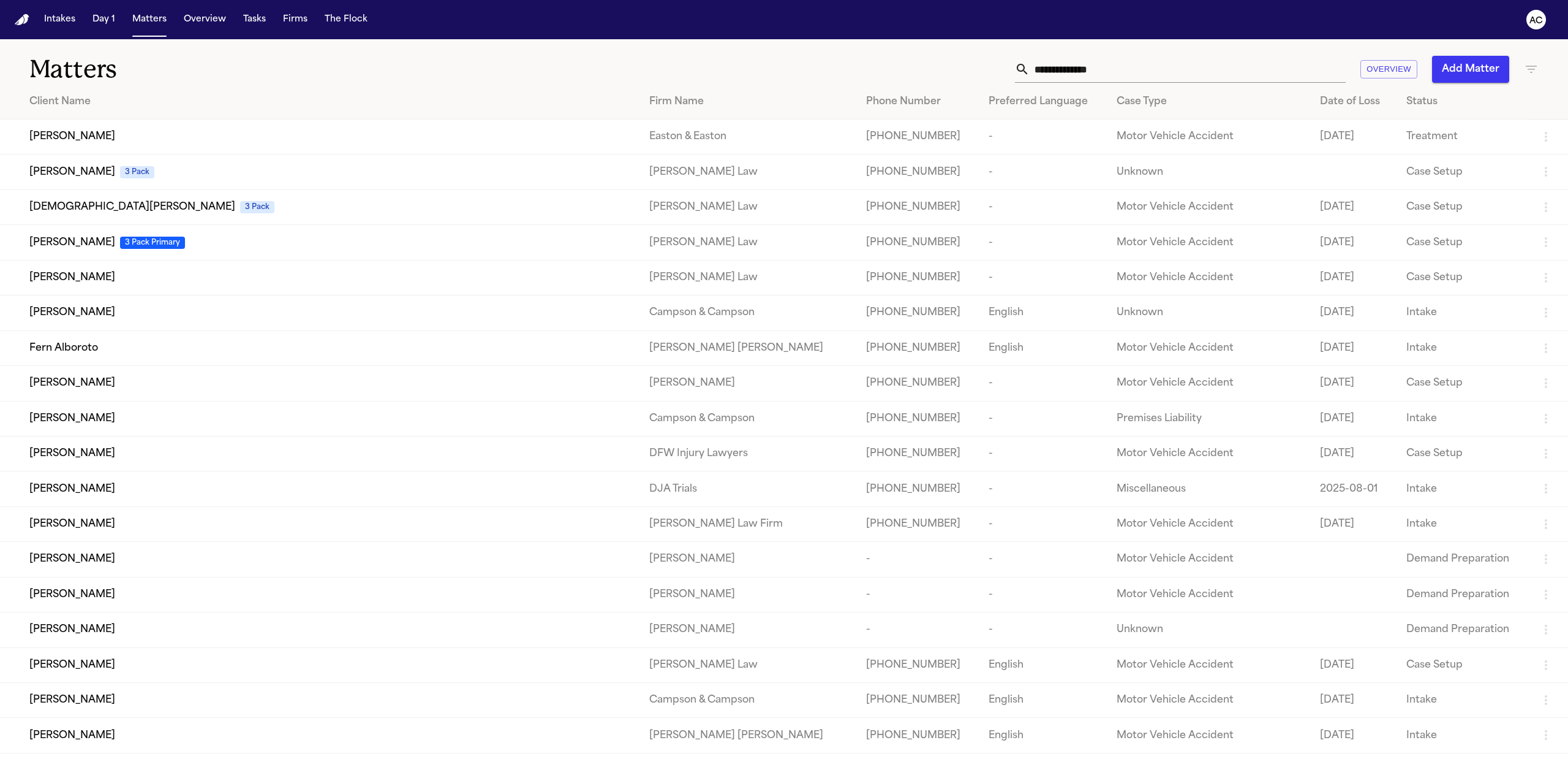
click at [1065, 70] on input "text" at bounding box center [1187, 69] width 316 height 27
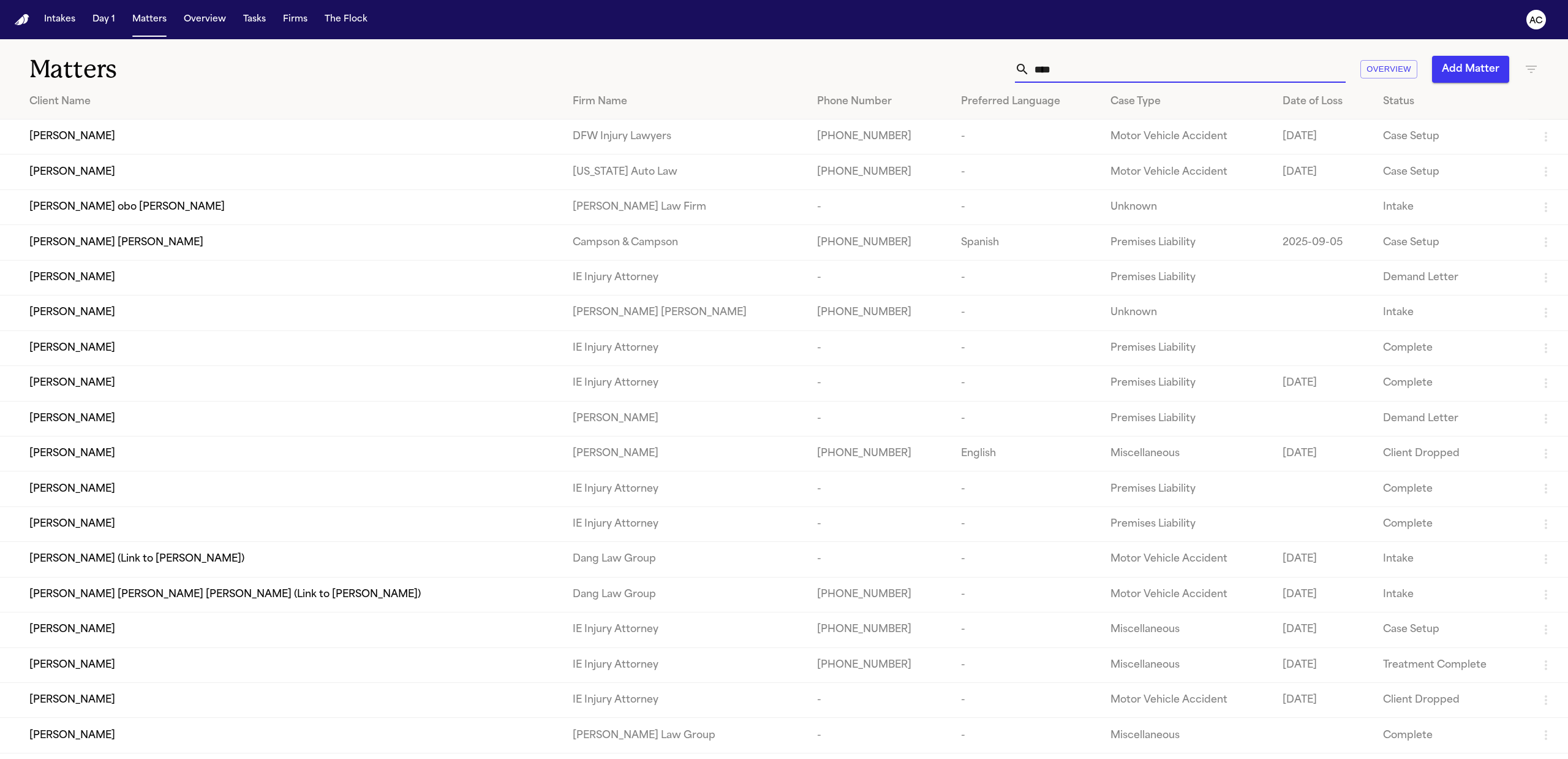
drag, startPoint x: 1075, startPoint y: 62, endPoint x: 1074, endPoint y: 69, distance: 7.1
click at [1075, 64] on input "****" at bounding box center [1187, 69] width 316 height 27
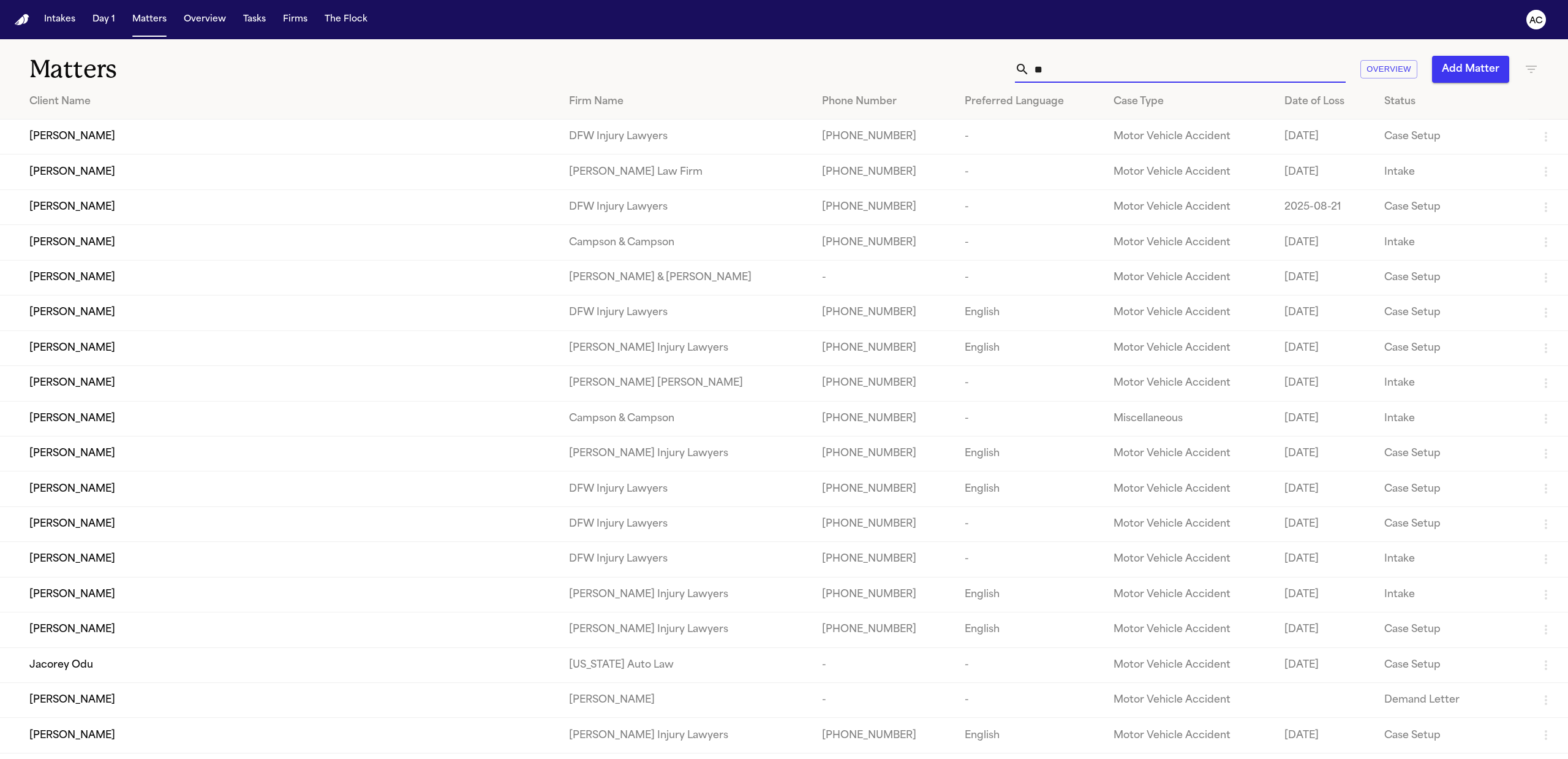
type input "*"
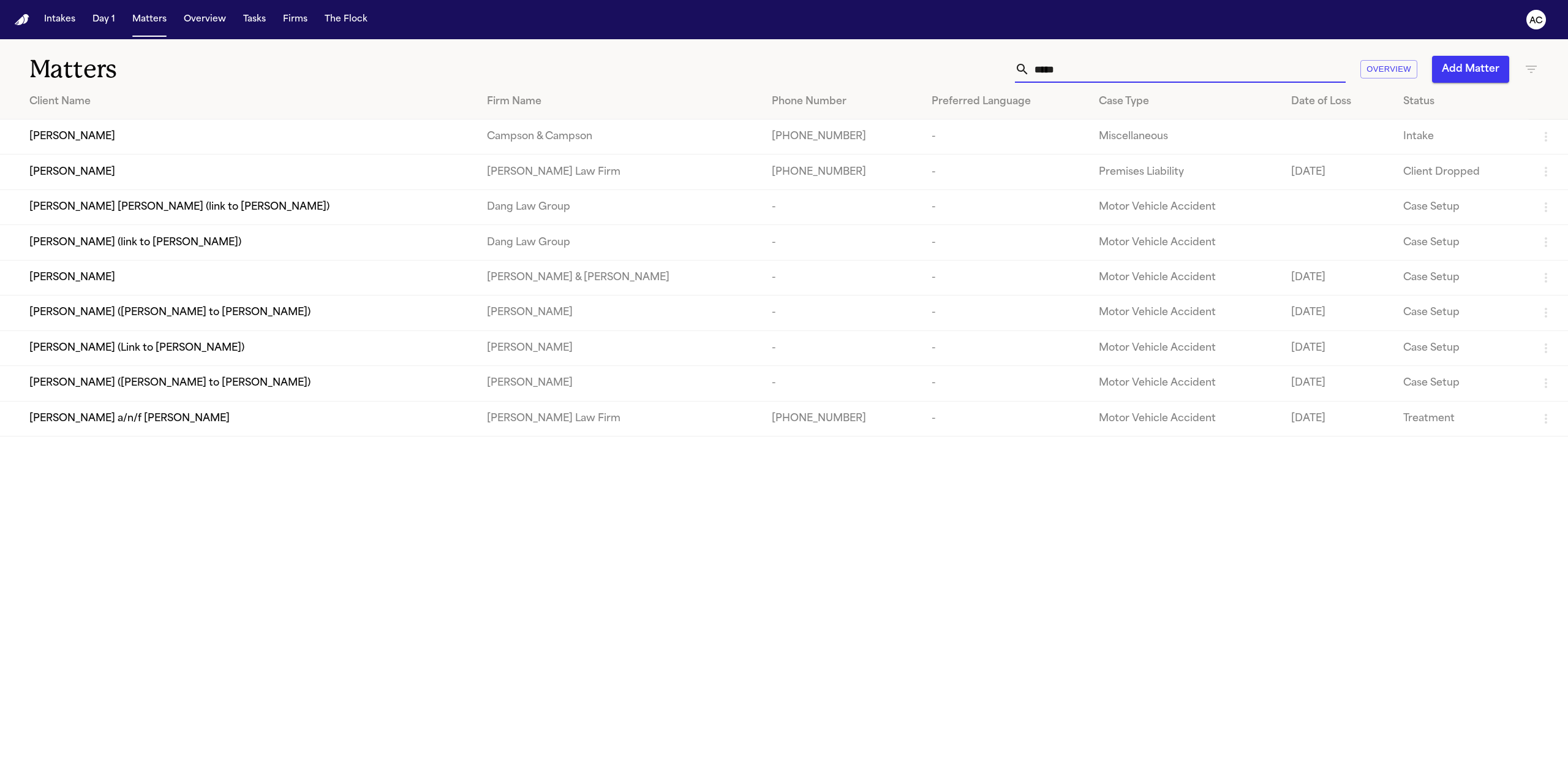
type input "*****"
click at [191, 420] on span "[PERSON_NAME] a/n/f [PERSON_NAME]" at bounding box center [129, 419] width 200 height 15
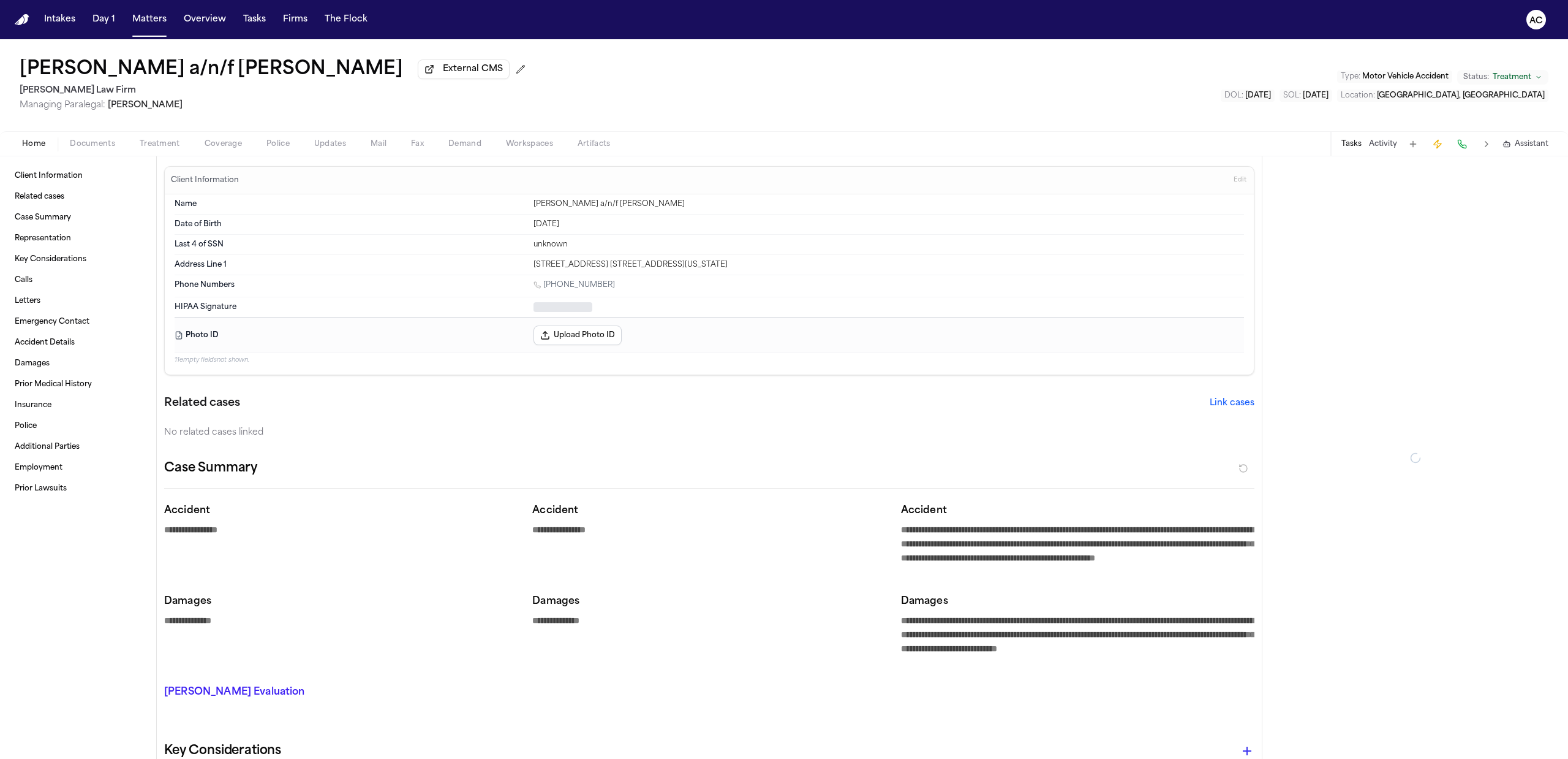
type textarea "*"
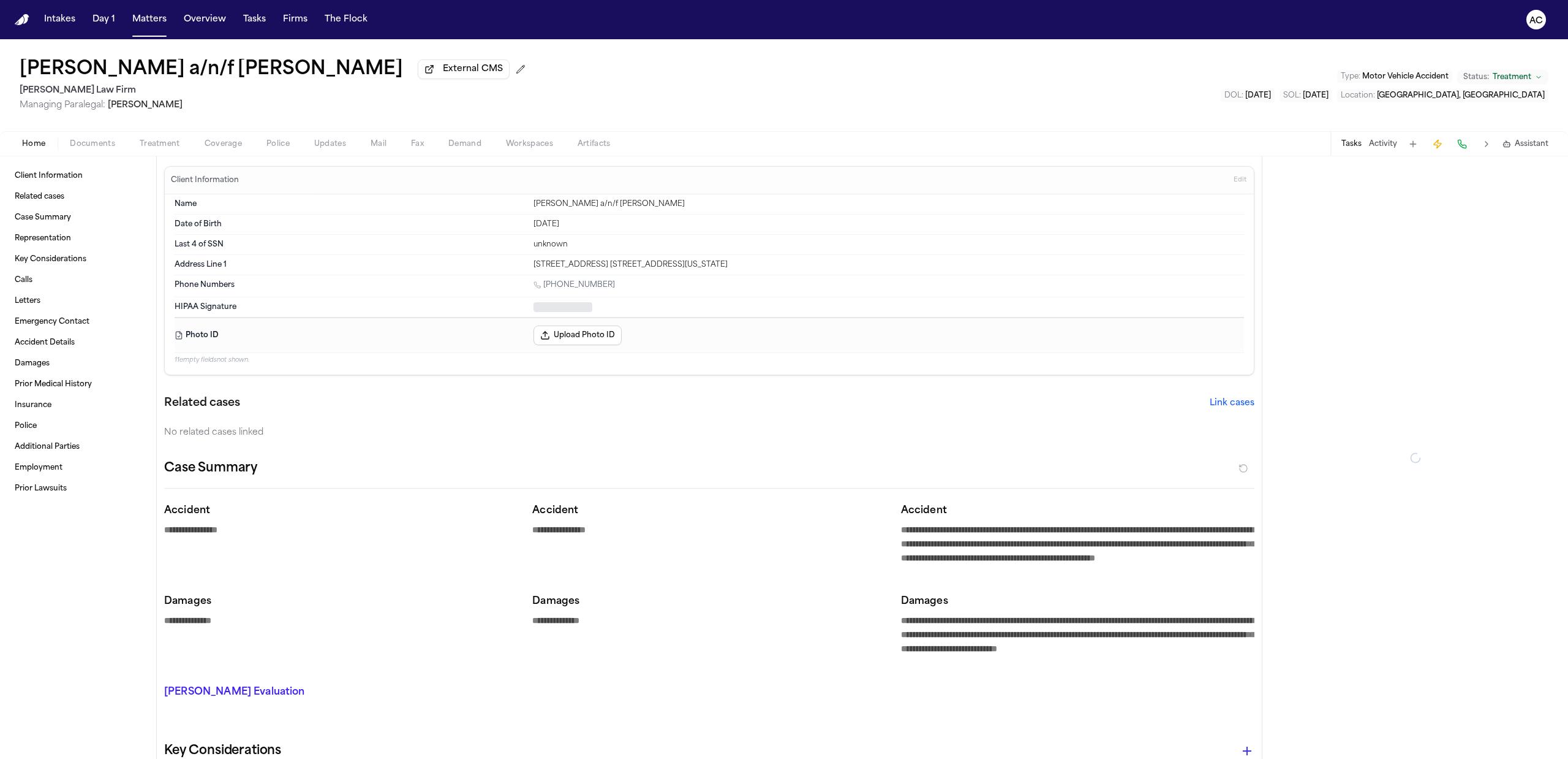
type textarea "*"
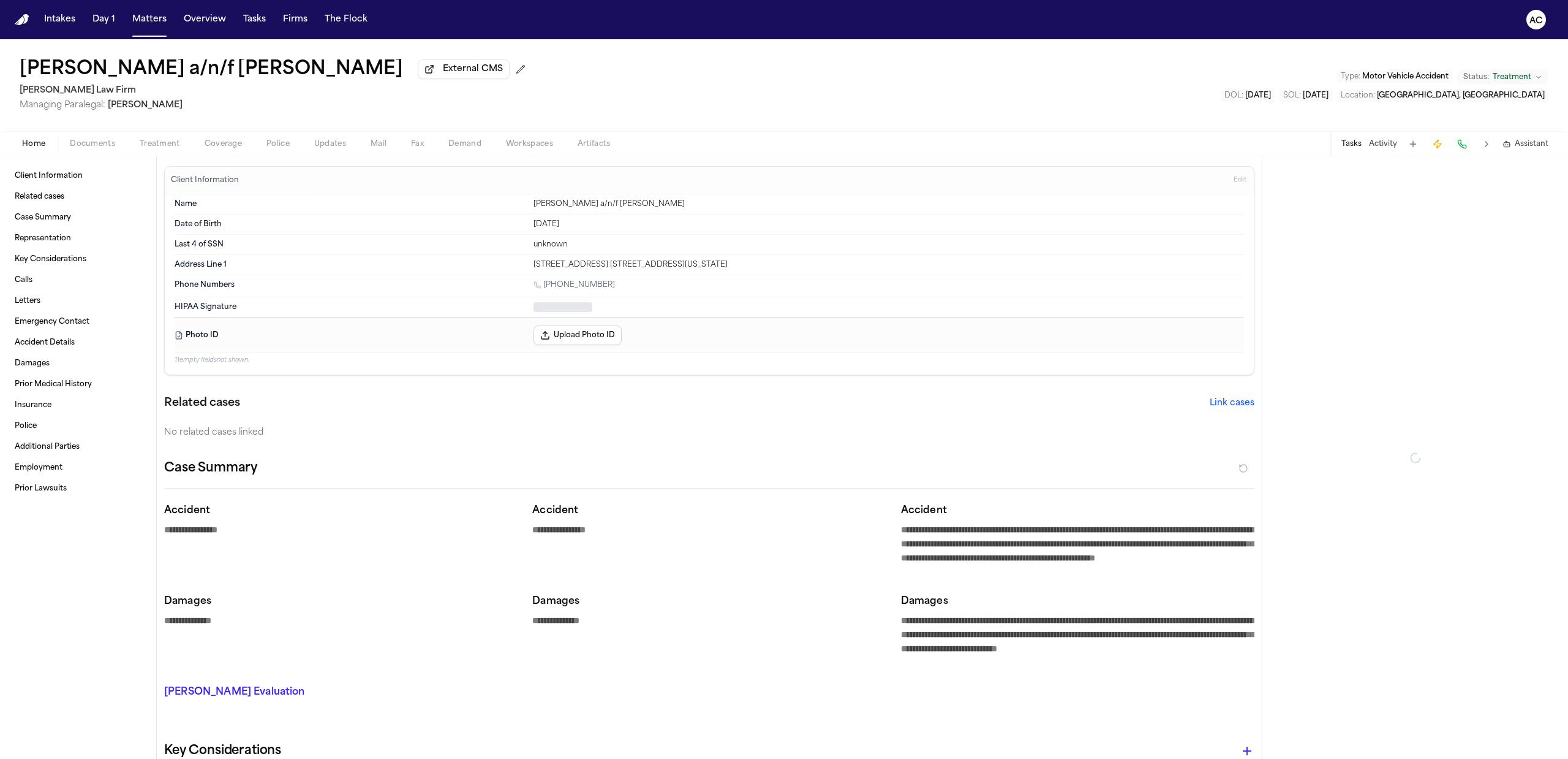
type textarea "*"
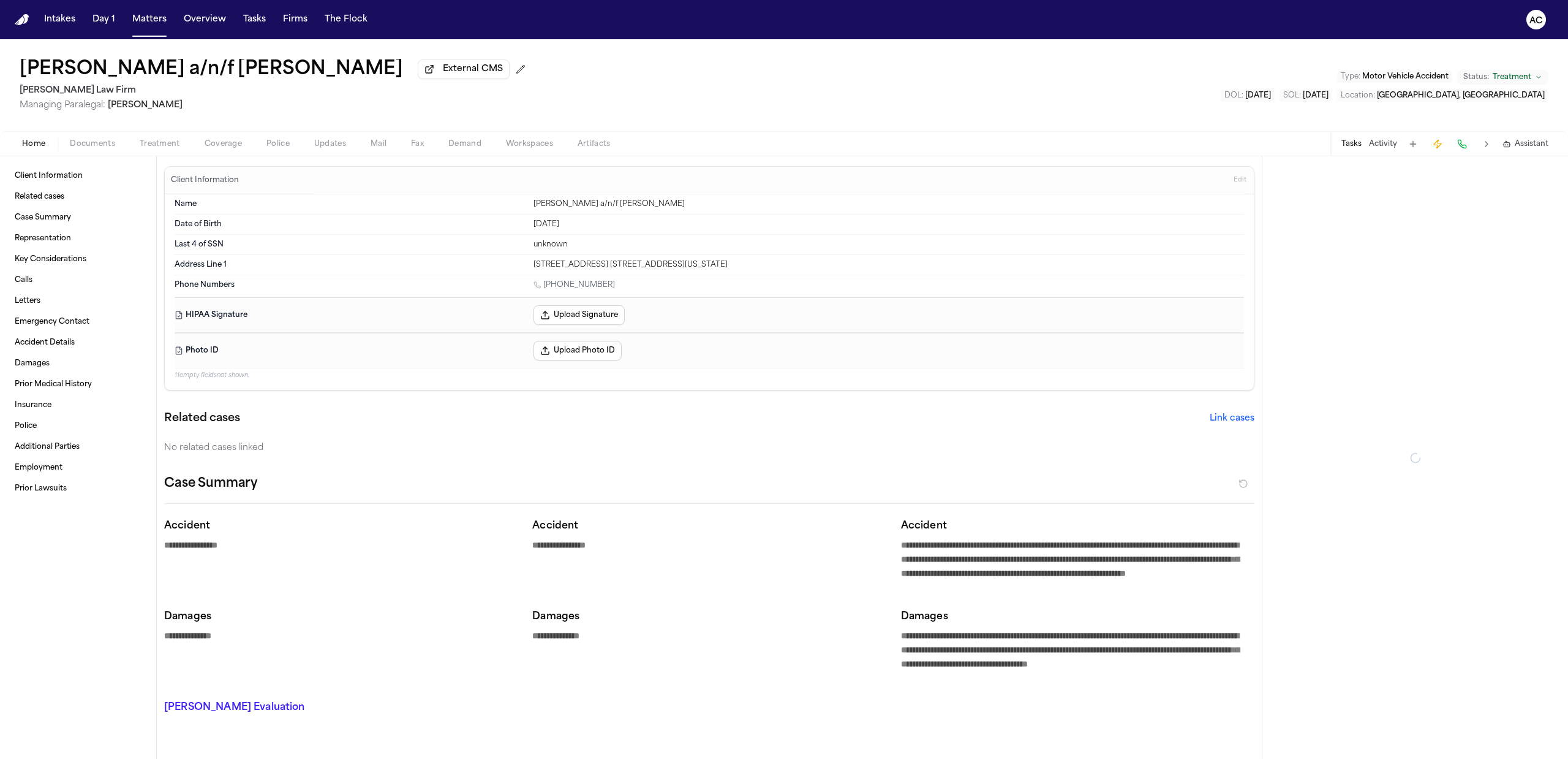
type textarea "*"
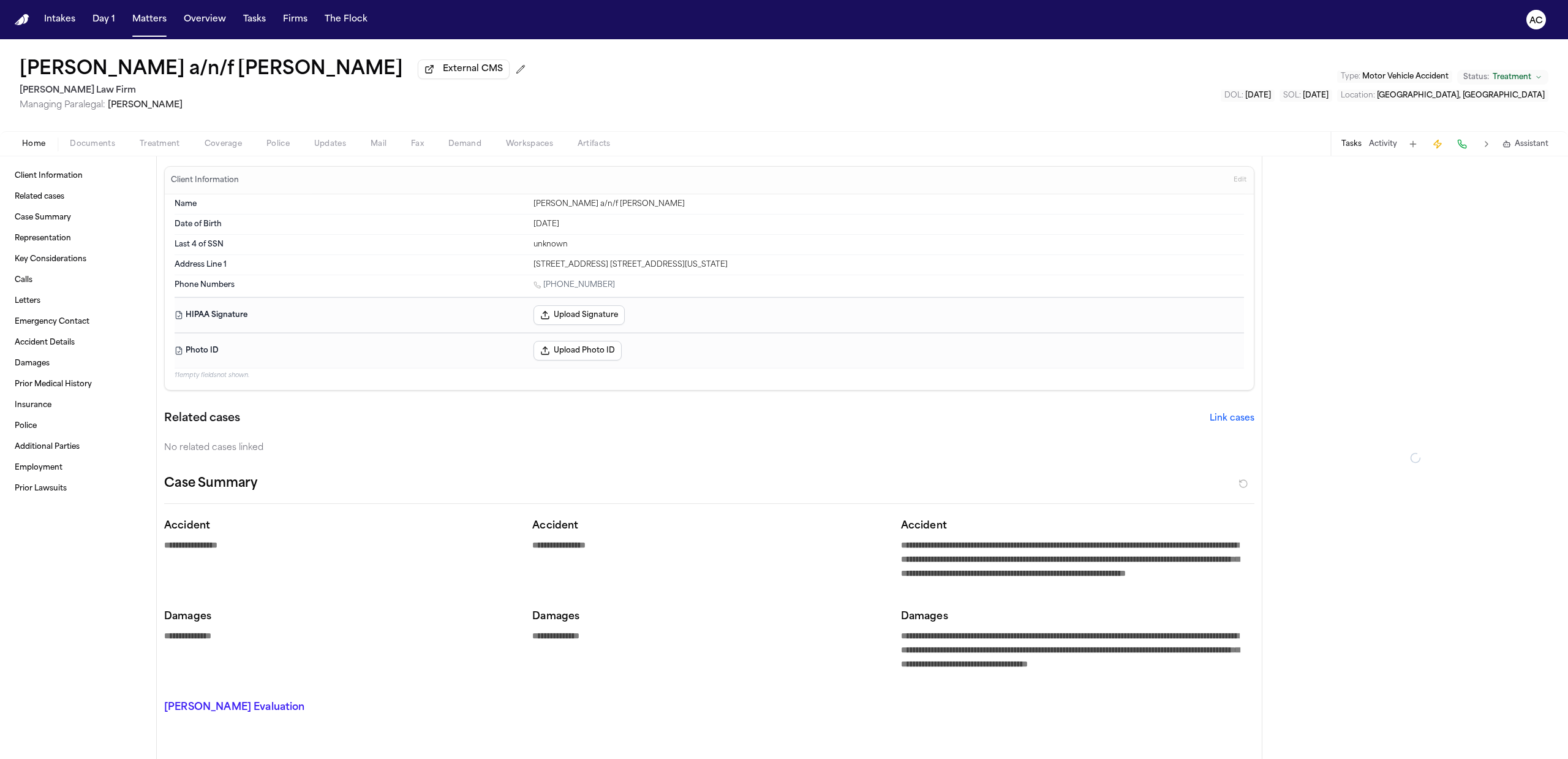
type textarea "*"
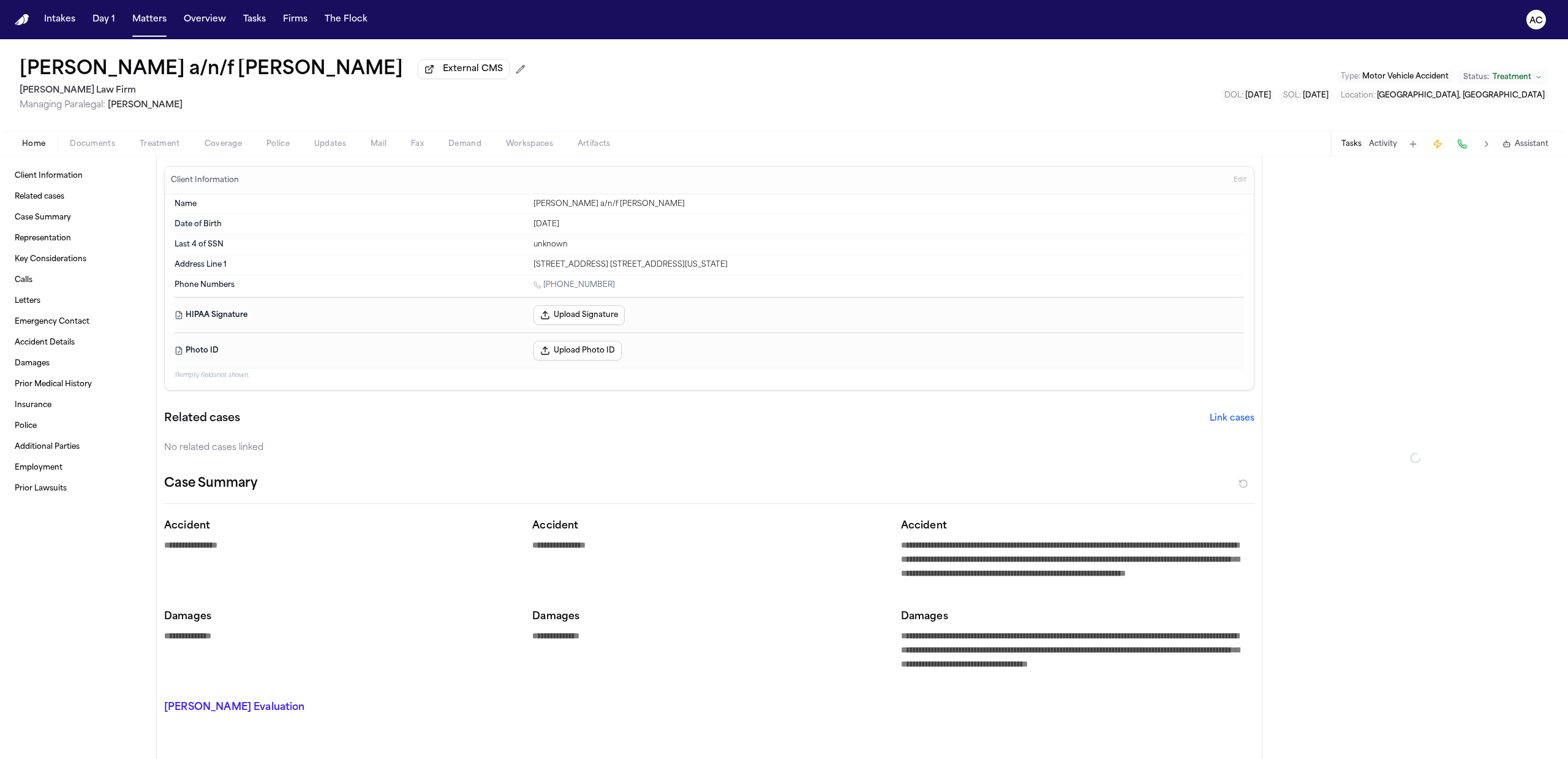
type textarea "*"
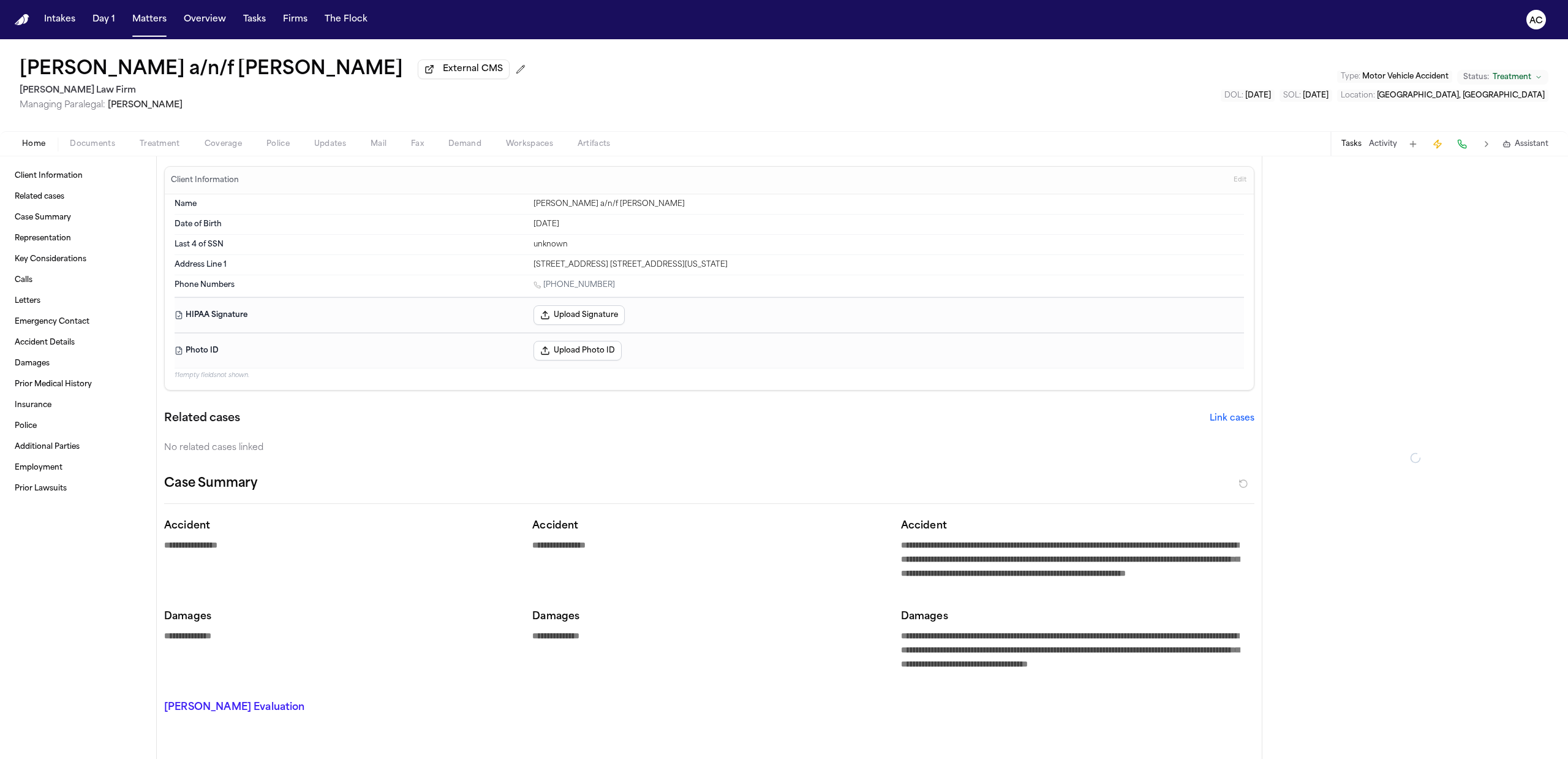
type textarea "*"
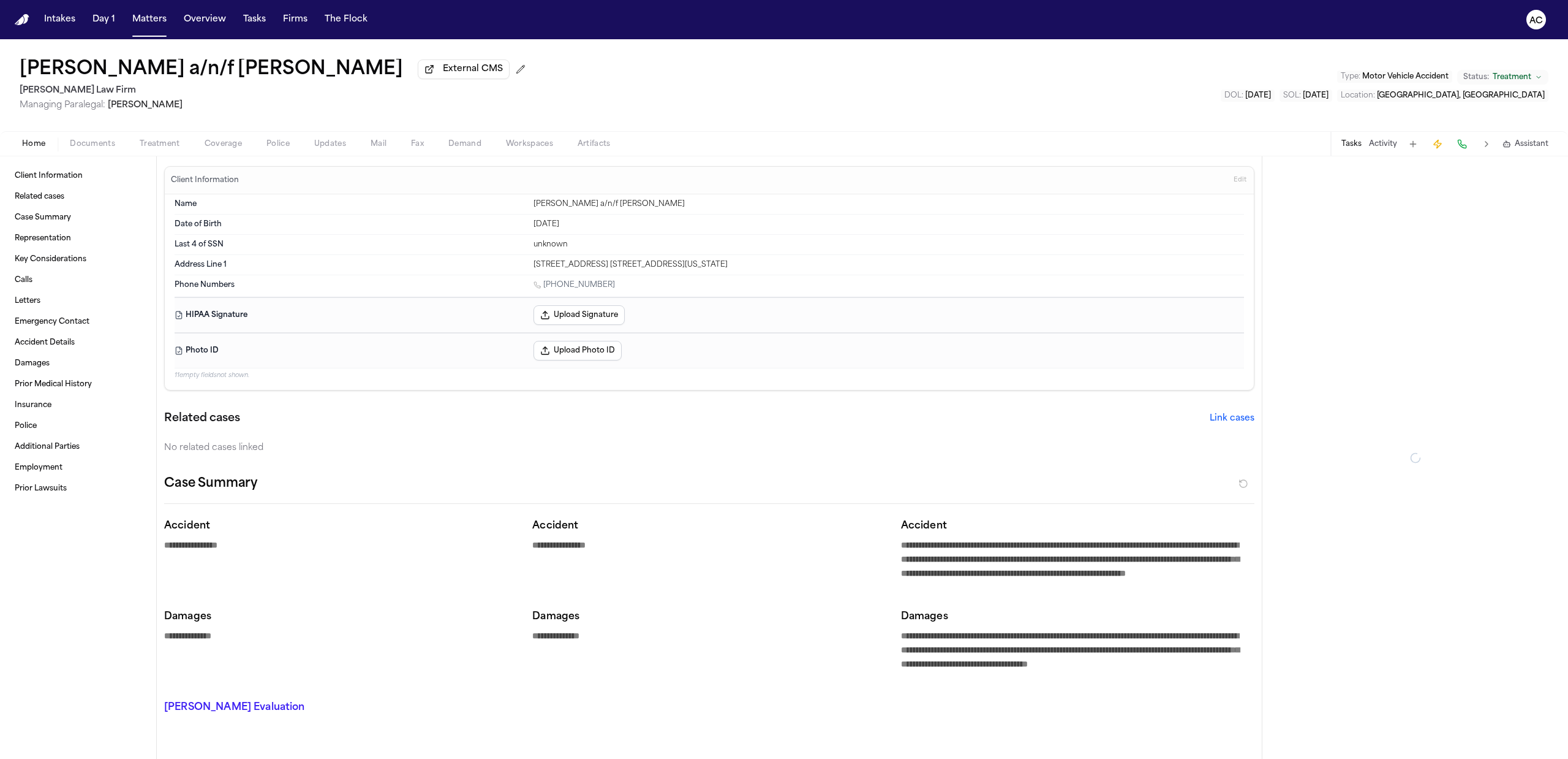
type textarea "*"
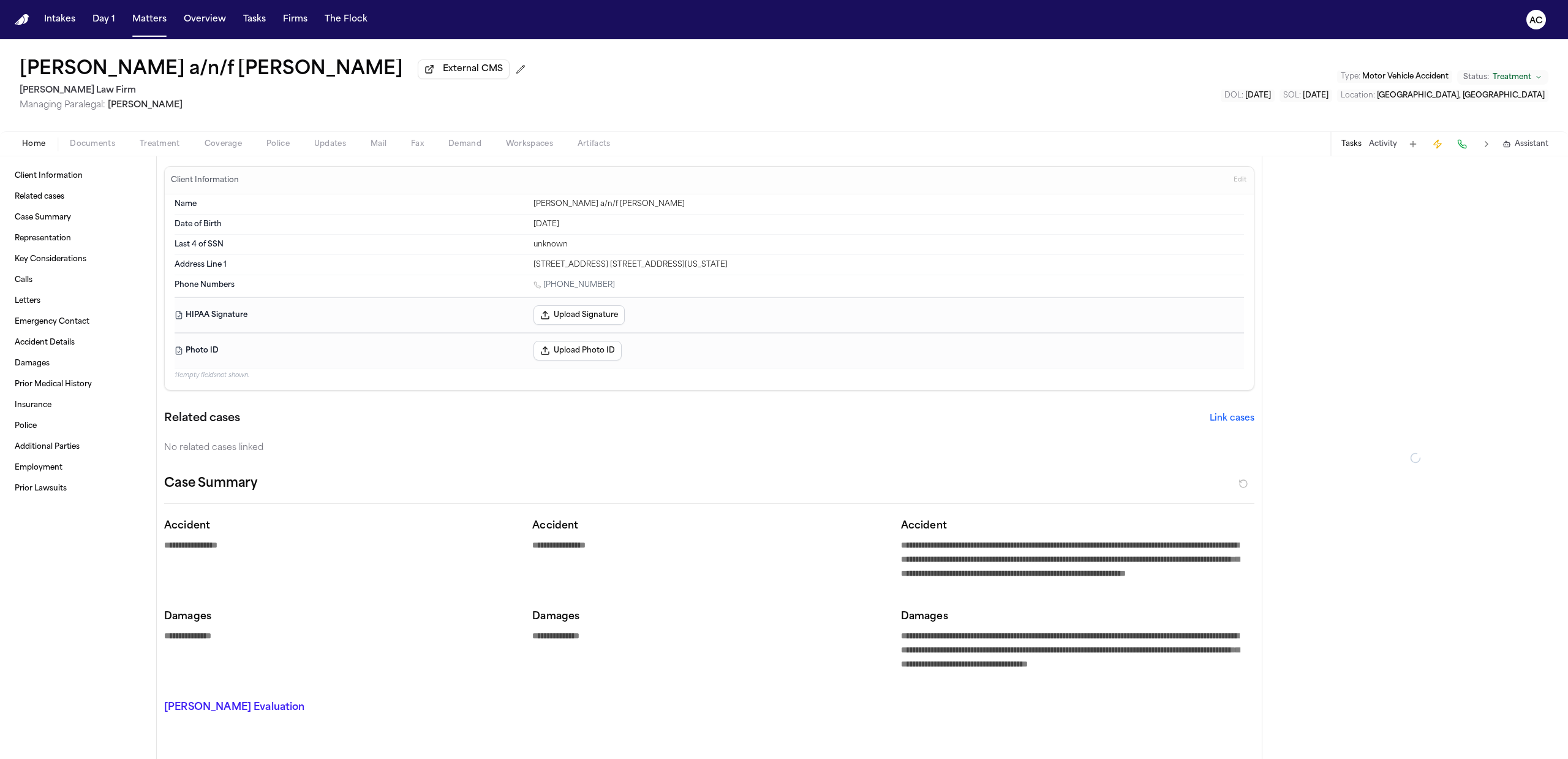
type textarea "*"
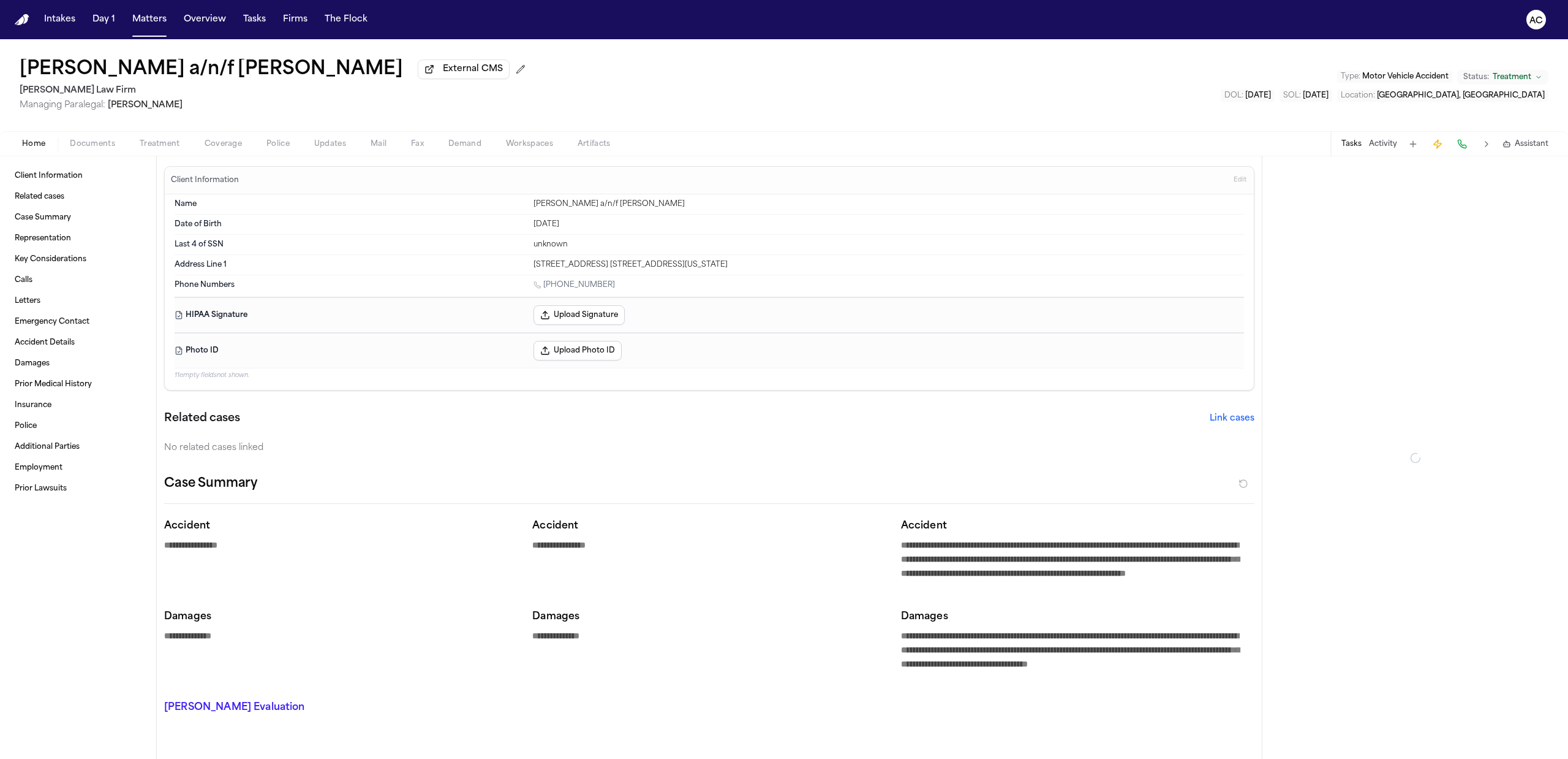
type textarea "*"
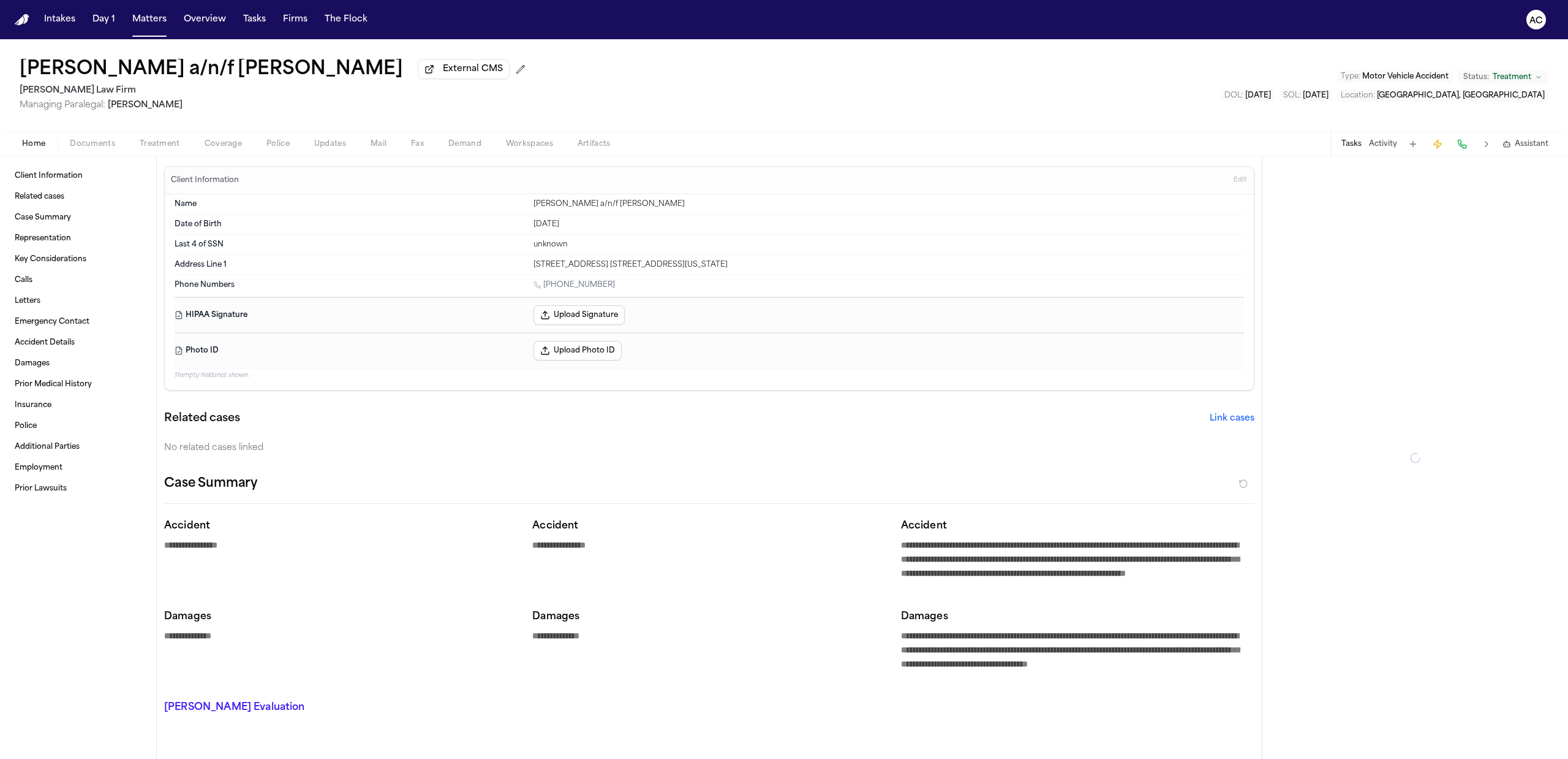
type textarea "*"
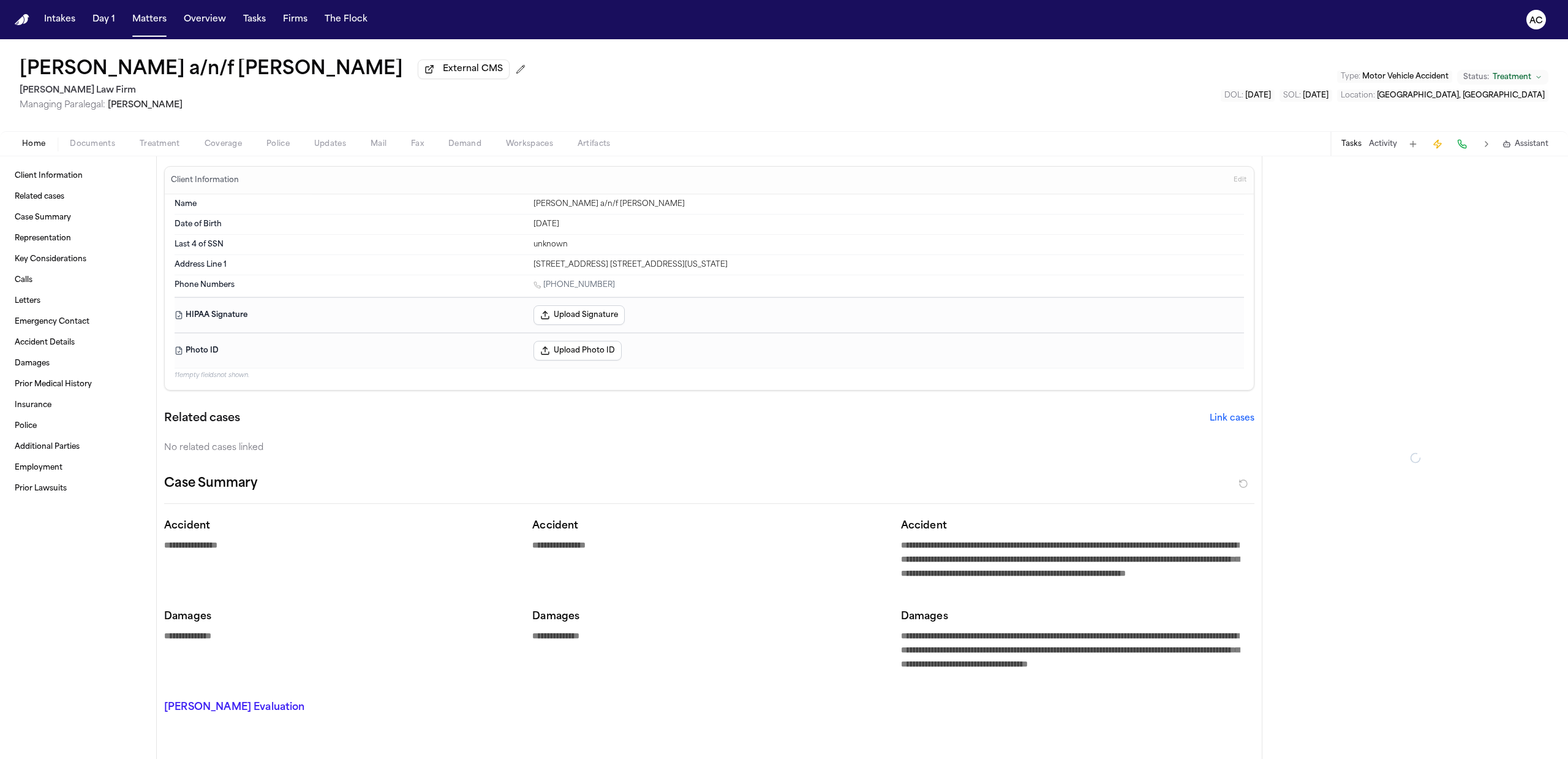
type textarea "*"
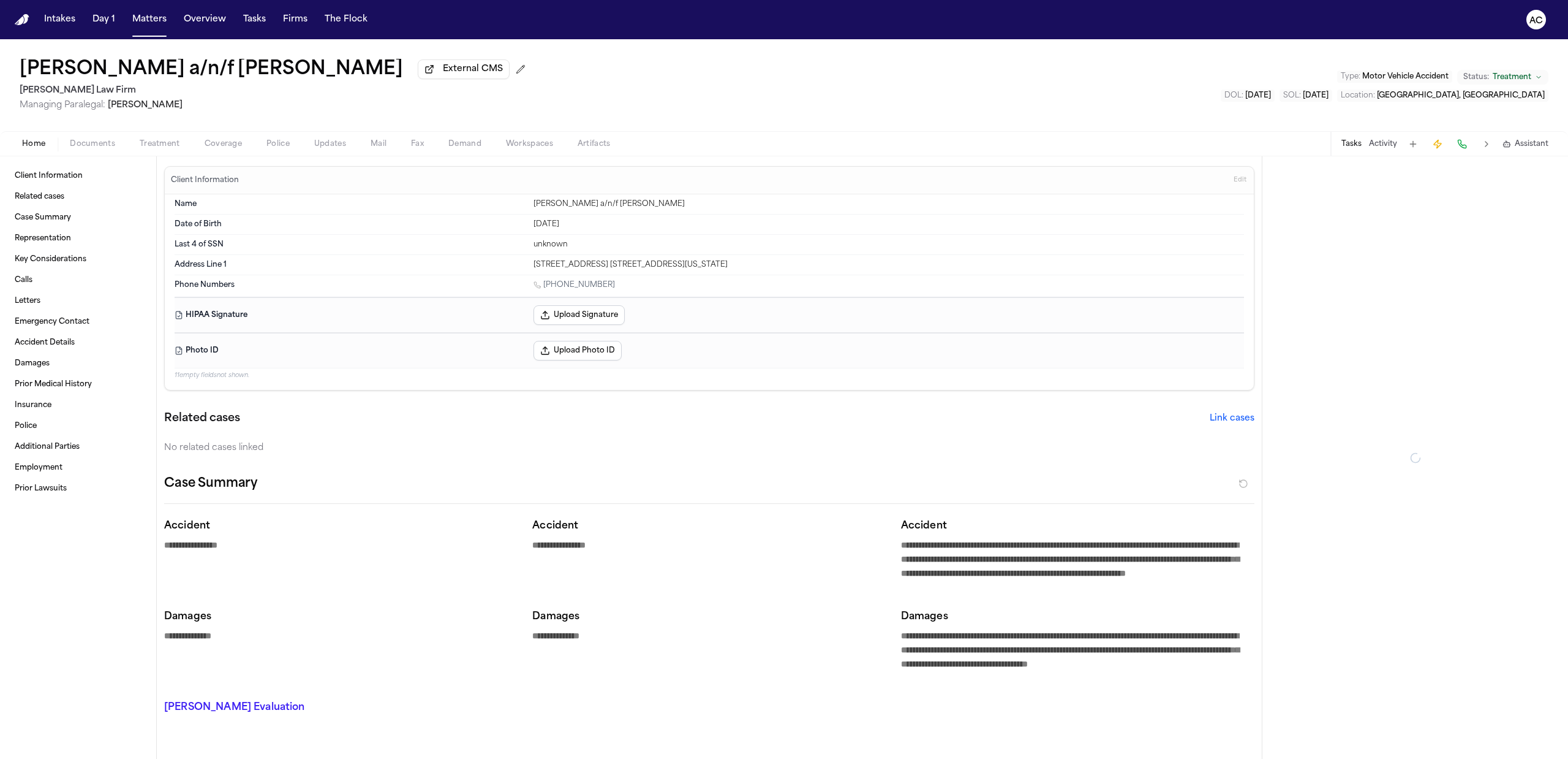
type textarea "*"
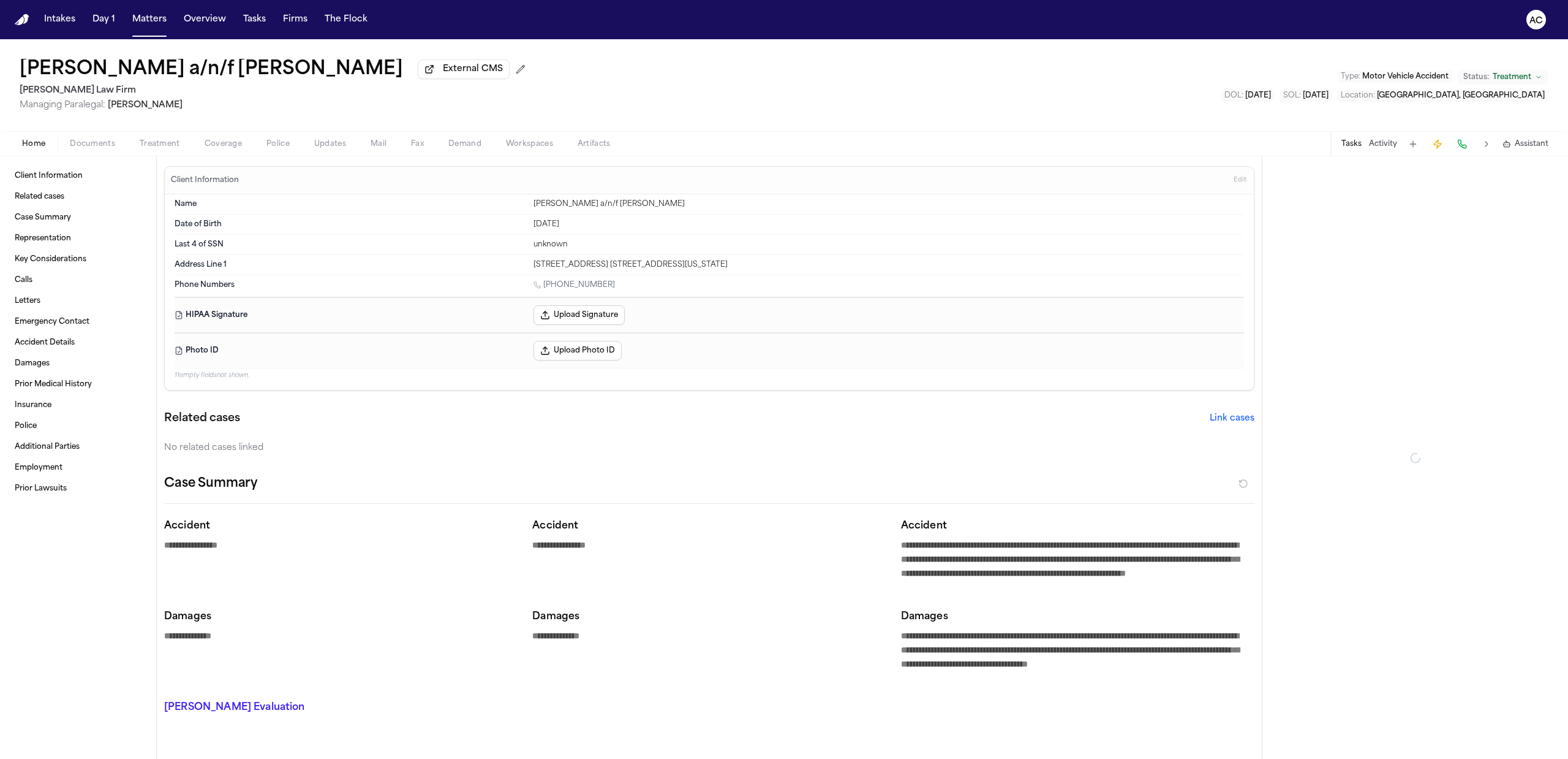
type textarea "*"
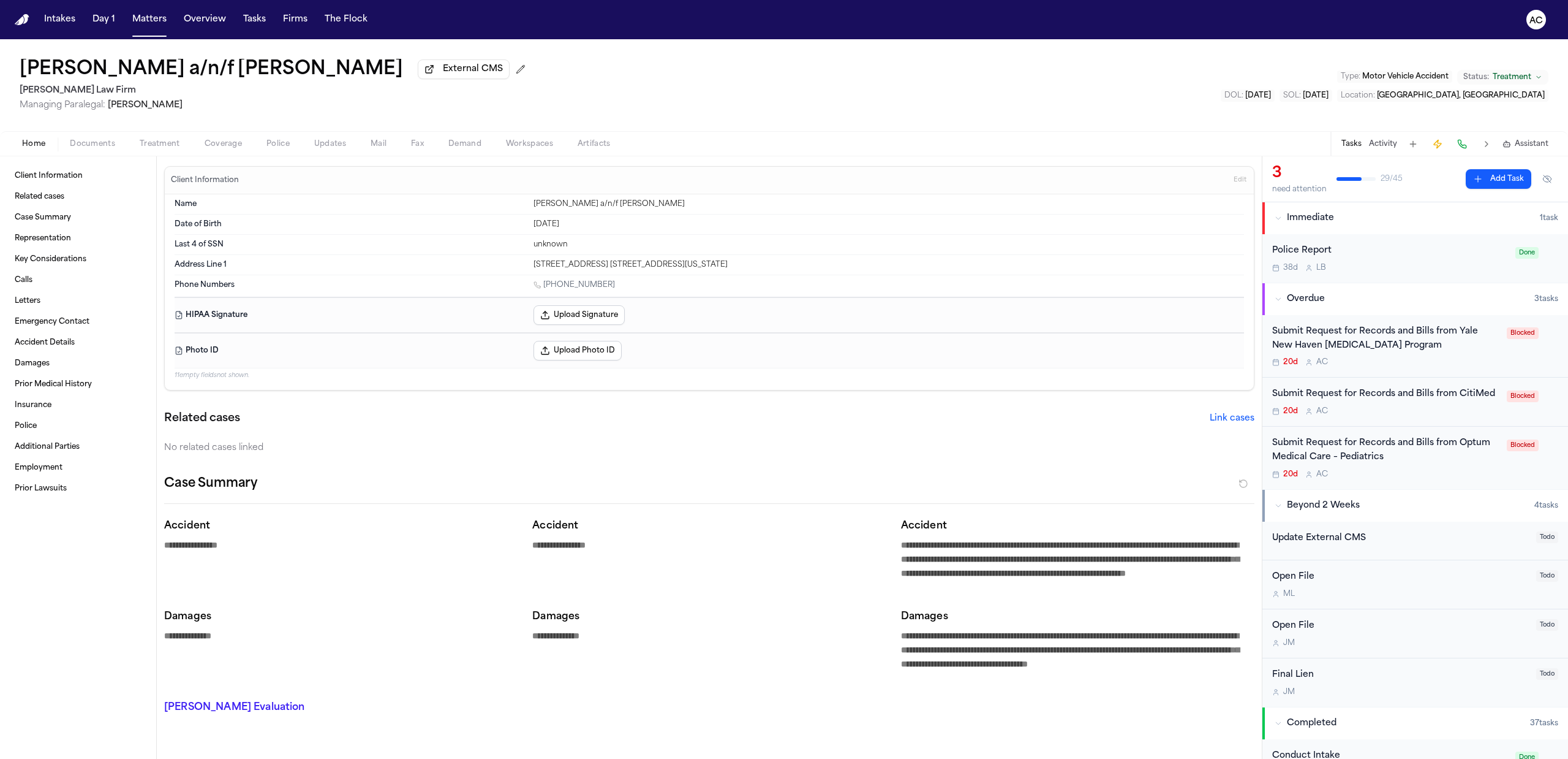
type textarea "*"
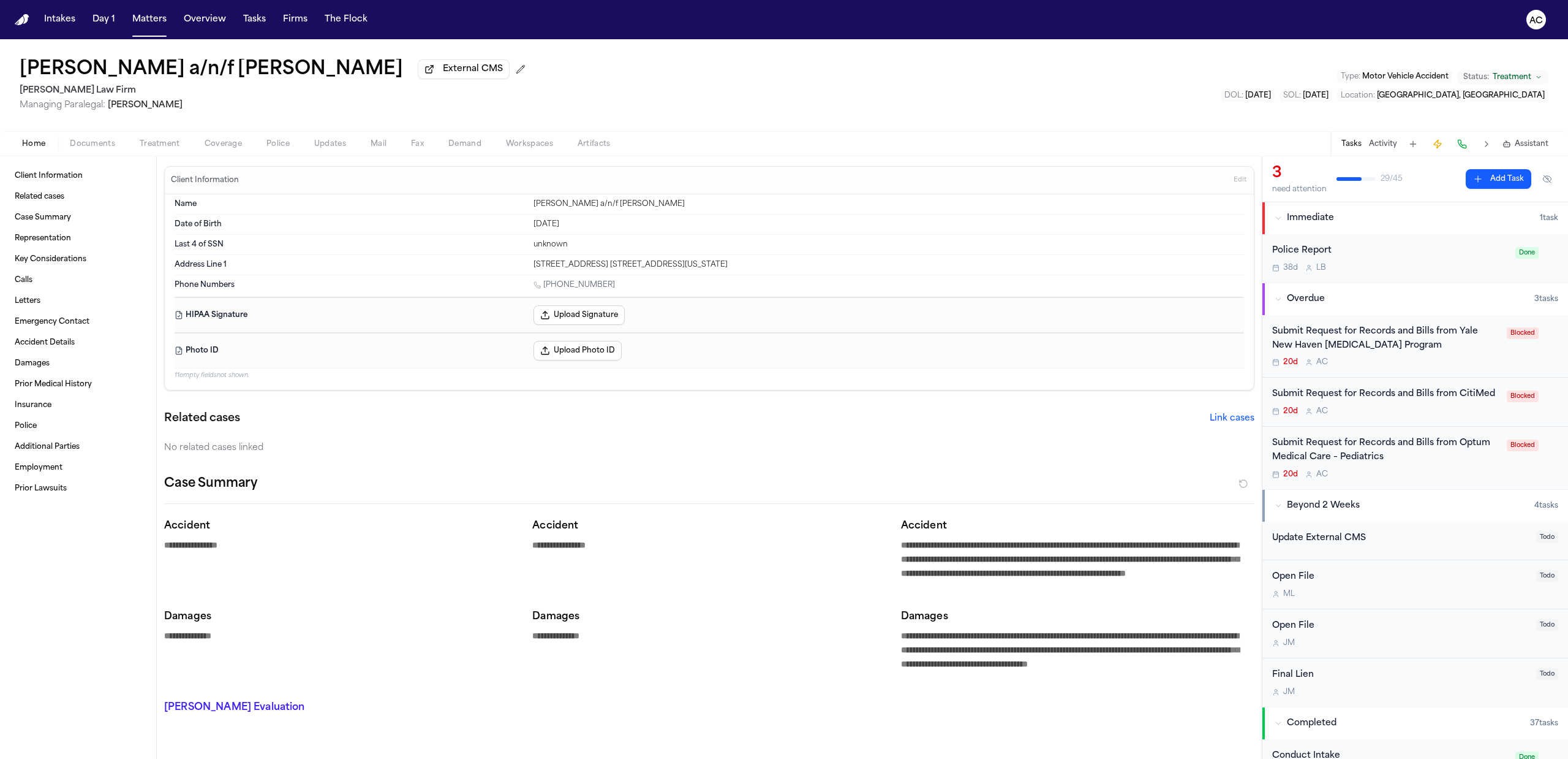
type textarea "*"
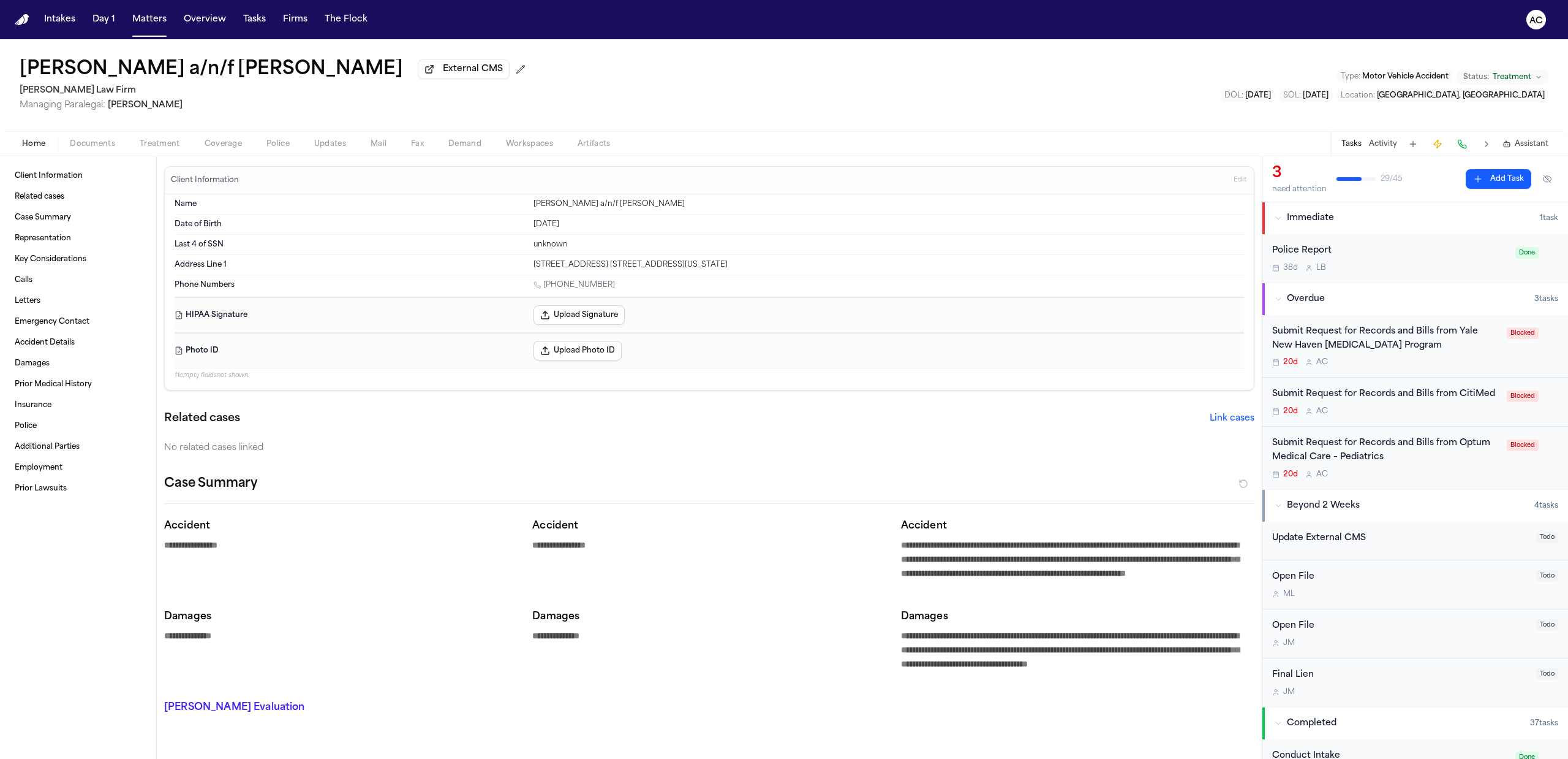
type textarea "*"
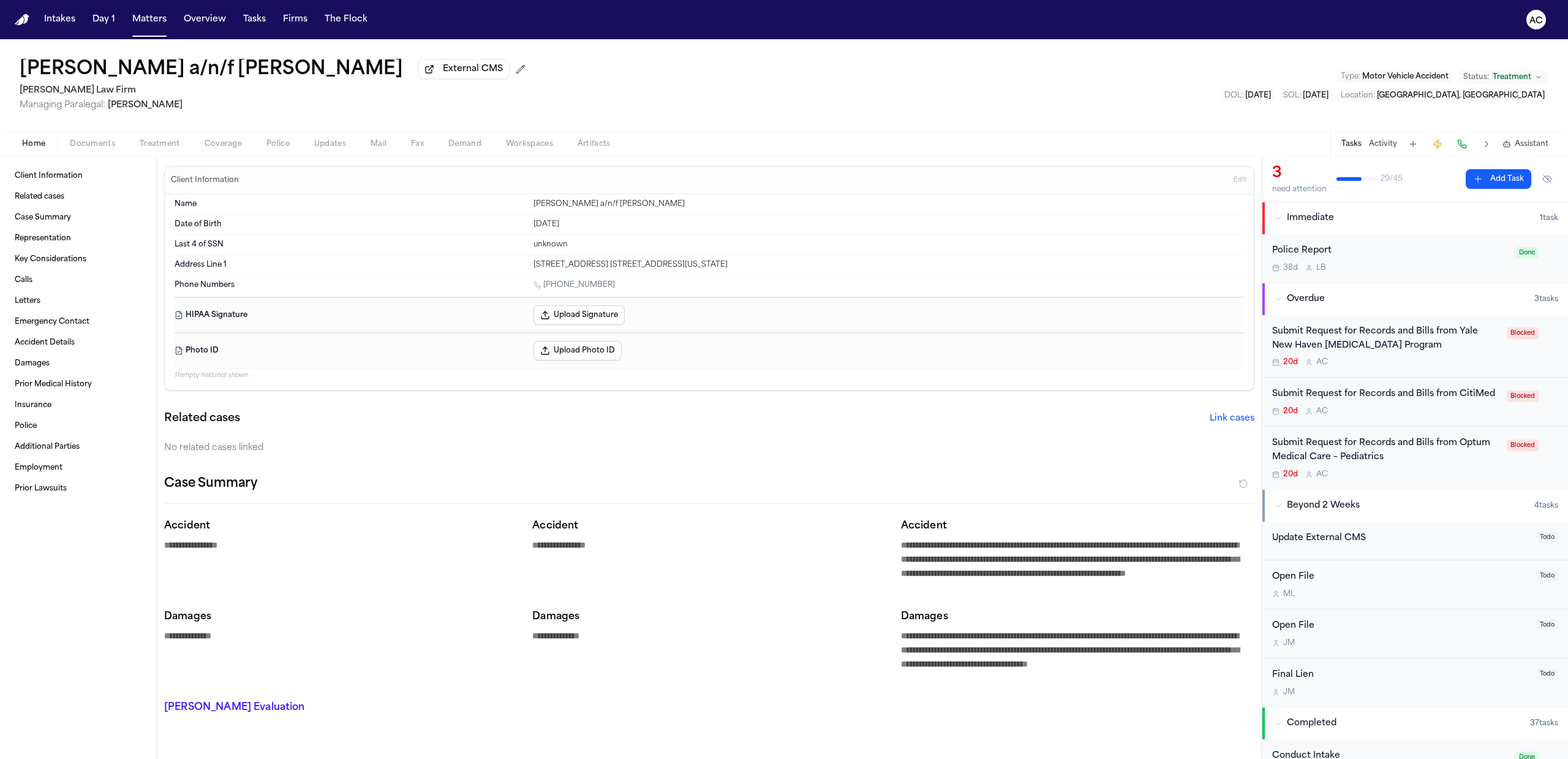
type textarea "*"
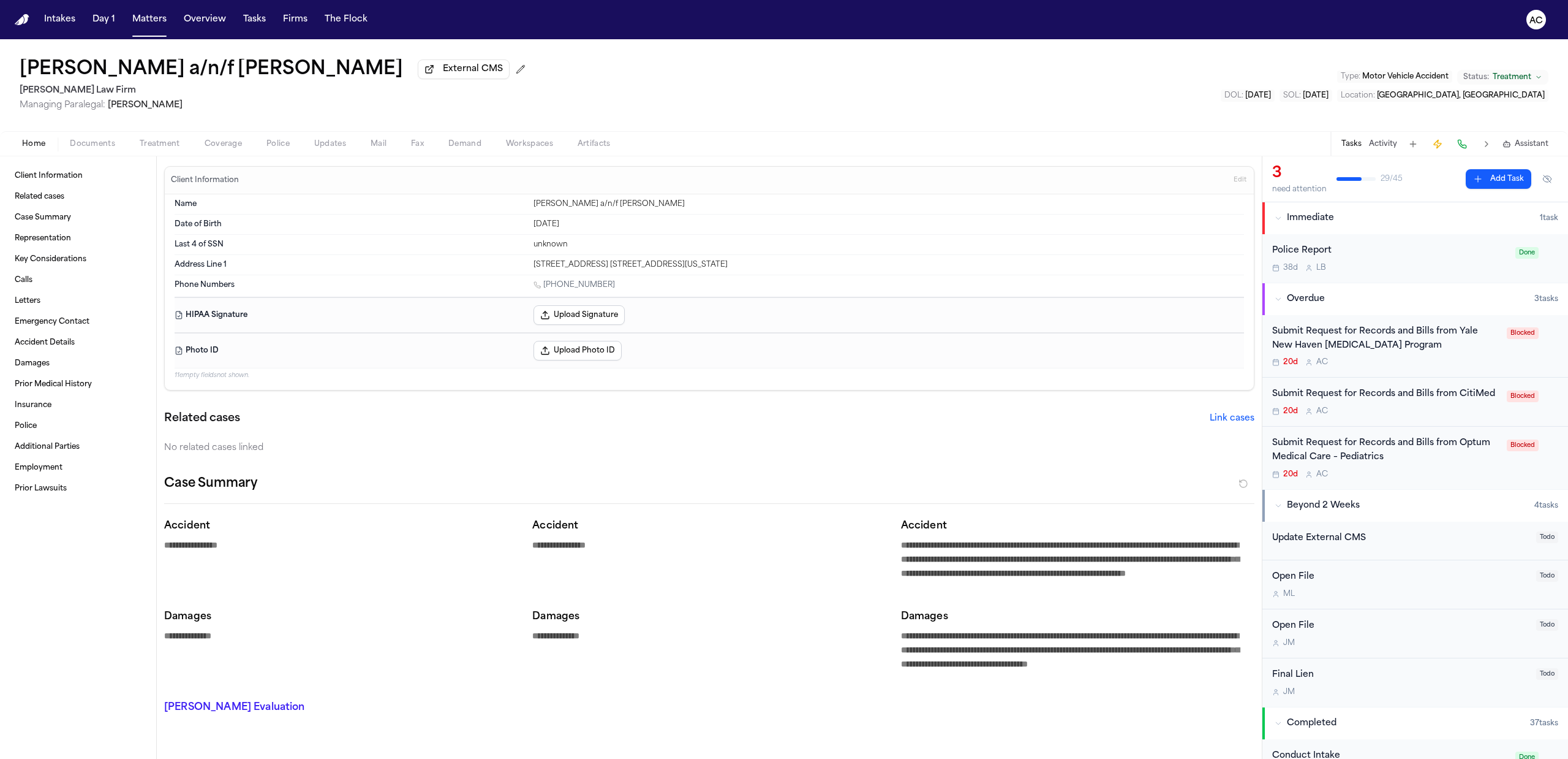
type textarea "*"
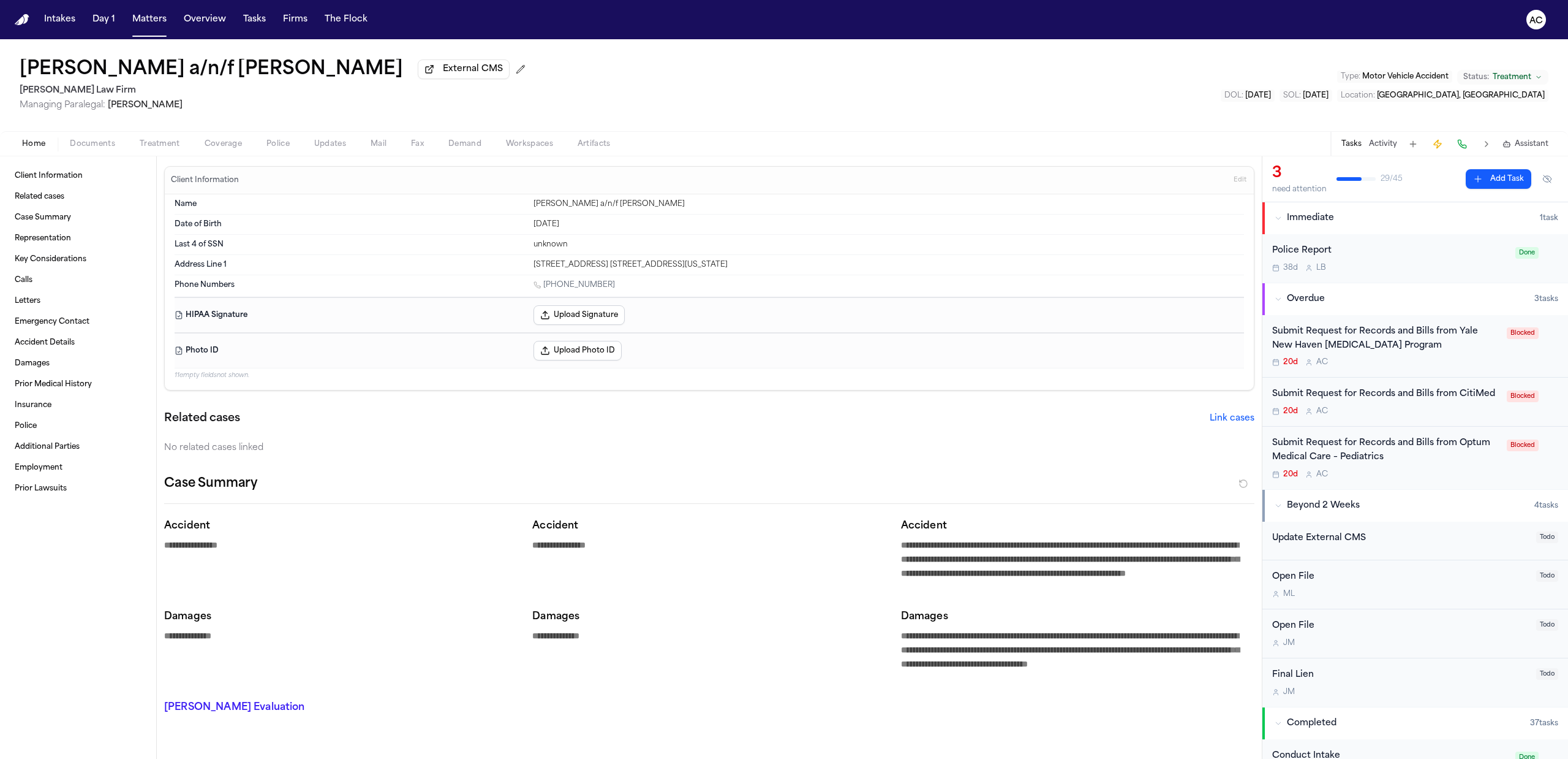
type textarea "*"
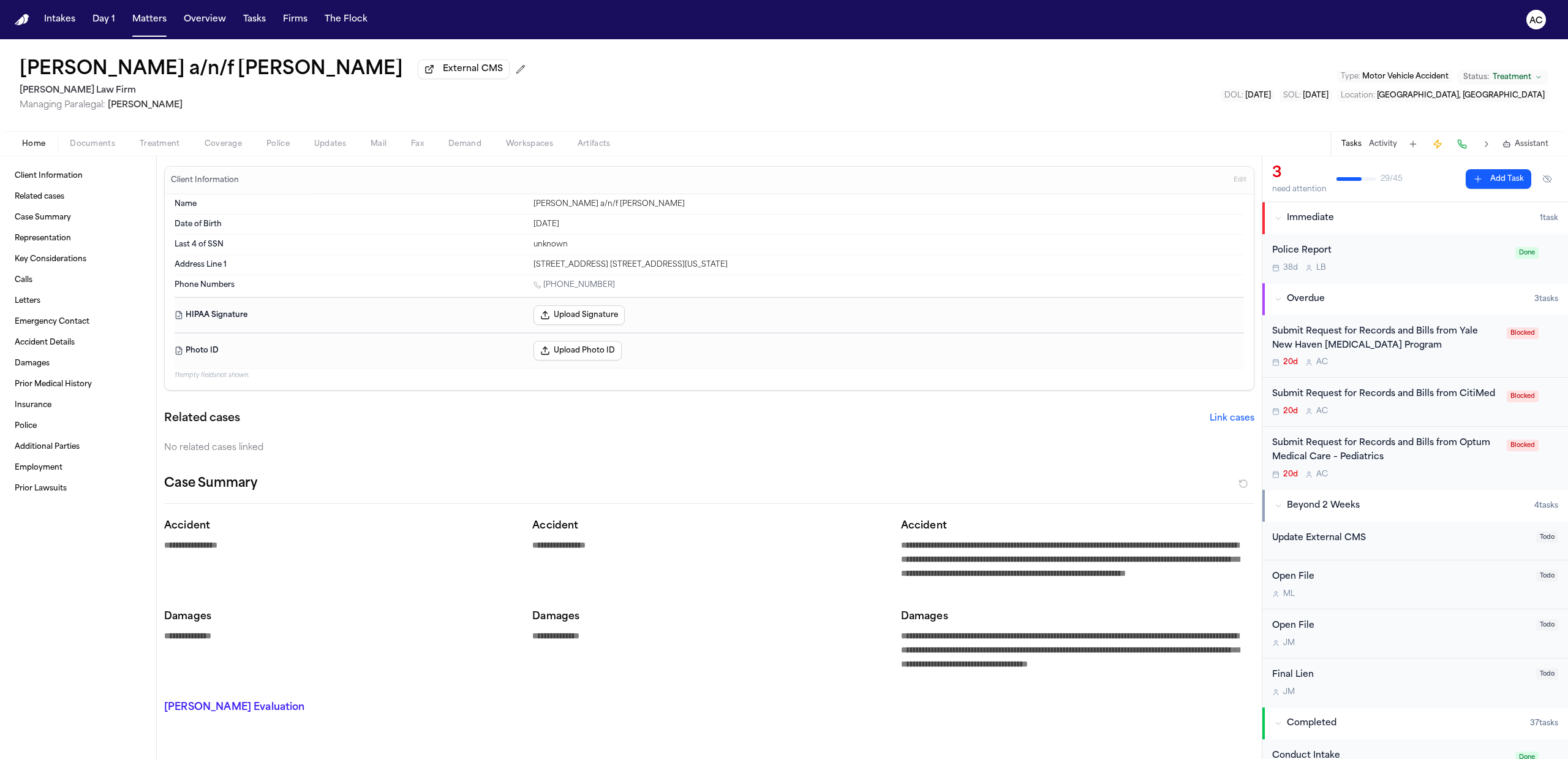
type textarea "*"
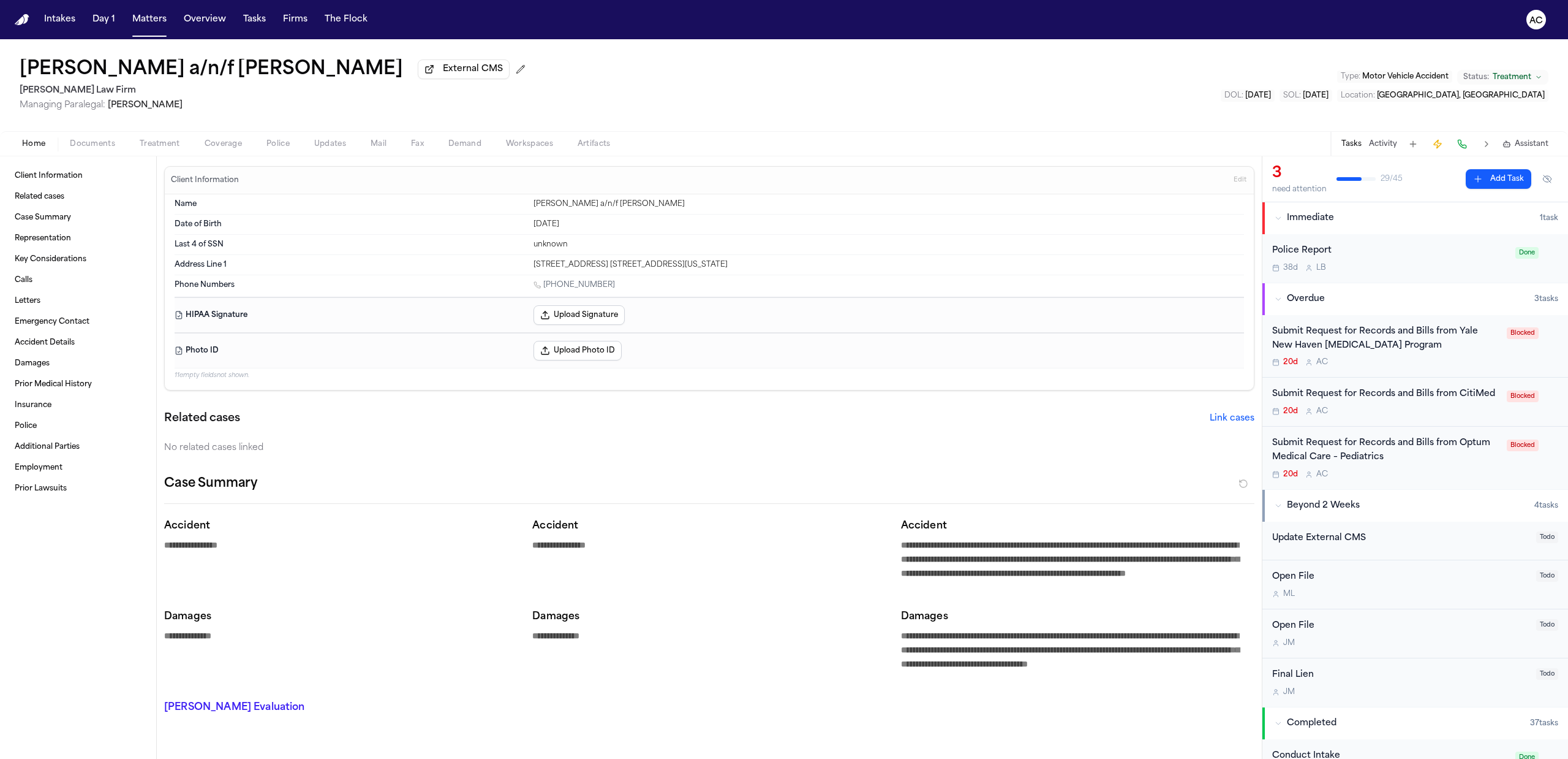
type textarea "*"
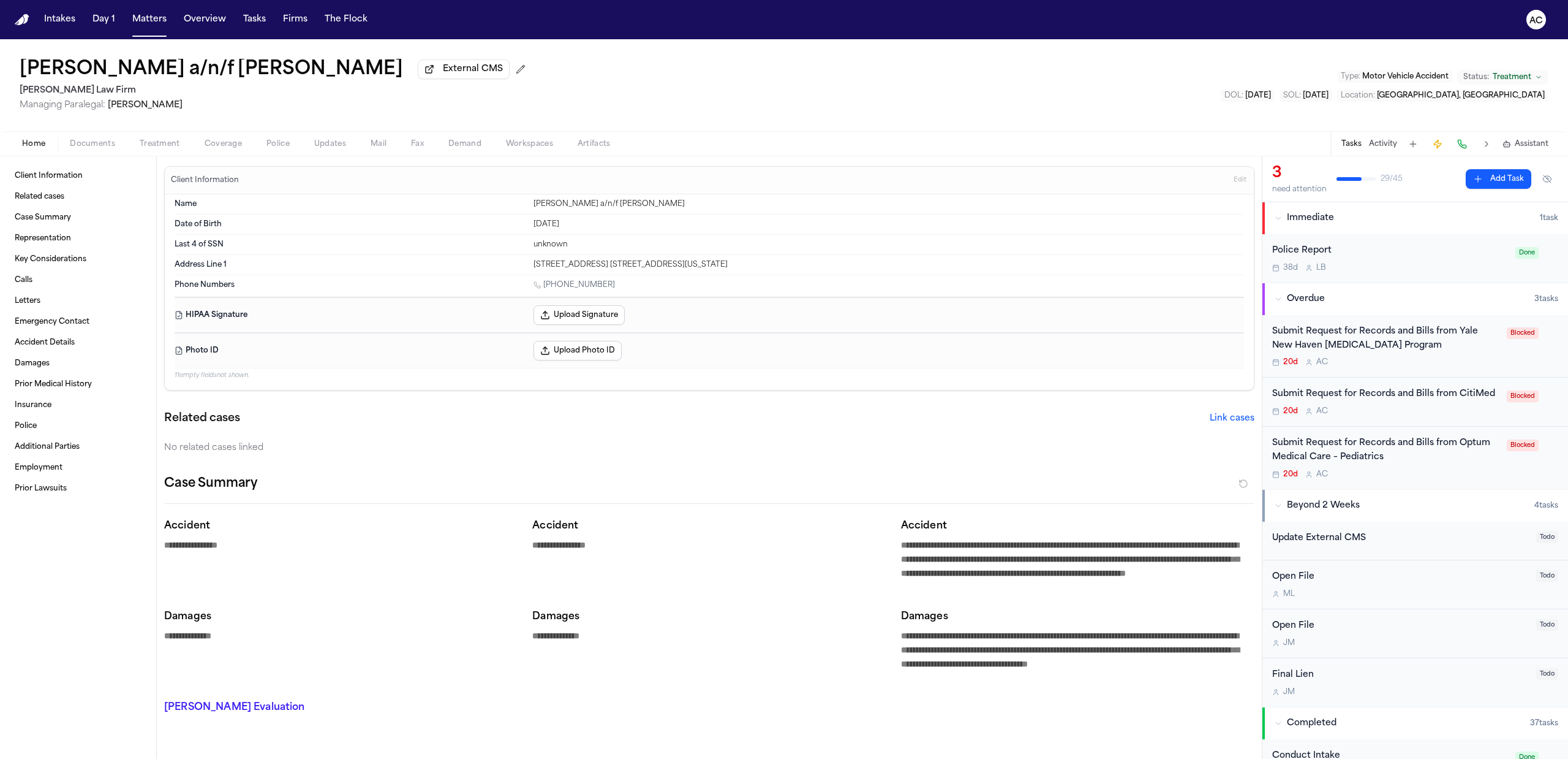
type textarea "*"
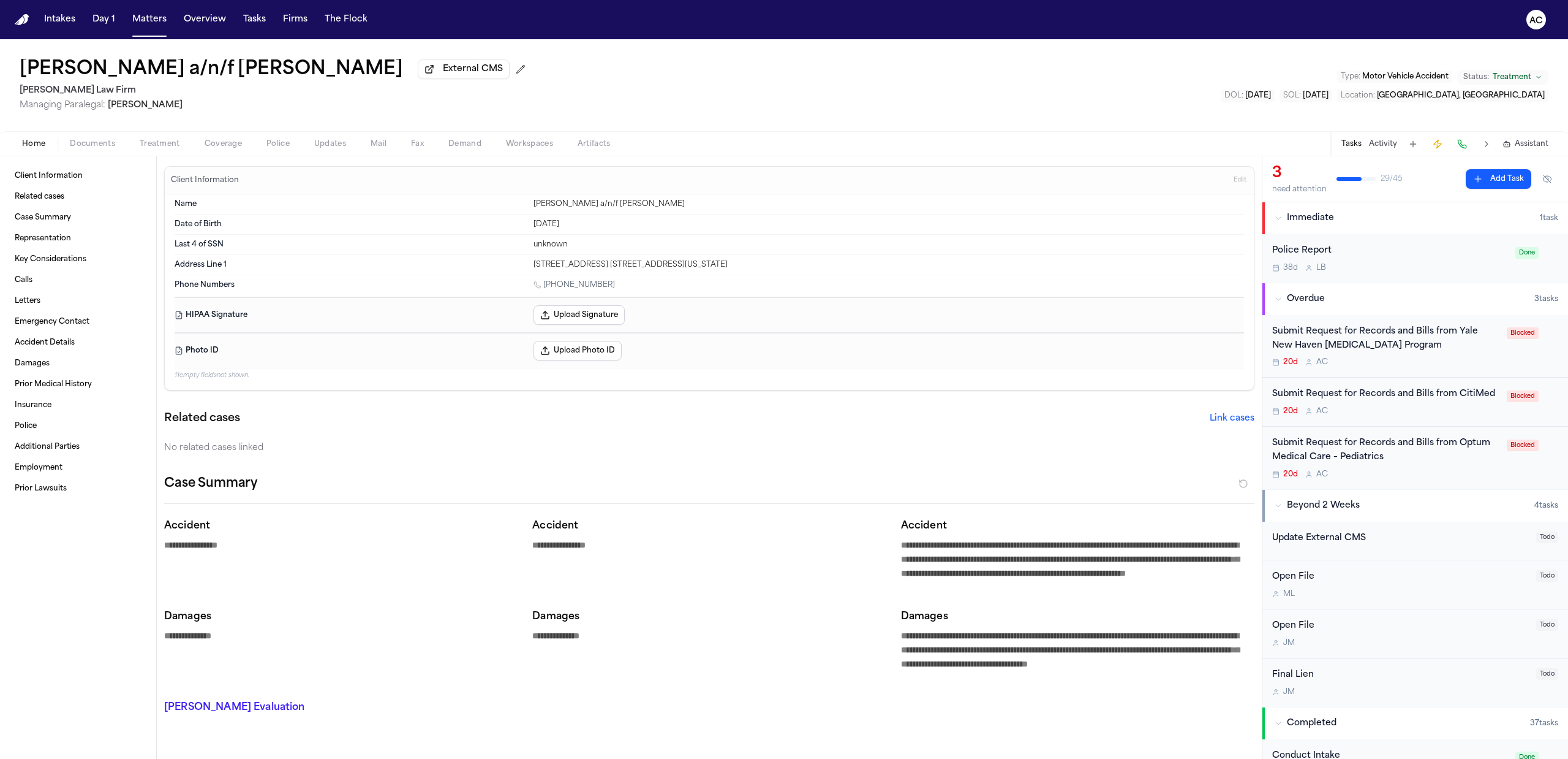
type textarea "*"
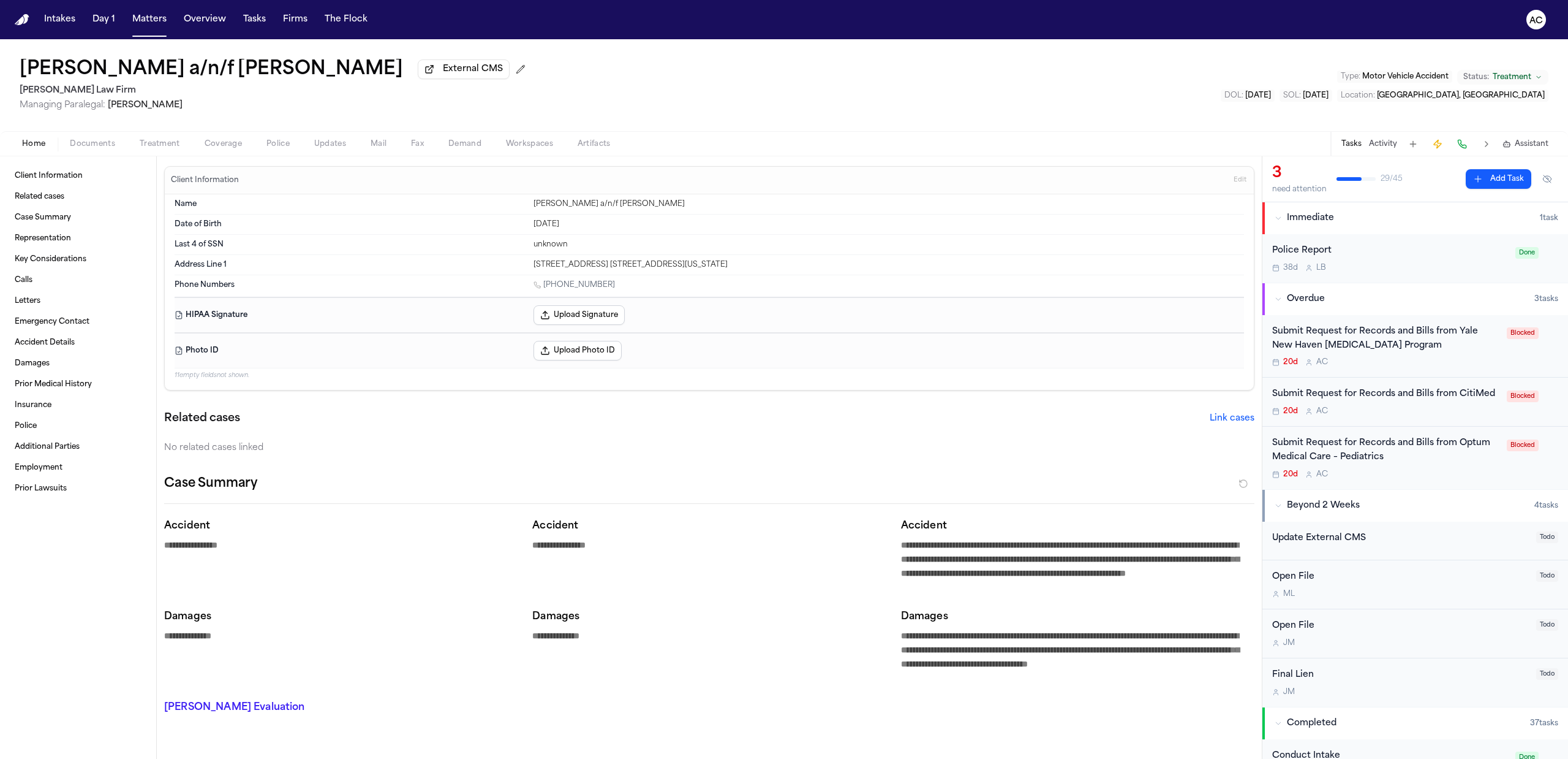
type textarea "*"
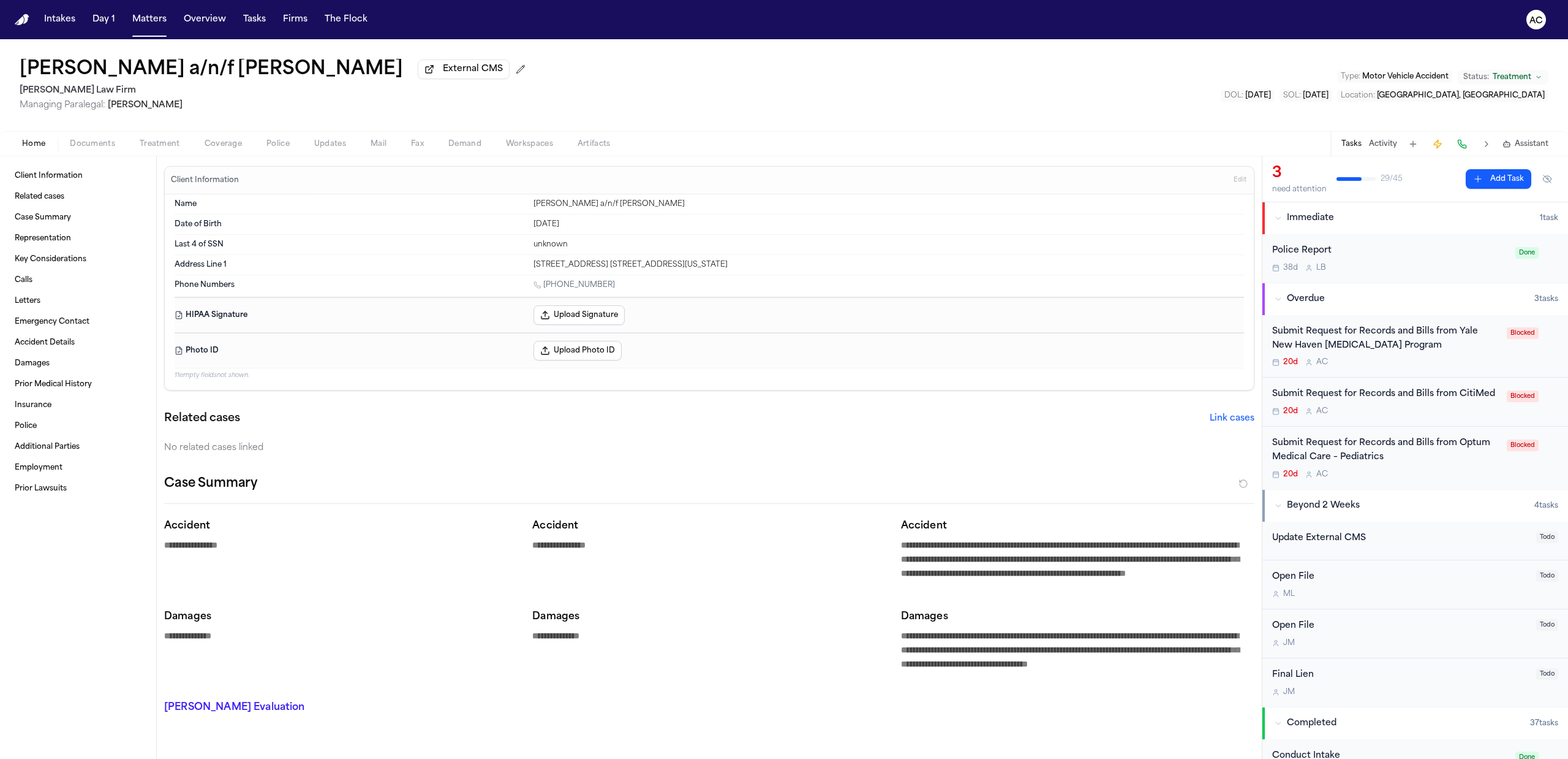
type textarea "*"
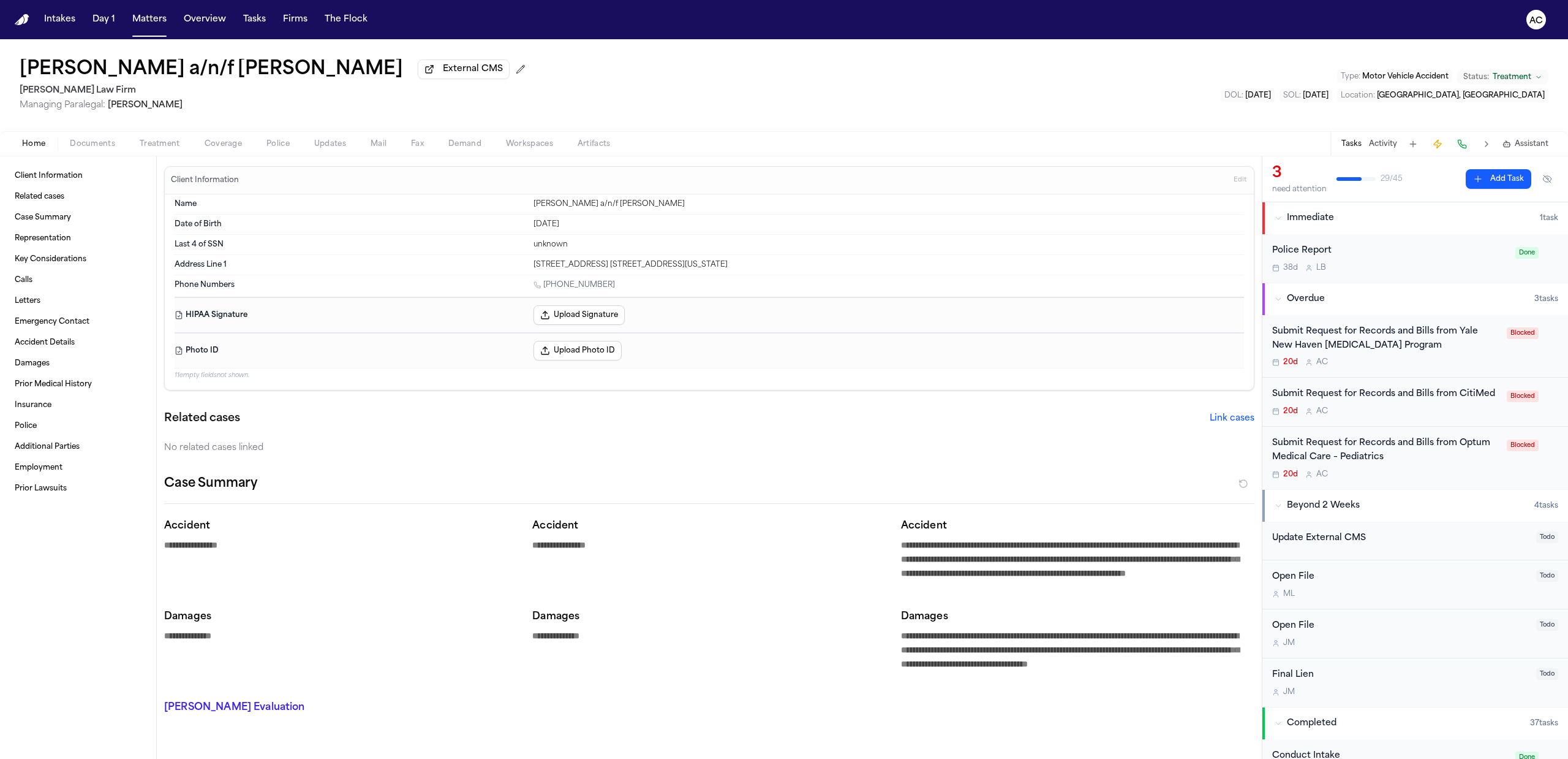
type textarea "*"
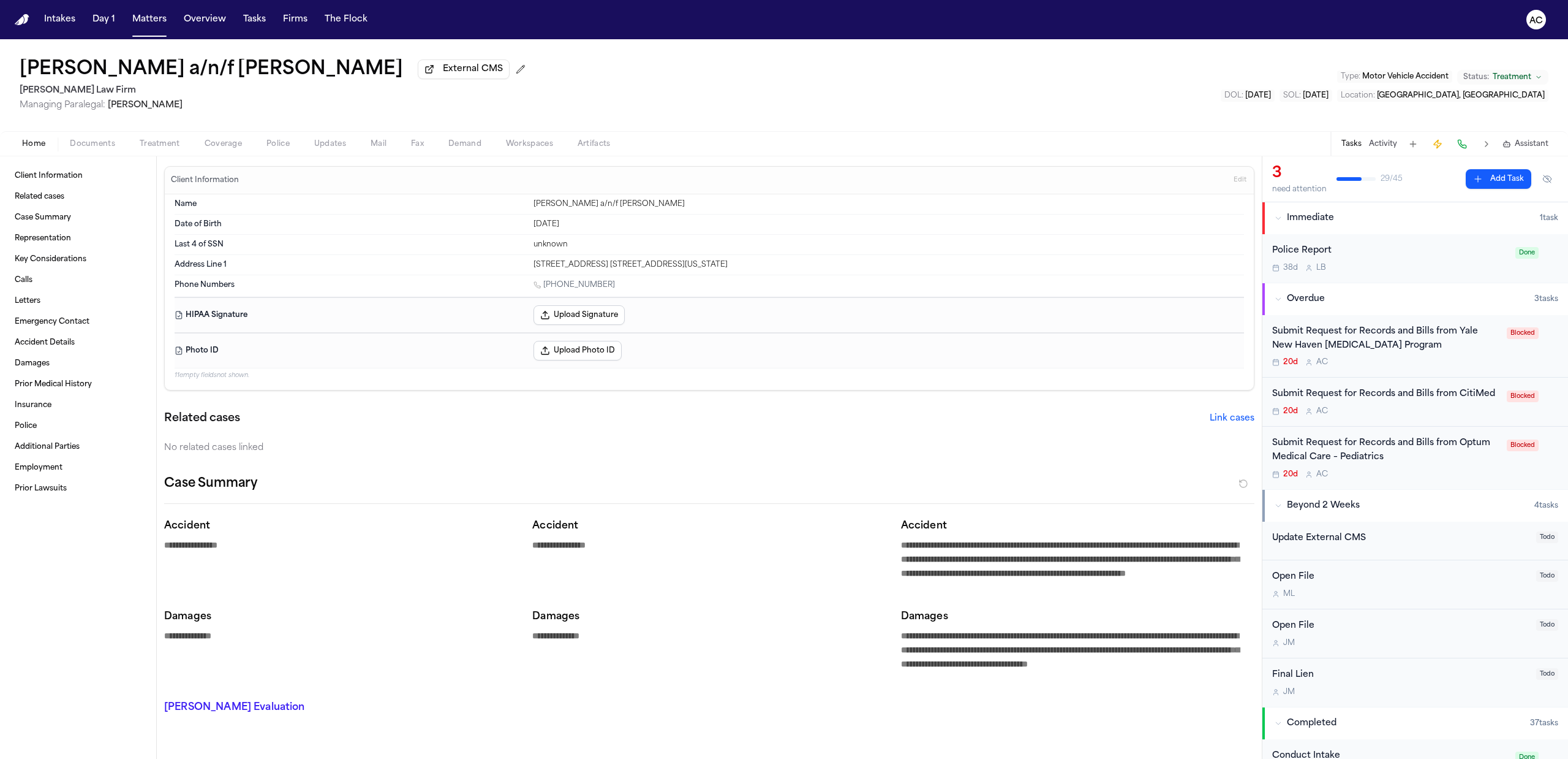
type textarea "*"
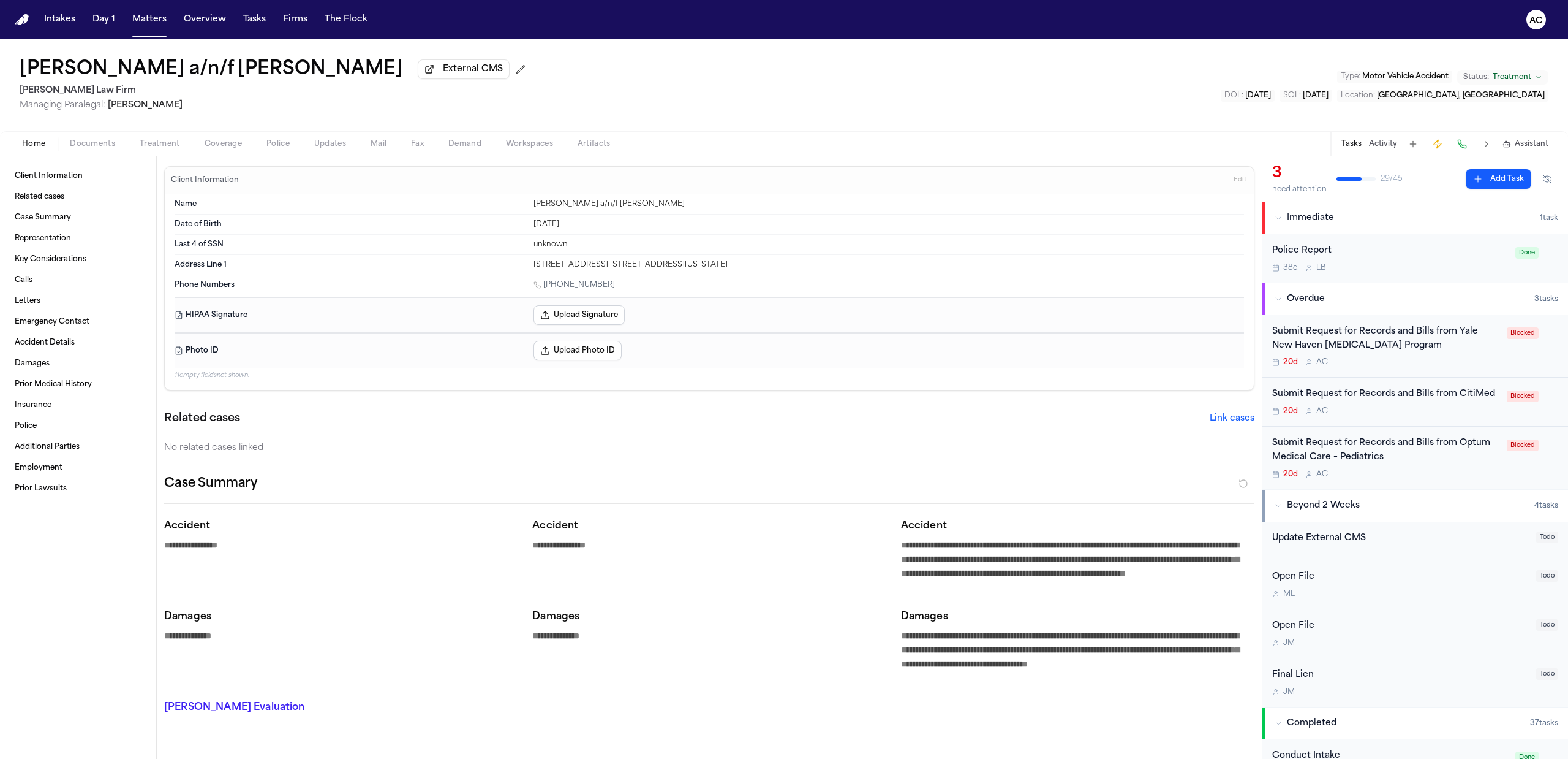
type textarea "*"
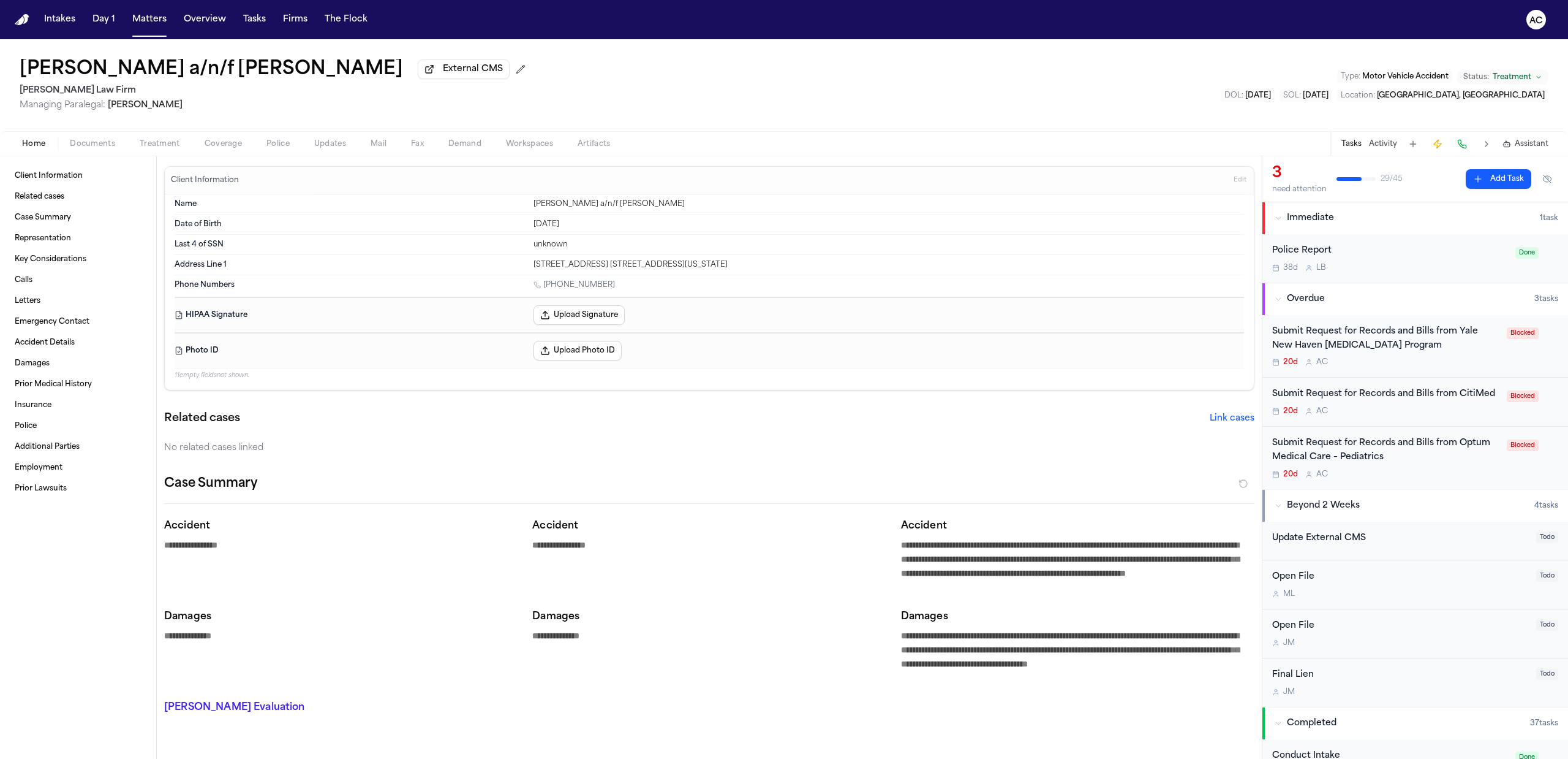
type textarea "*"
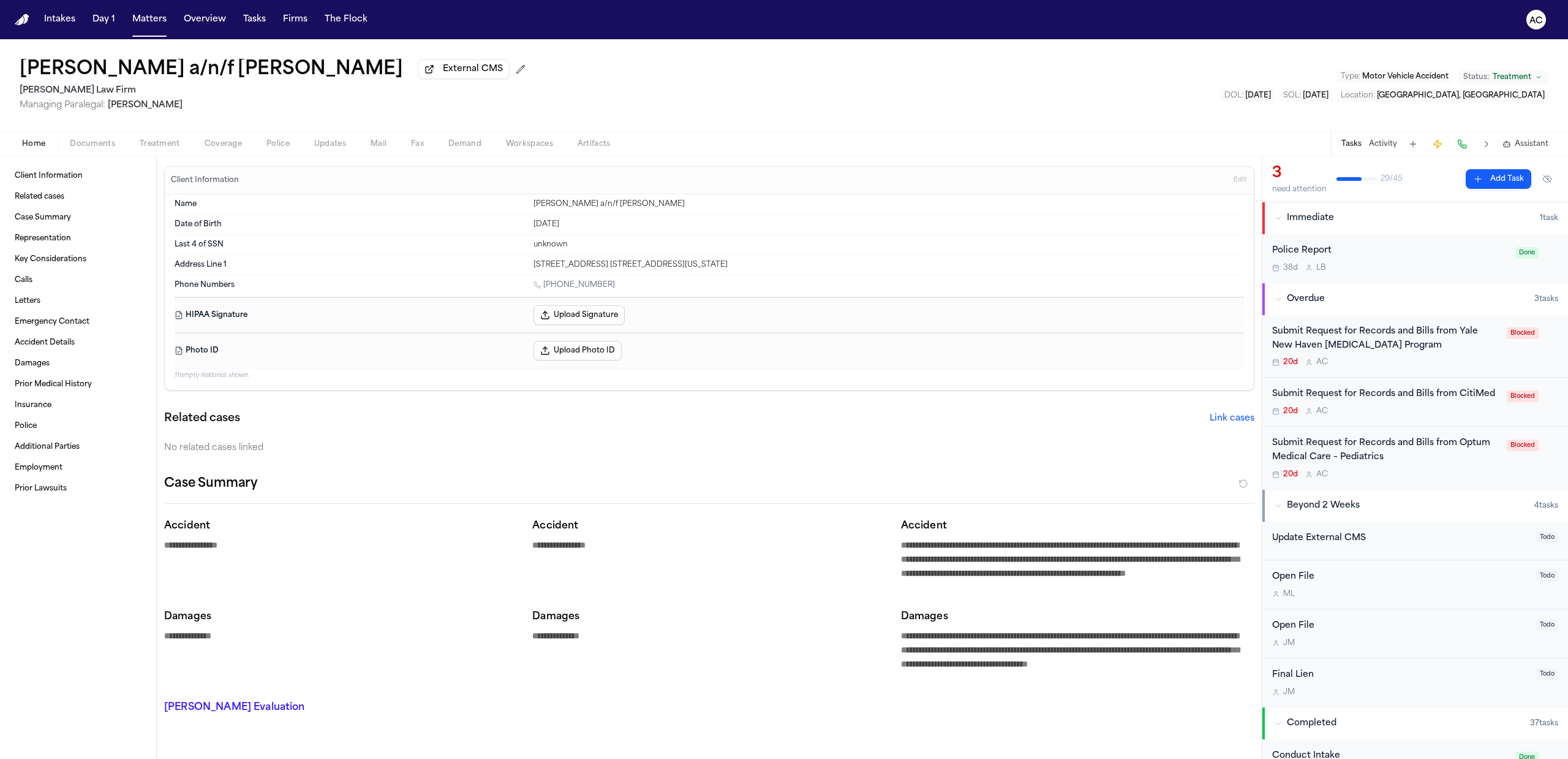
type textarea "*"
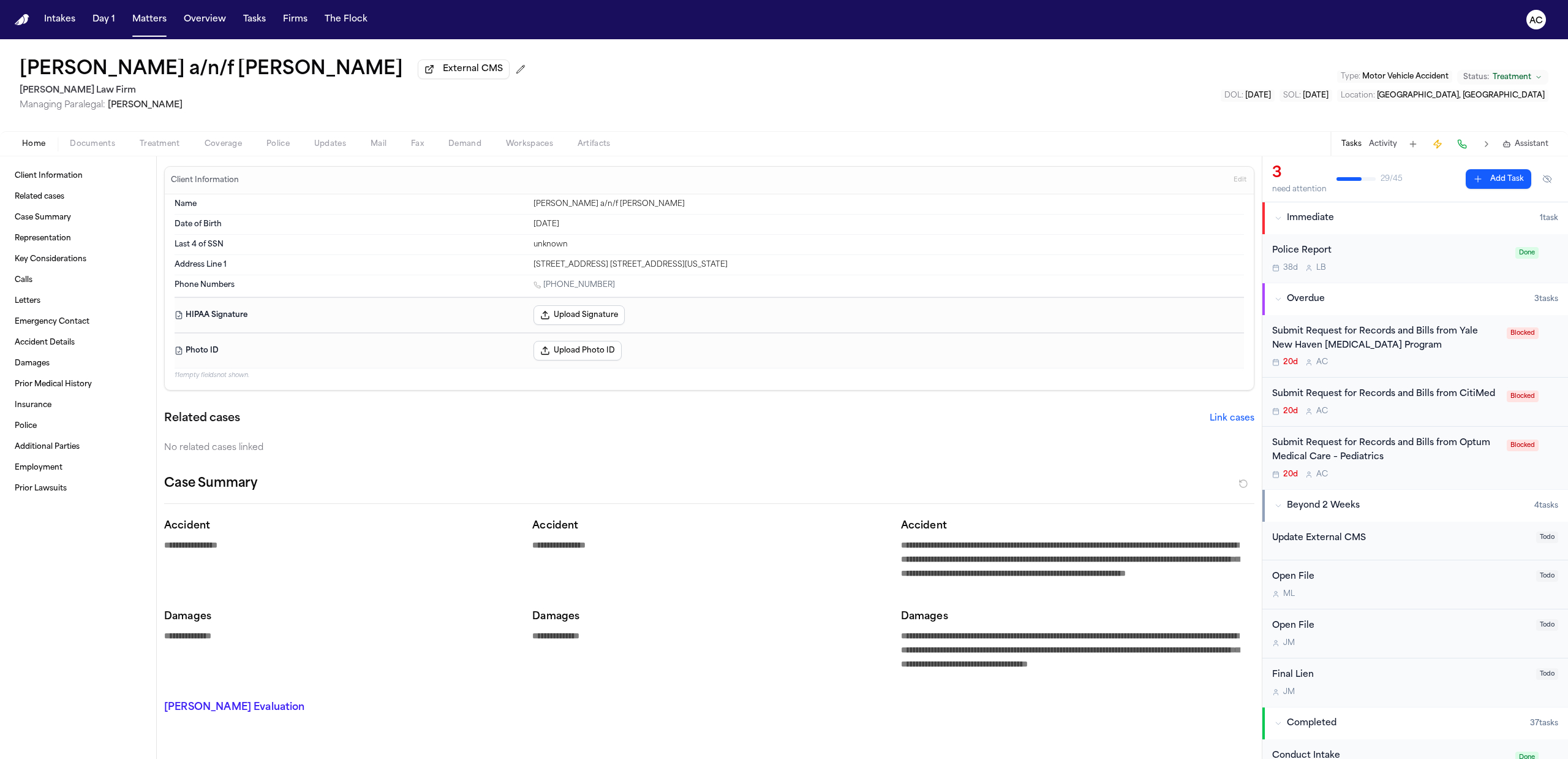
type textarea "*"
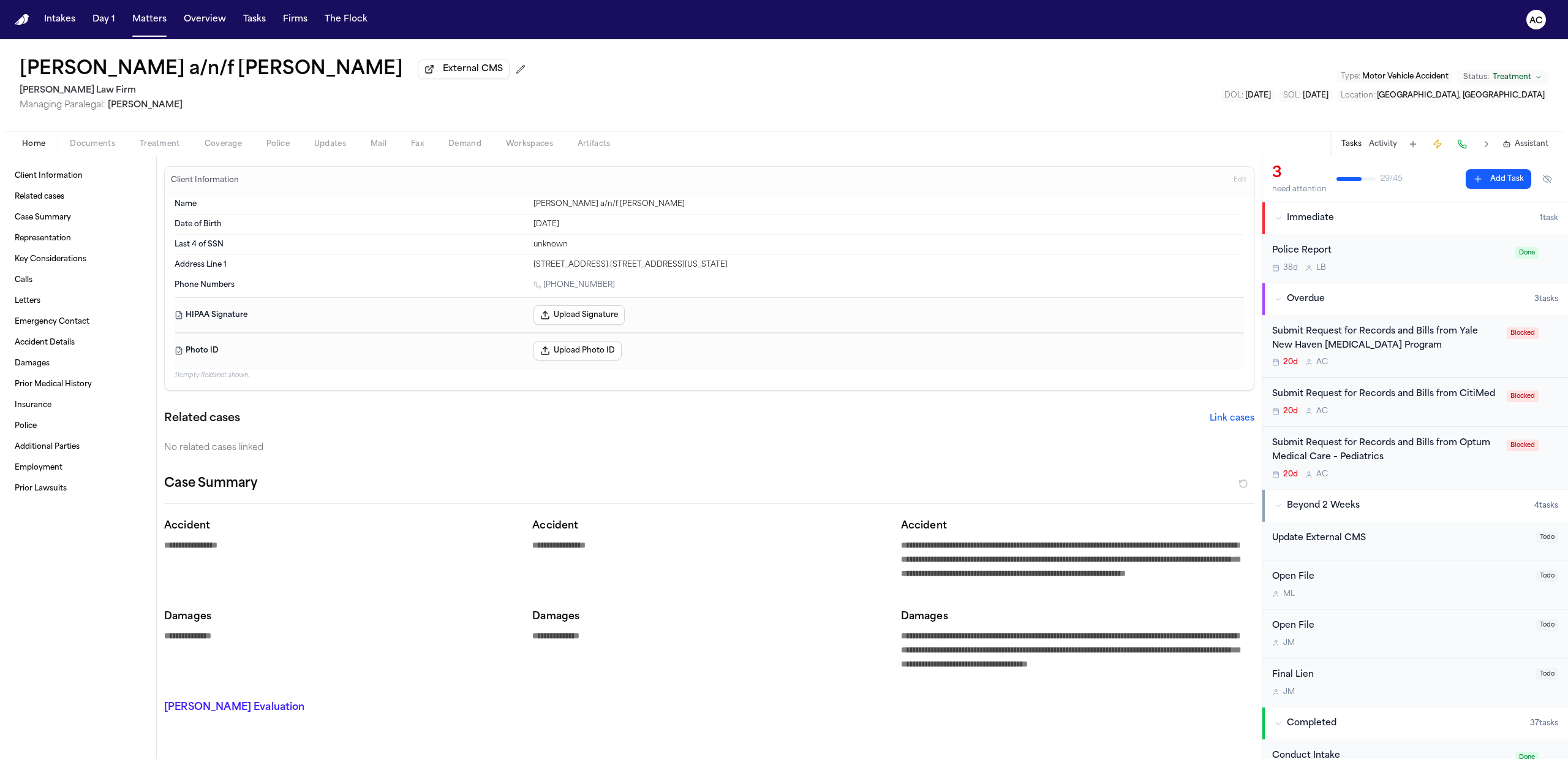
type textarea "*"
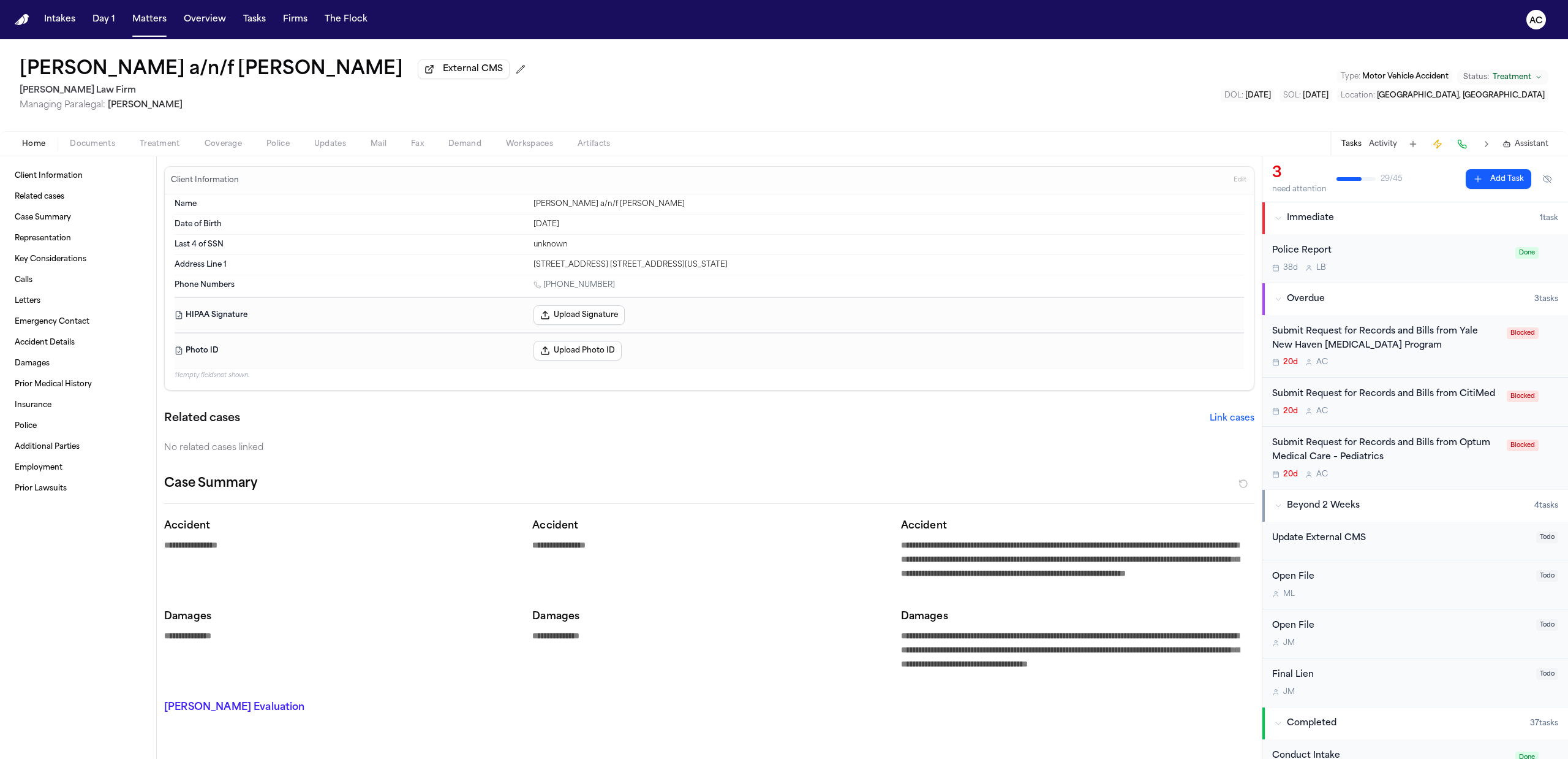
type textarea "*"
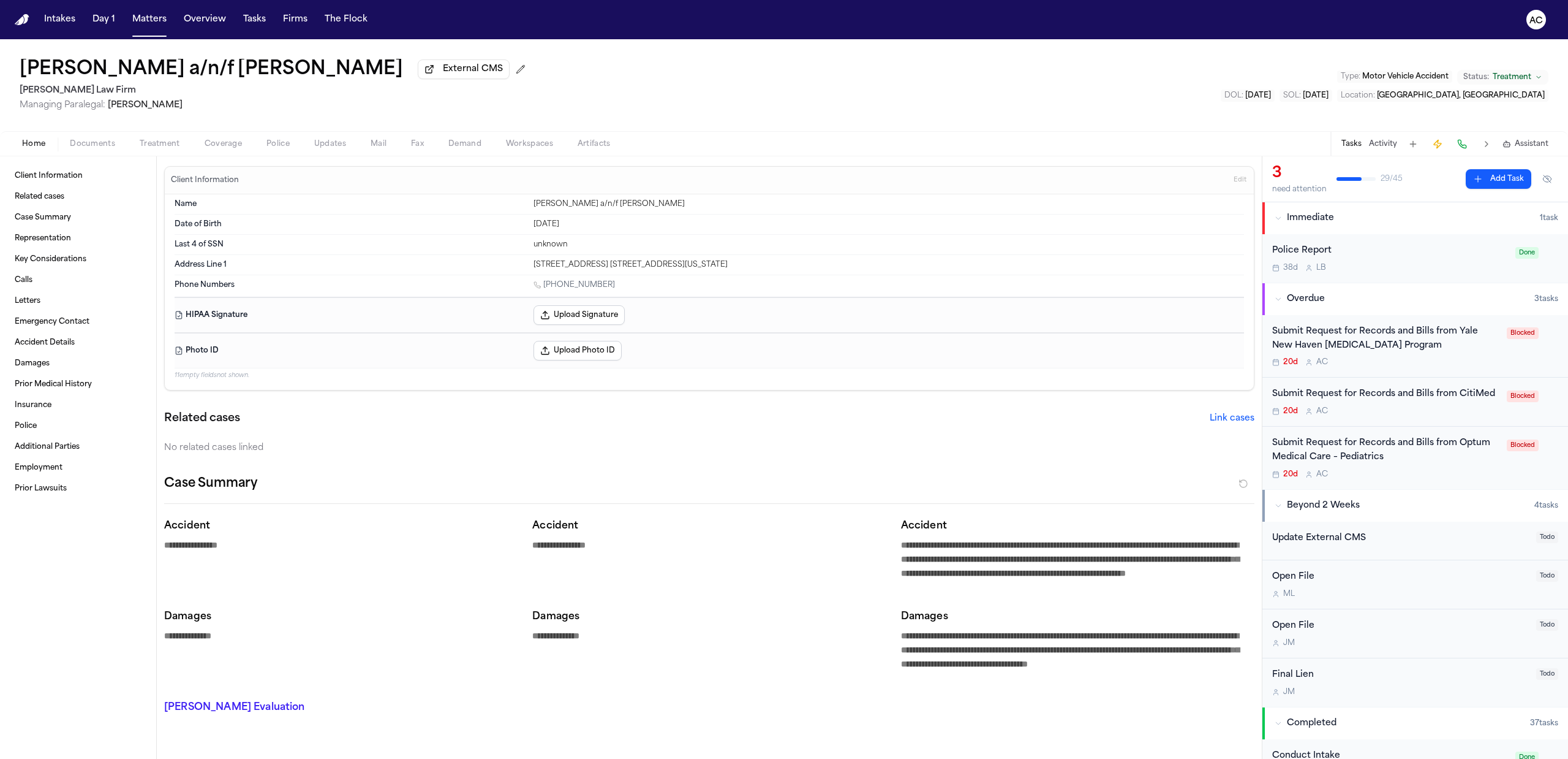
type textarea "*"
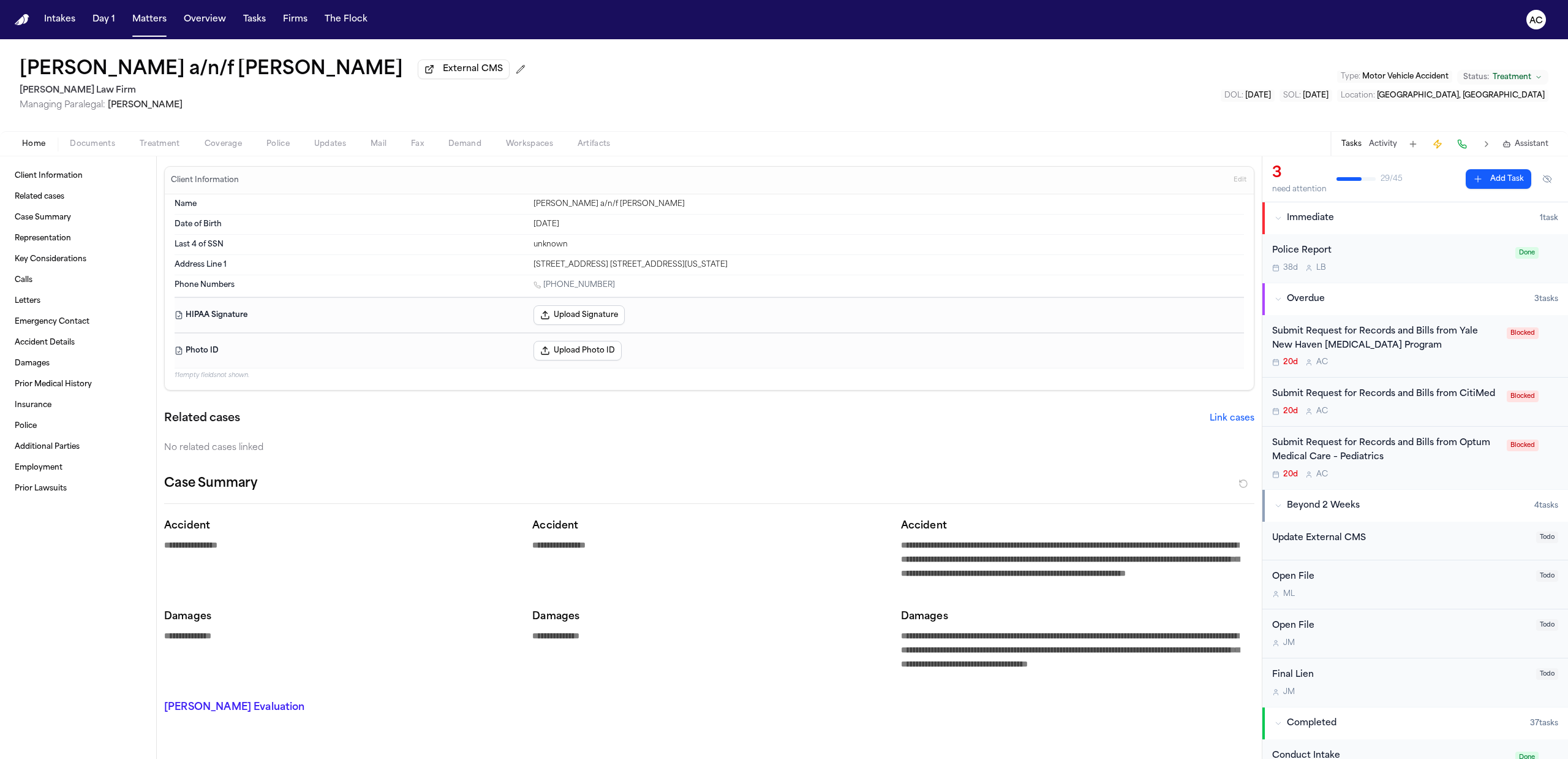
type textarea "*"
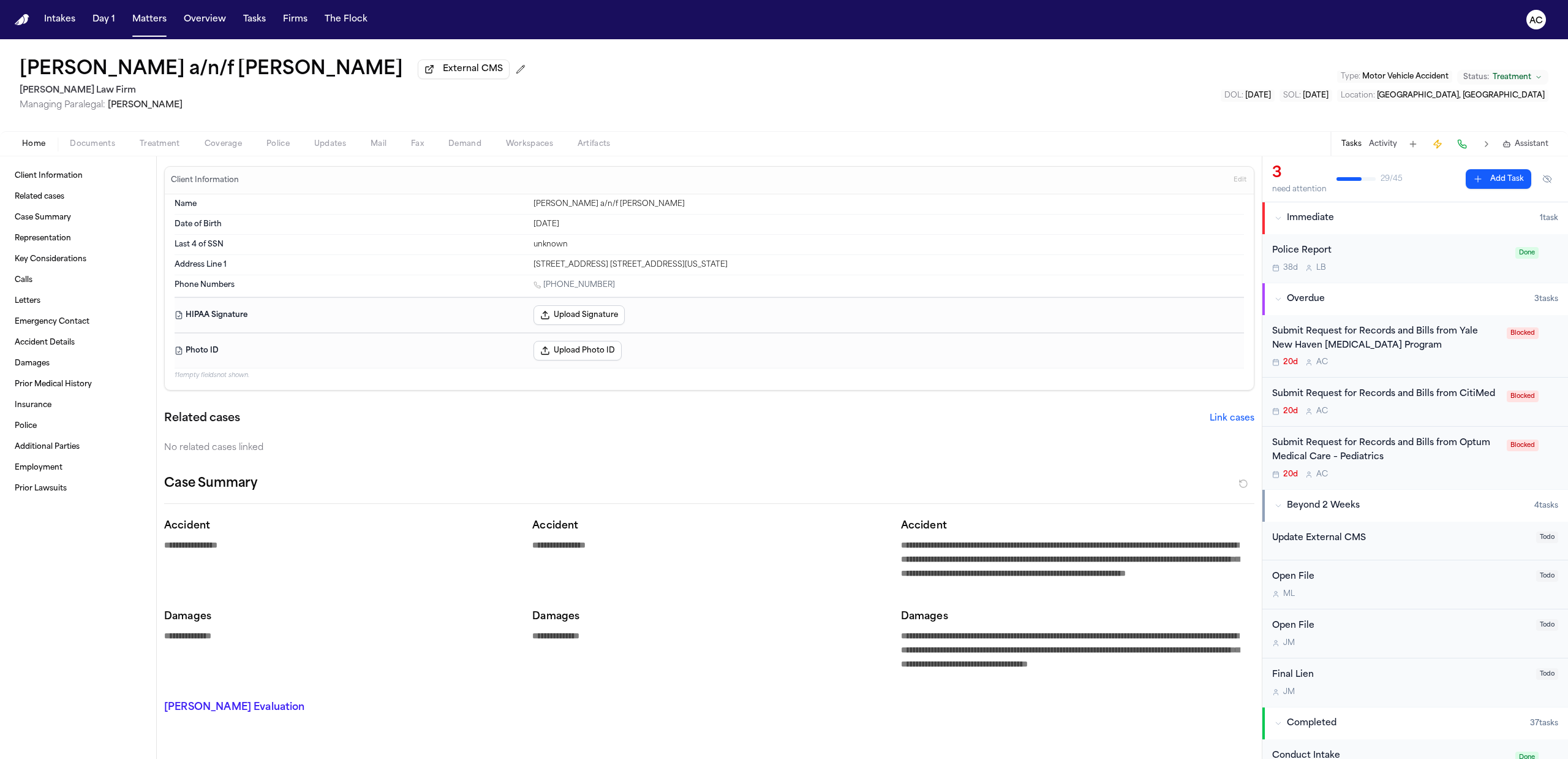
type textarea "*"
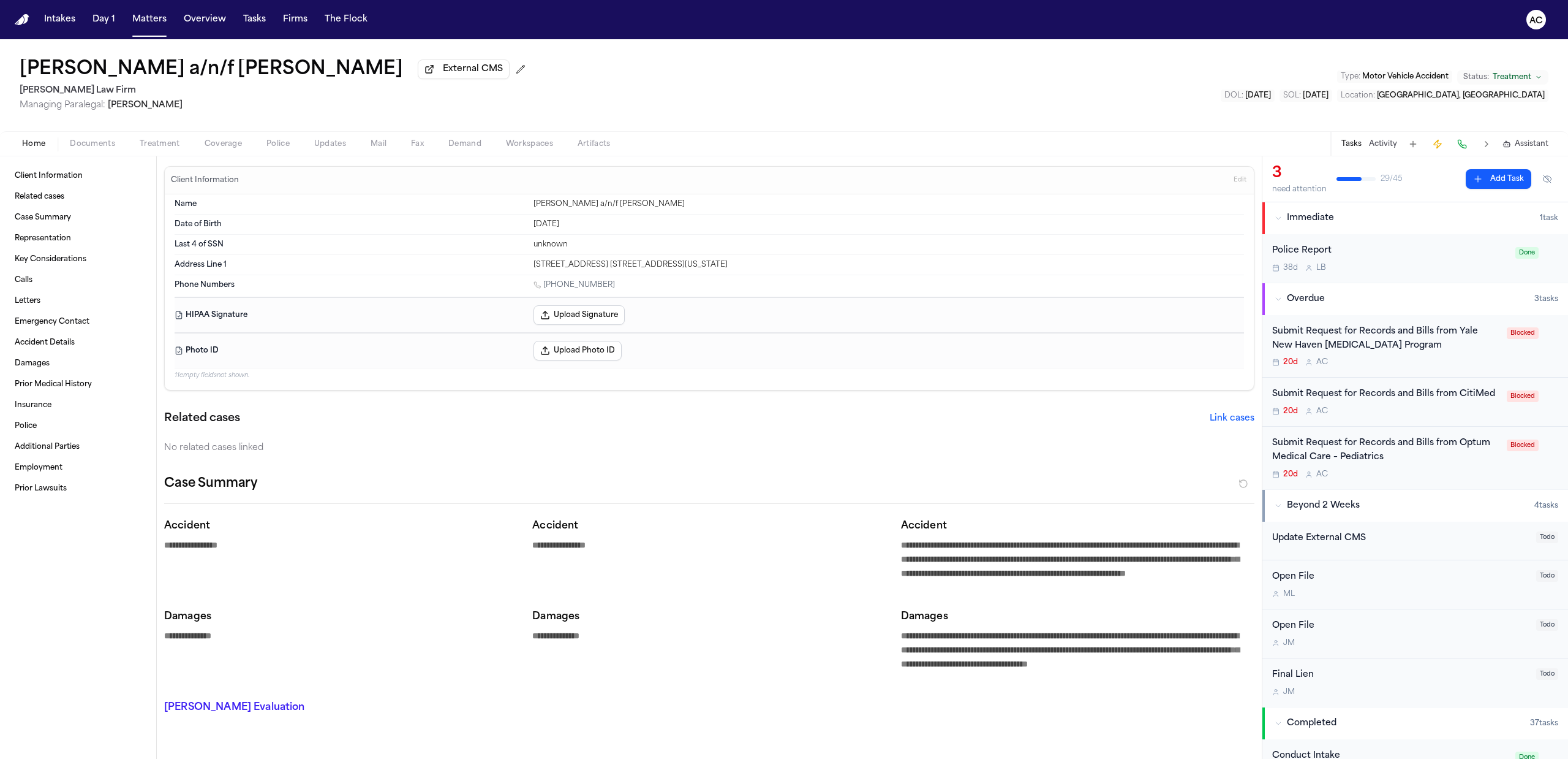
type textarea "*"
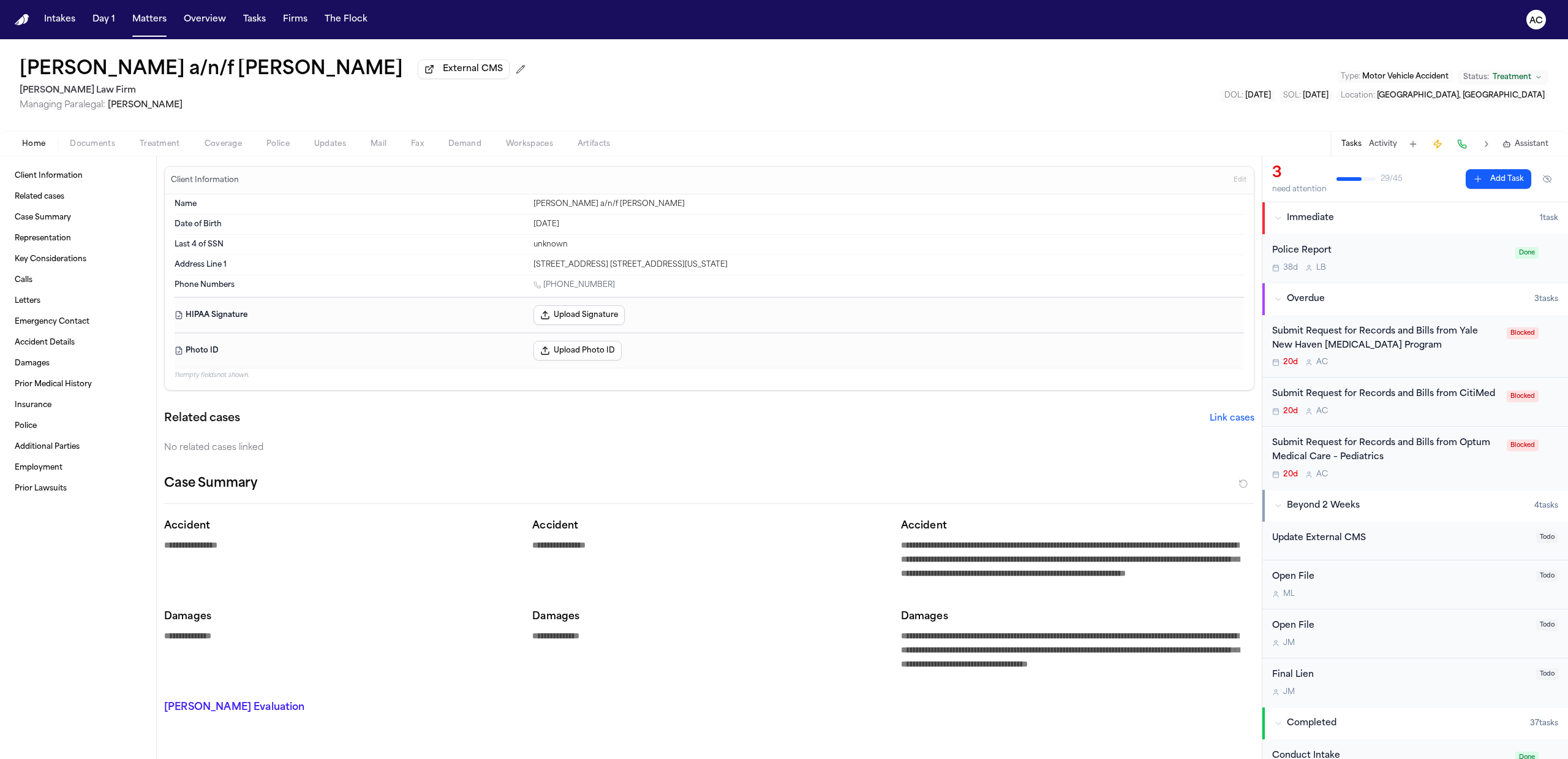
type textarea "*"
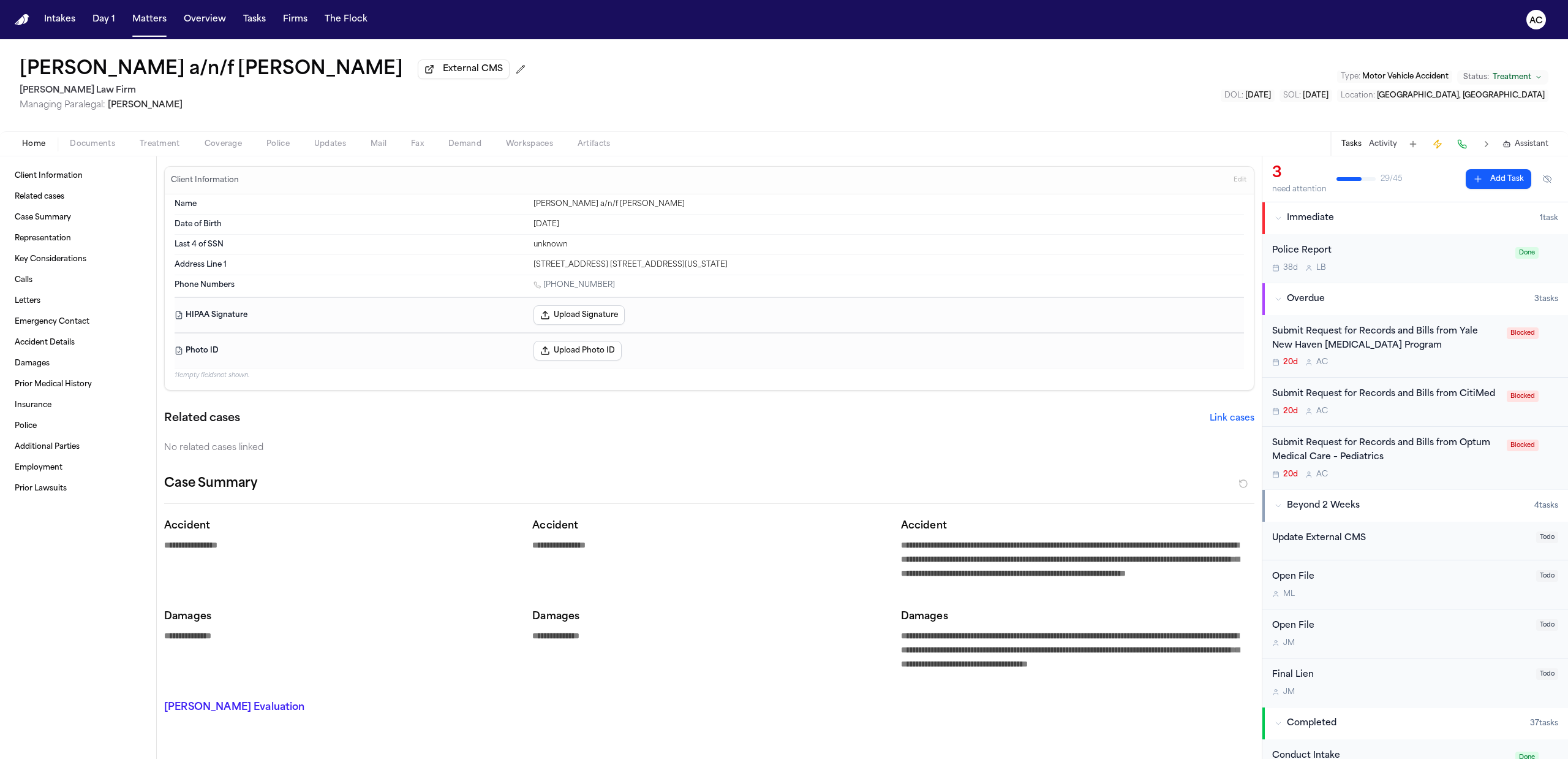
type textarea "*"
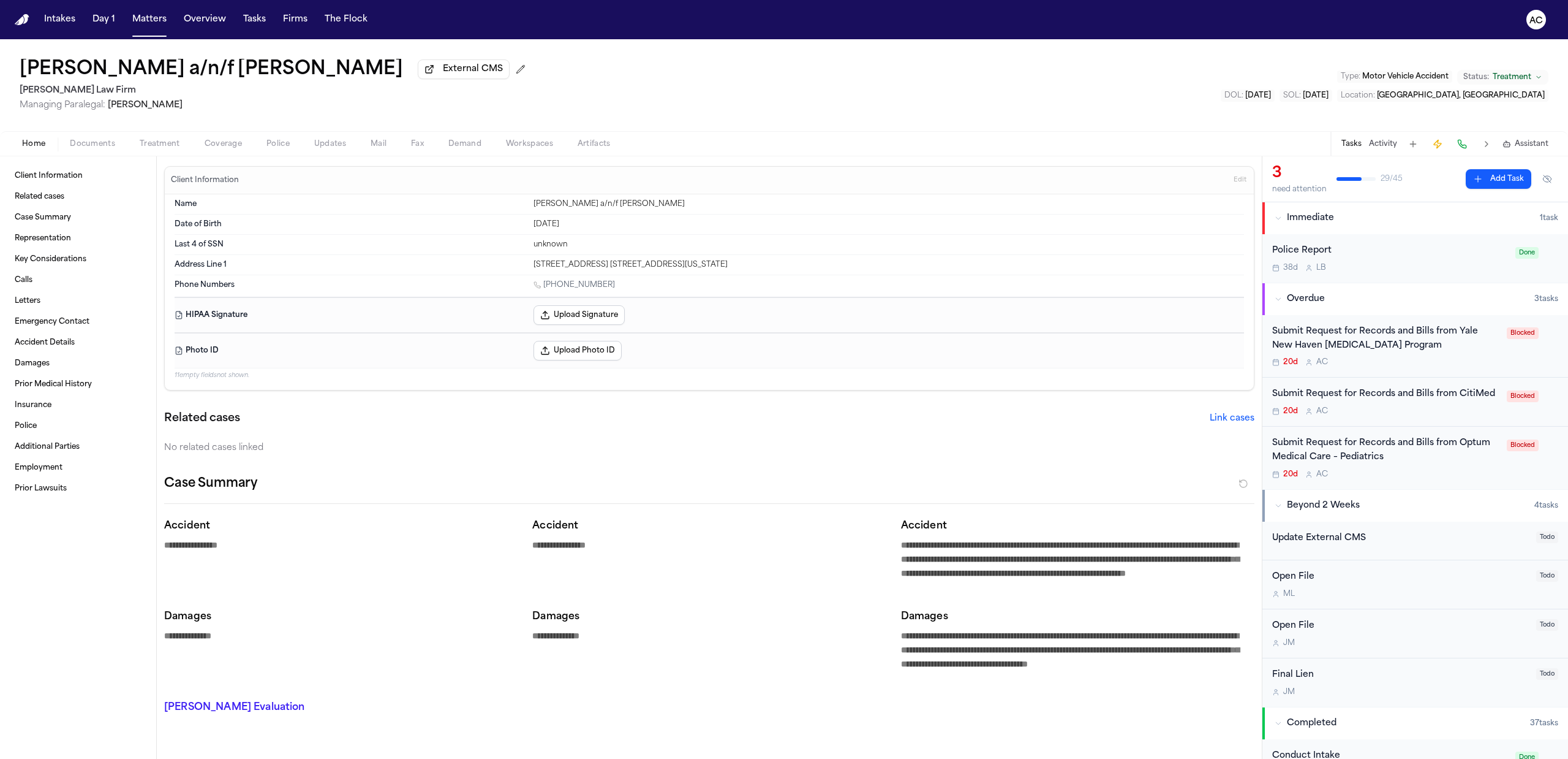
type textarea "*"
click at [1375, 340] on div "Submit Request for Records and Bills from Yale New Haven [MEDICAL_DATA] Program" at bounding box center [1385, 339] width 227 height 28
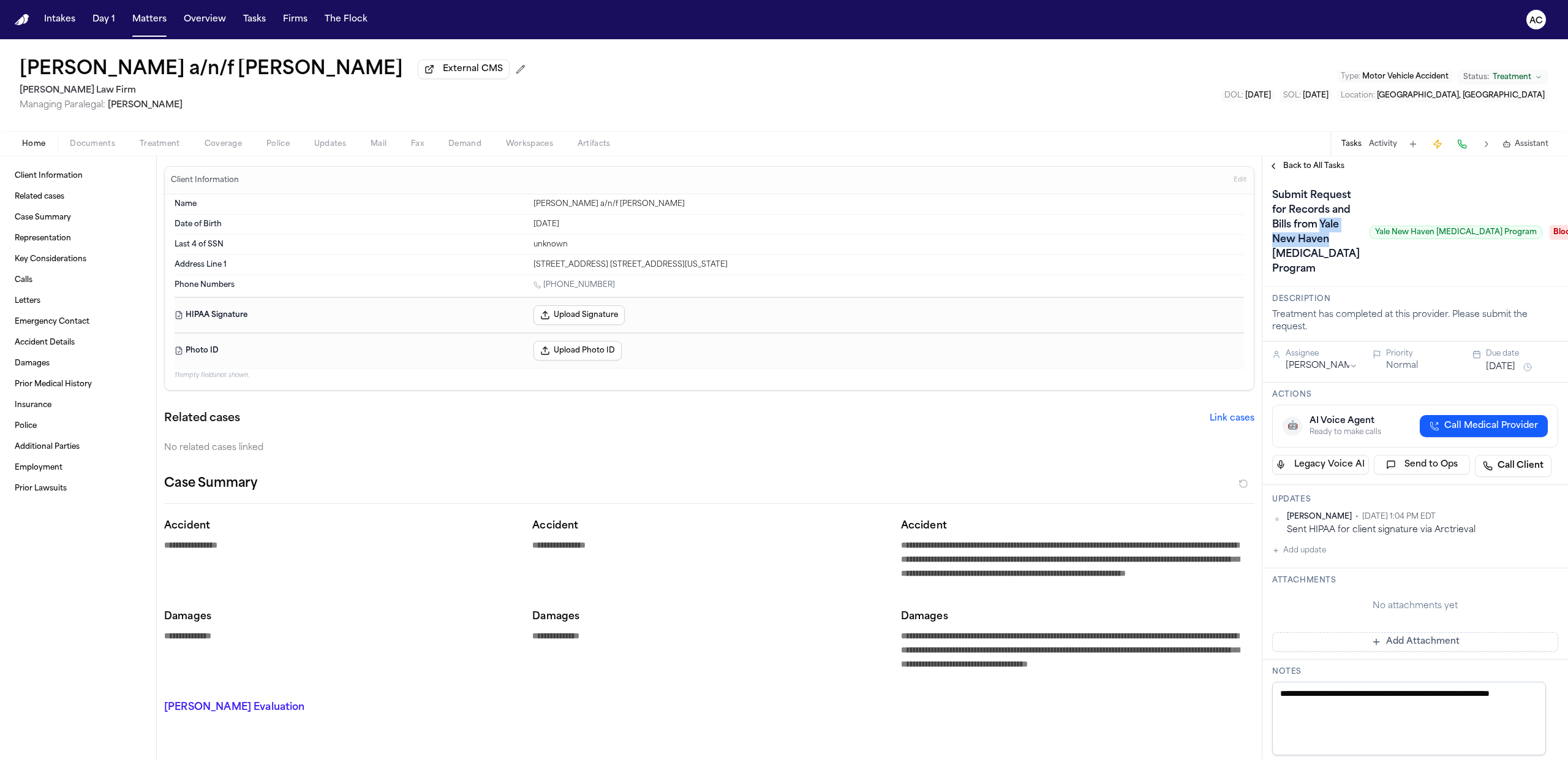
drag, startPoint x: 1301, startPoint y: 251, endPoint x: 1337, endPoint y: 271, distance: 41.2
click at [1337, 271] on div "Submit Request for Records and Bills from Yale New Haven [MEDICAL_DATA] Program…" at bounding box center [1407, 232] width 270 height 93
copy h1 "Yale [GEOGRAPHIC_DATA]"
drag, startPoint x: 1359, startPoint y: 283, endPoint x: 1360, endPoint y: 295, distance: 12.0
click at [1358, 279] on div "Submit Request for Records and Bills from Yale New Haven [MEDICAL_DATA] Program…" at bounding box center [1407, 232] width 270 height 93
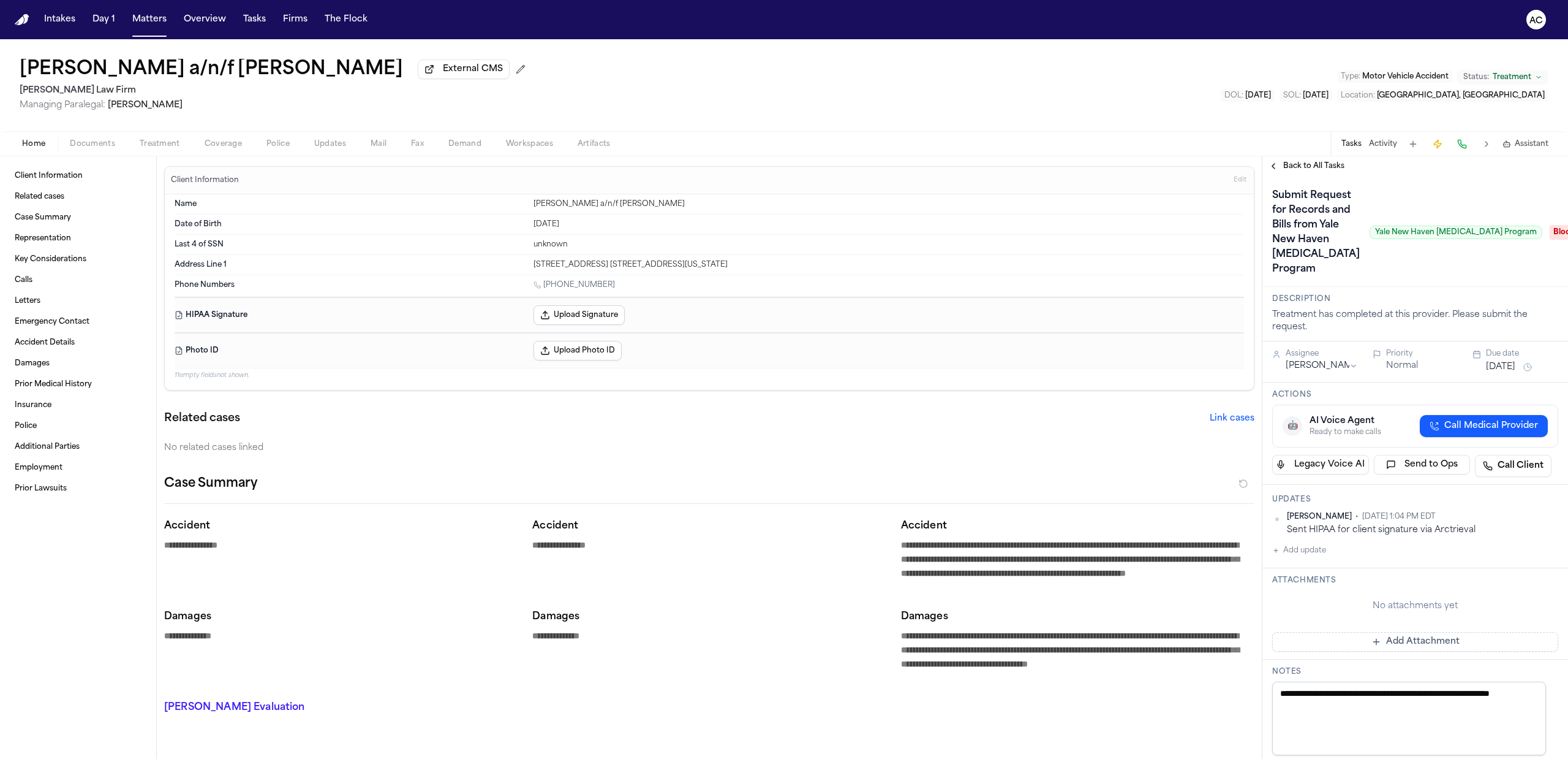
click at [165, 143] on span "Treatment" at bounding box center [160, 144] width 40 height 10
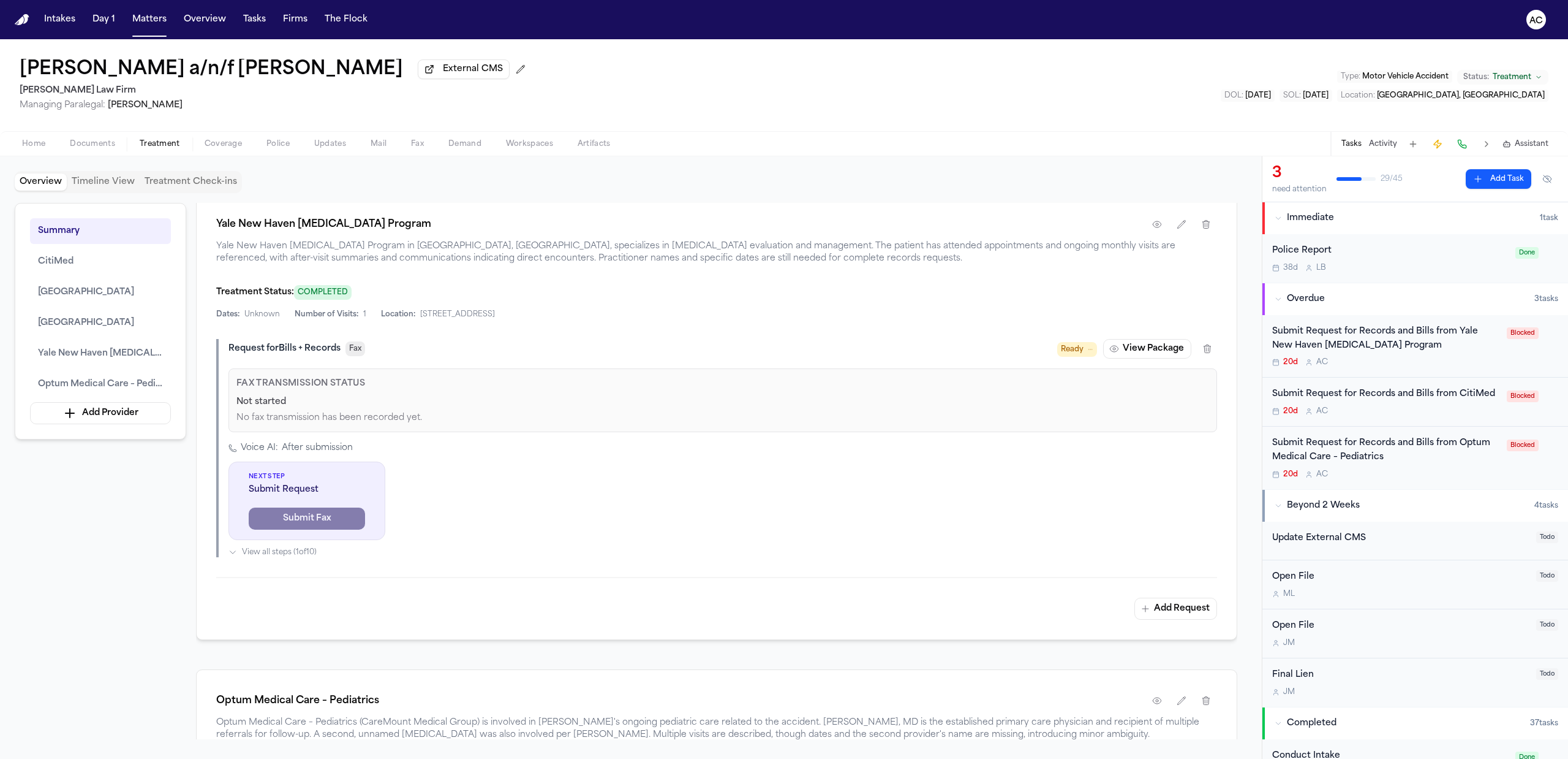
scroll to position [2206, 0]
click at [1150, 233] on button "button" at bounding box center [1157, 222] width 22 height 22
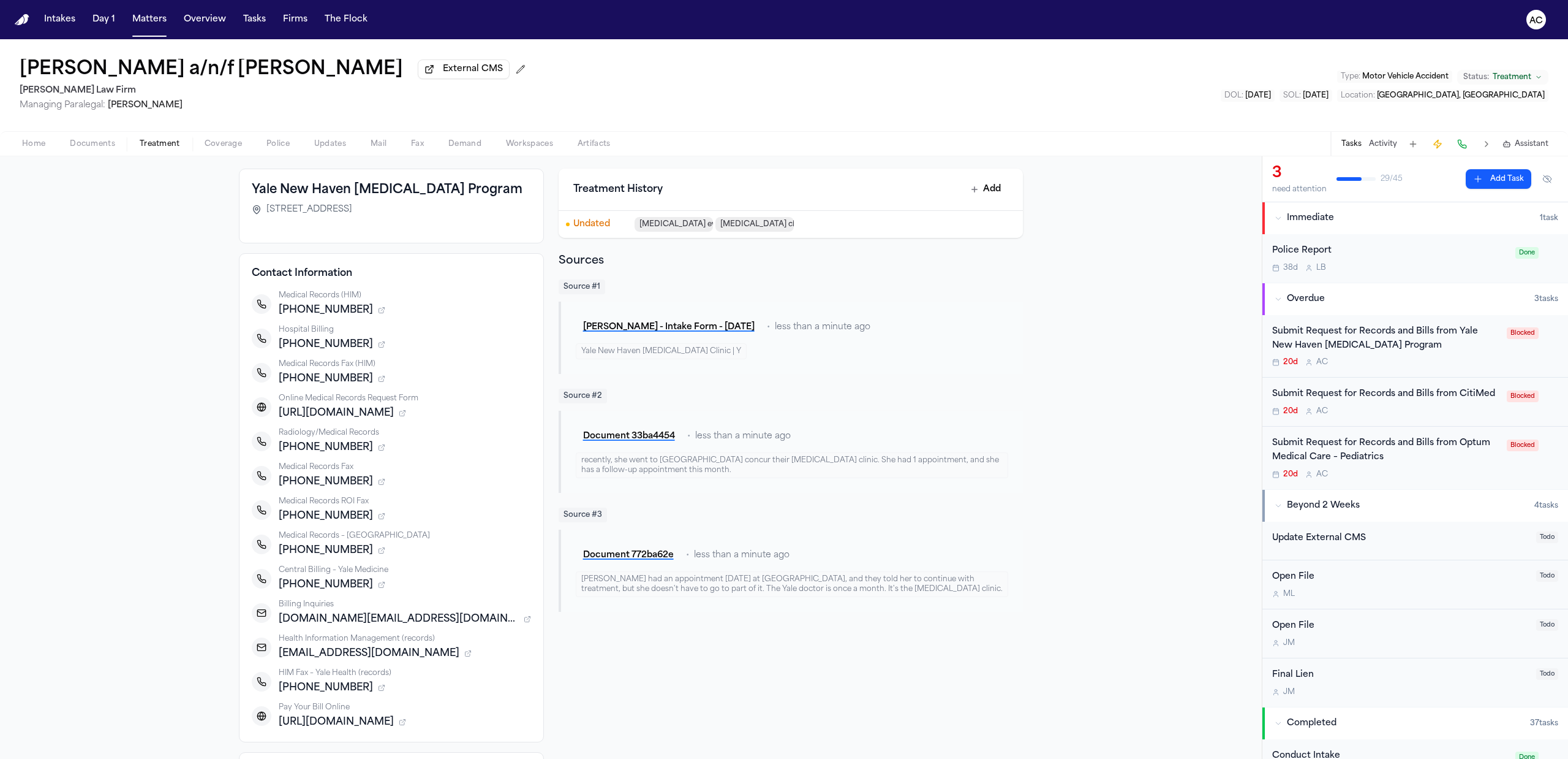
scroll to position [82, 0]
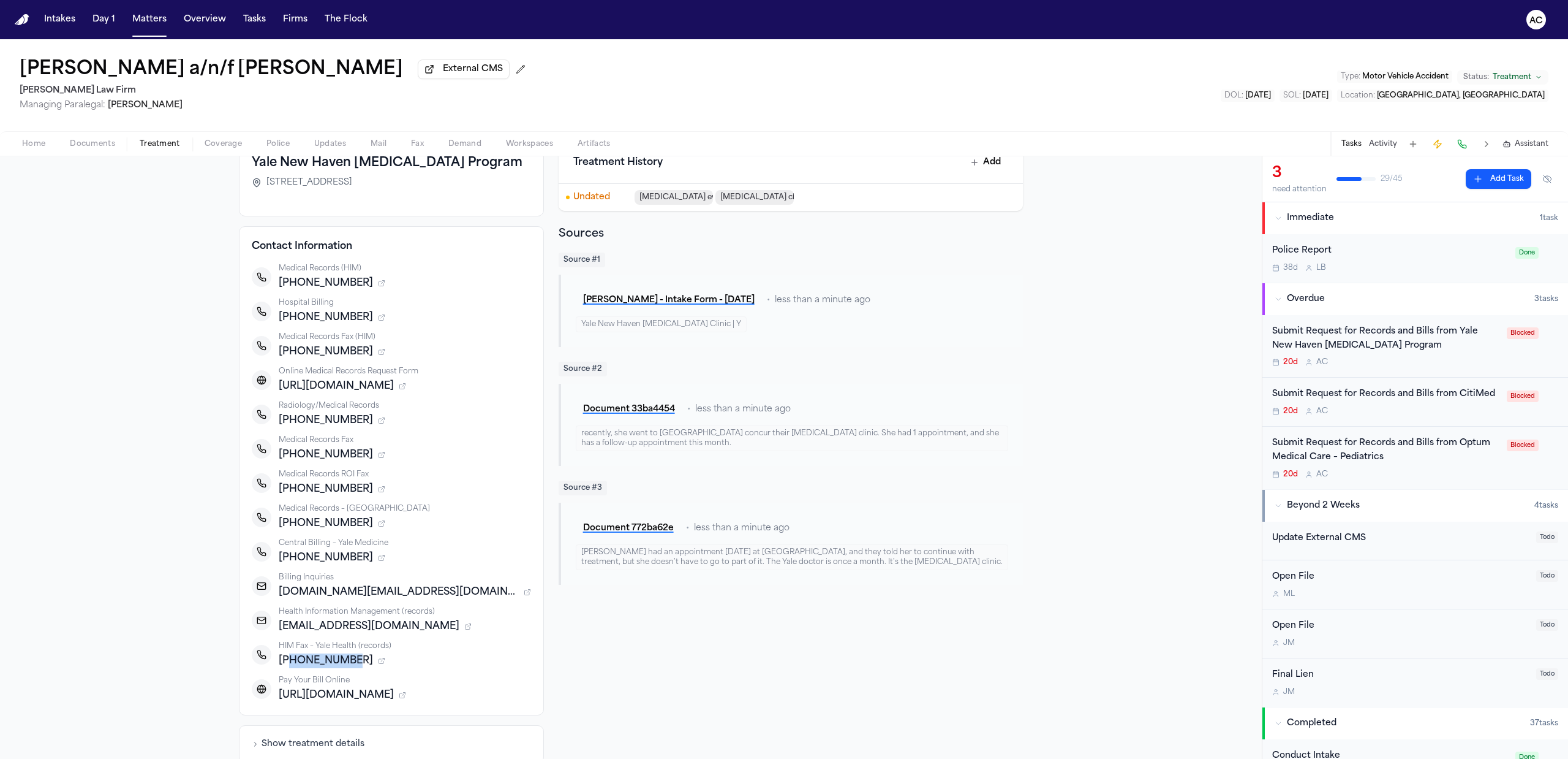
drag, startPoint x: 346, startPoint y: 658, endPoint x: 284, endPoint y: 658, distance: 62.0
click at [284, 658] on span "[PHONE_NUMBER]" at bounding box center [326, 661] width 94 height 15
copy span "2034365536"
